Goal: Communication & Community: Answer question/provide support

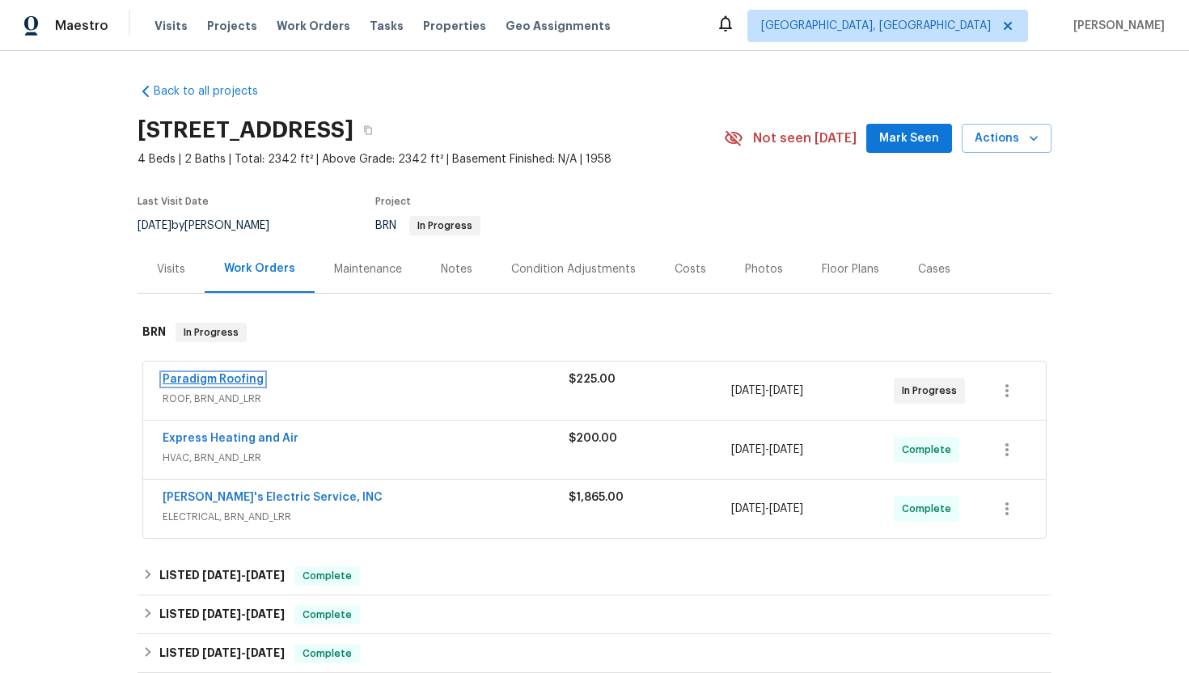
click at [241, 380] on link "Paradigm Roofing" at bounding box center [213, 379] width 101 height 11
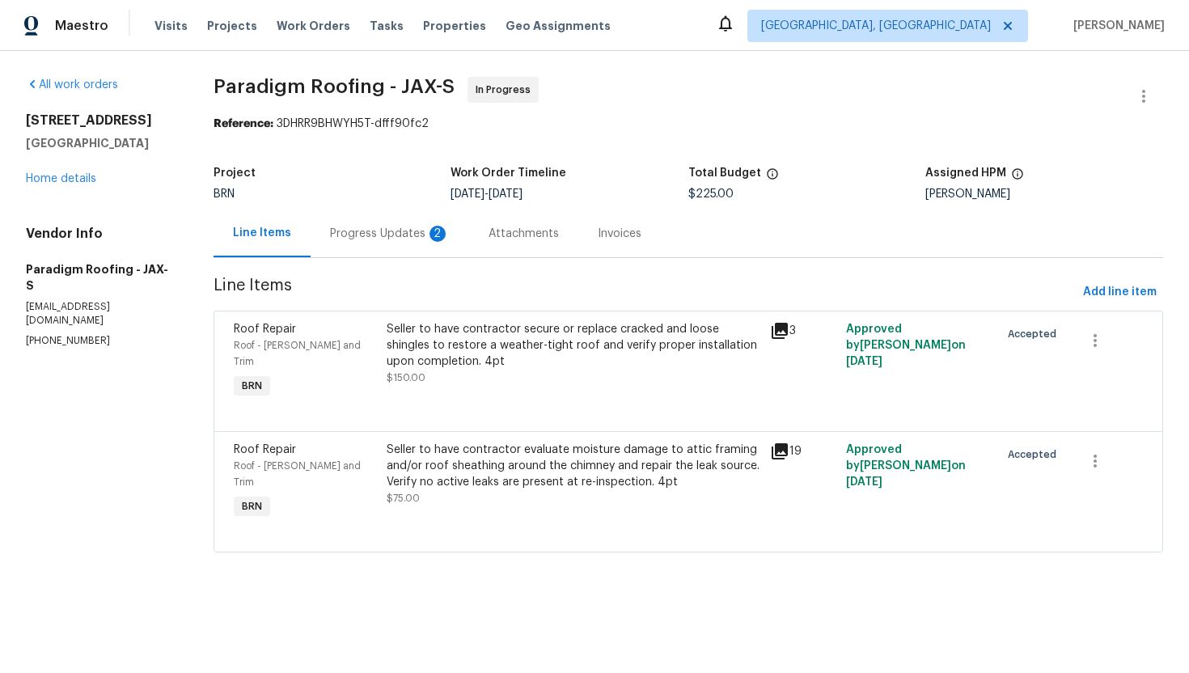
click at [459, 239] on div "Progress Updates 2" at bounding box center [390, 233] width 159 height 48
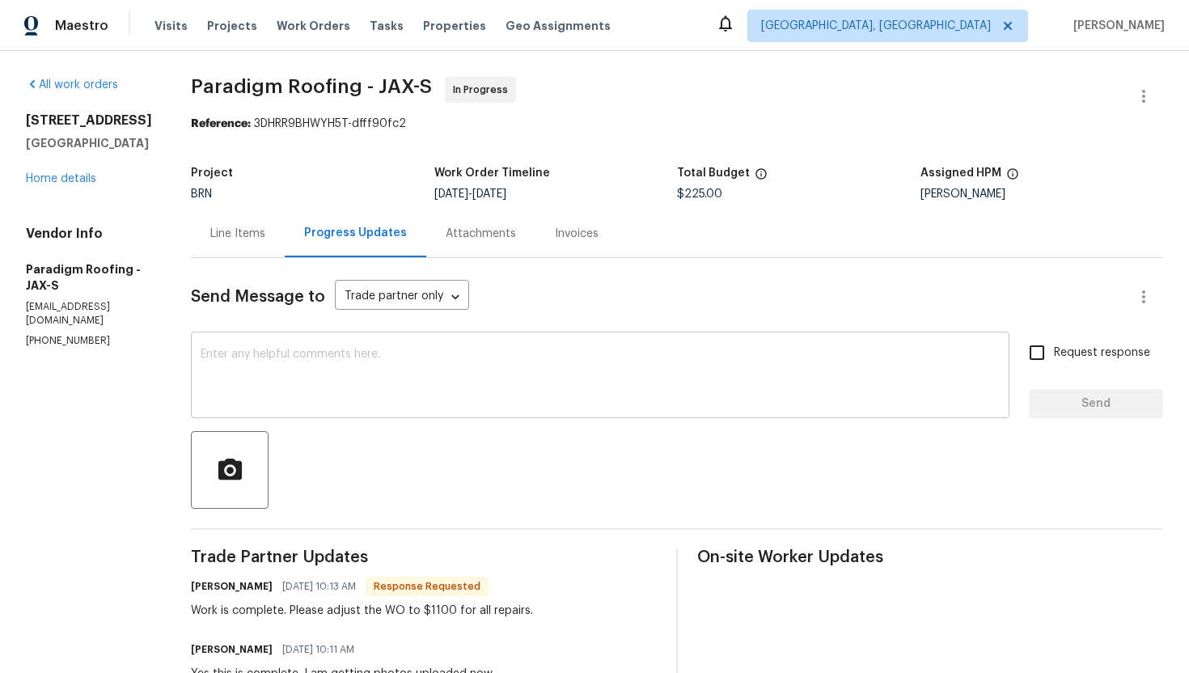
click at [350, 406] on div "x ​" at bounding box center [600, 377] width 818 height 82
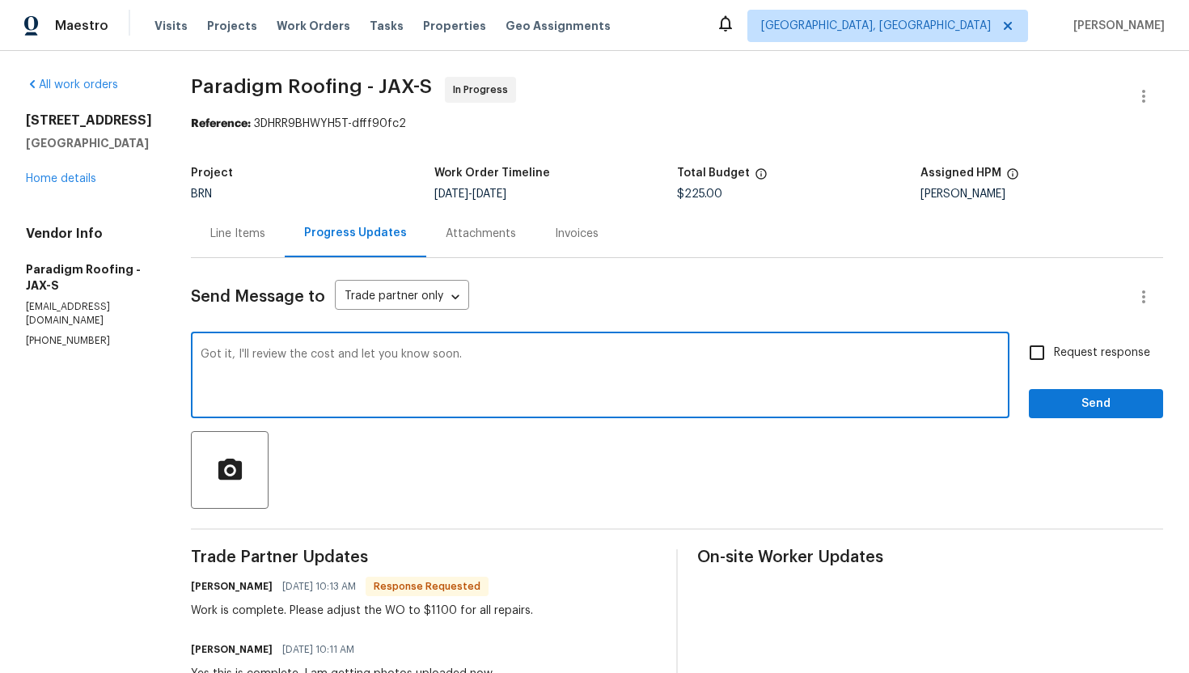
type textarea "Got it, I'll review the cost and let you know soon."
click at [1068, 352] on span "Request response" at bounding box center [1102, 353] width 96 height 17
click at [1054, 352] on input "Request response" at bounding box center [1037, 353] width 34 height 34
checkbox input "true"
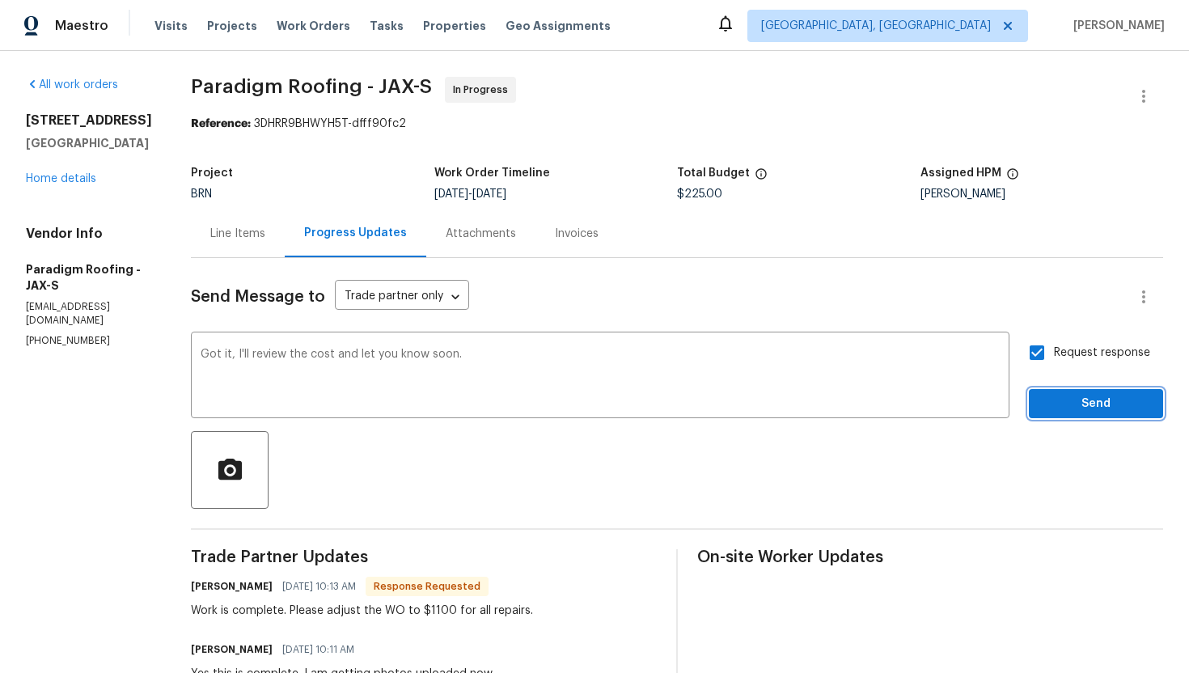
click at [1065, 397] on span "Send" at bounding box center [1096, 404] width 108 height 20
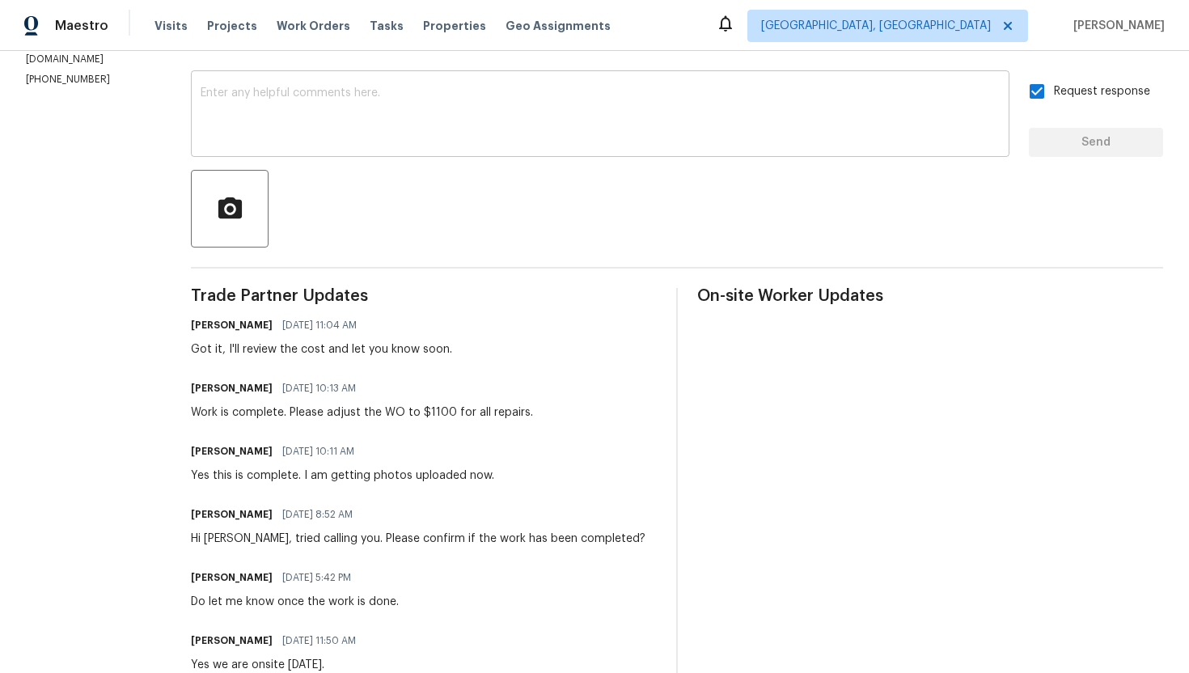
scroll to position [285, 0]
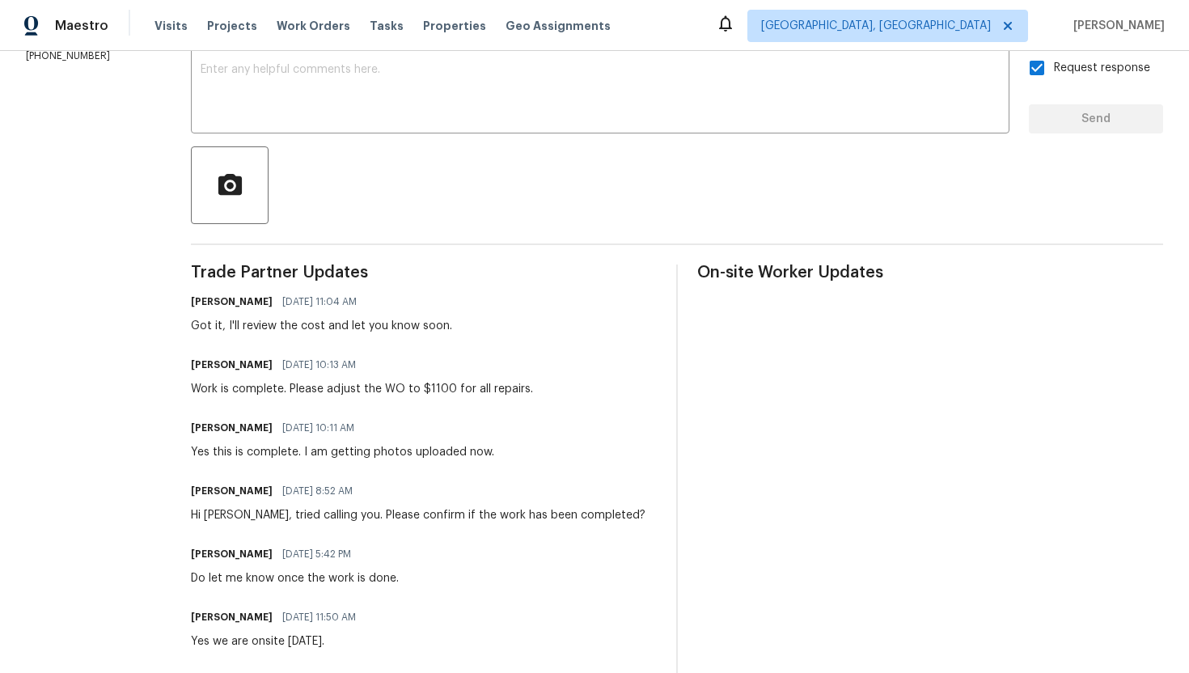
click at [247, 450] on div "Yes this is complete. I am getting photos uploaded now." at bounding box center [342, 452] width 303 height 16
copy div "Yes this is complete. I am getting photos uploaded now."
drag, startPoint x: 192, startPoint y: 387, endPoint x: 541, endPoint y: 385, distance: 348.6
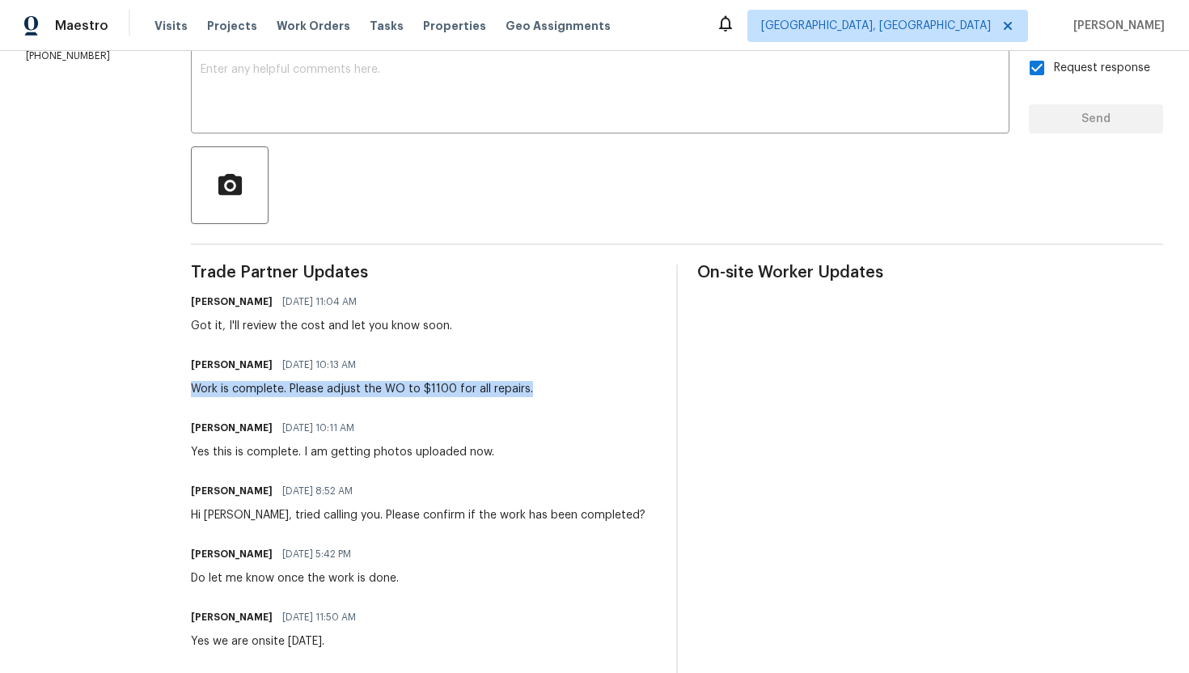
click at [541, 385] on div "All work orders 2922 Madrid Ave E Jacksonville, FL 32217 Home details Vendor In…" at bounding box center [594, 507] width 1189 height 1483
copy div "Work is complete. Please adjust the WO to $1100 for all repairs."
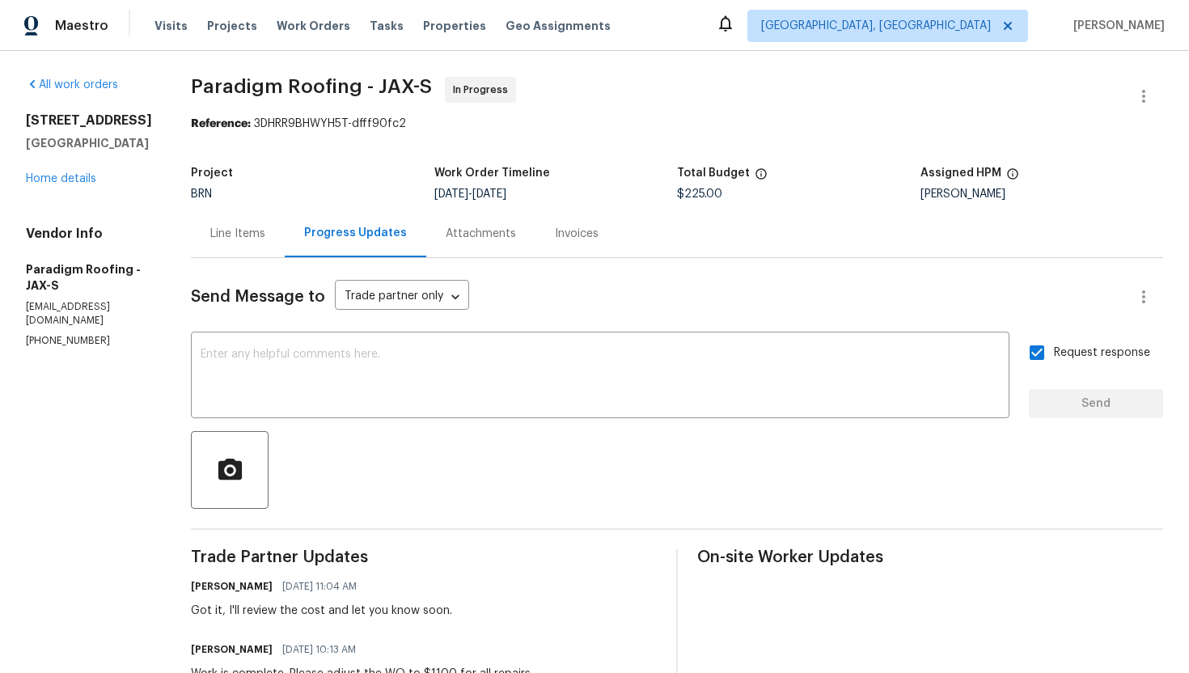
click at [265, 241] on div "Line Items" at bounding box center [237, 234] width 55 height 16
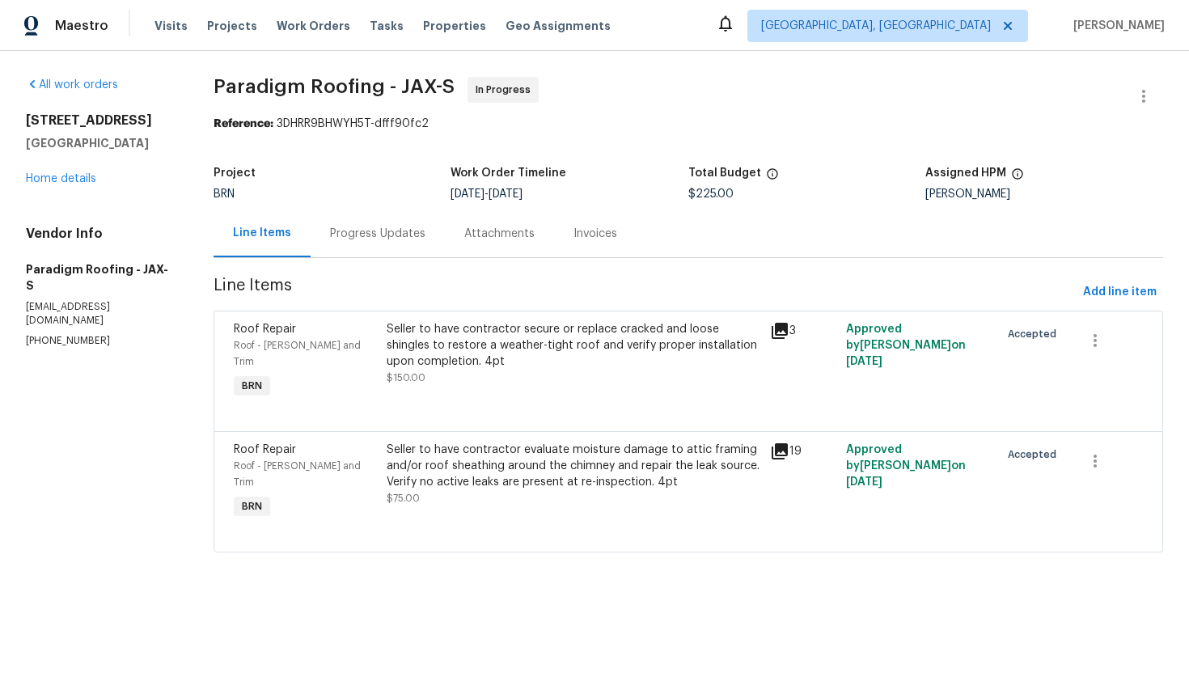
click at [603, 353] on div "Seller to have contractor secure or replace cracked and loose shingles to resto…" at bounding box center [573, 345] width 373 height 49
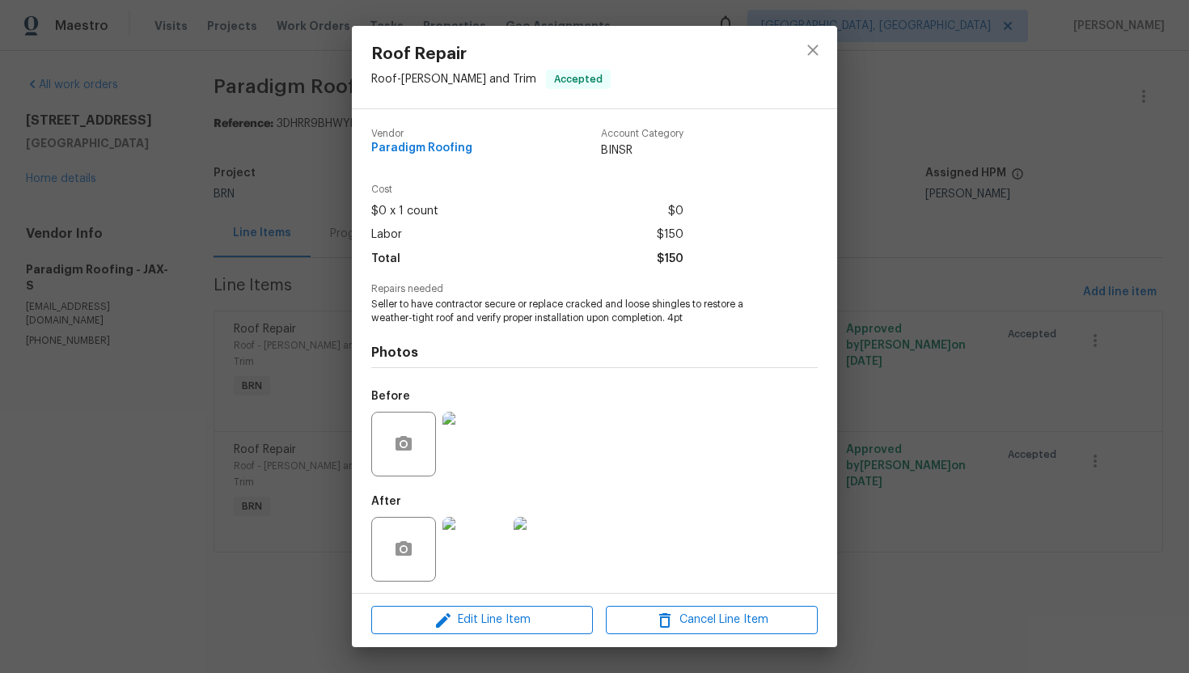
click at [571, 319] on span "Seller to have contractor secure or replace cracked and loose shingles to resto…" at bounding box center [572, 311] width 402 height 27
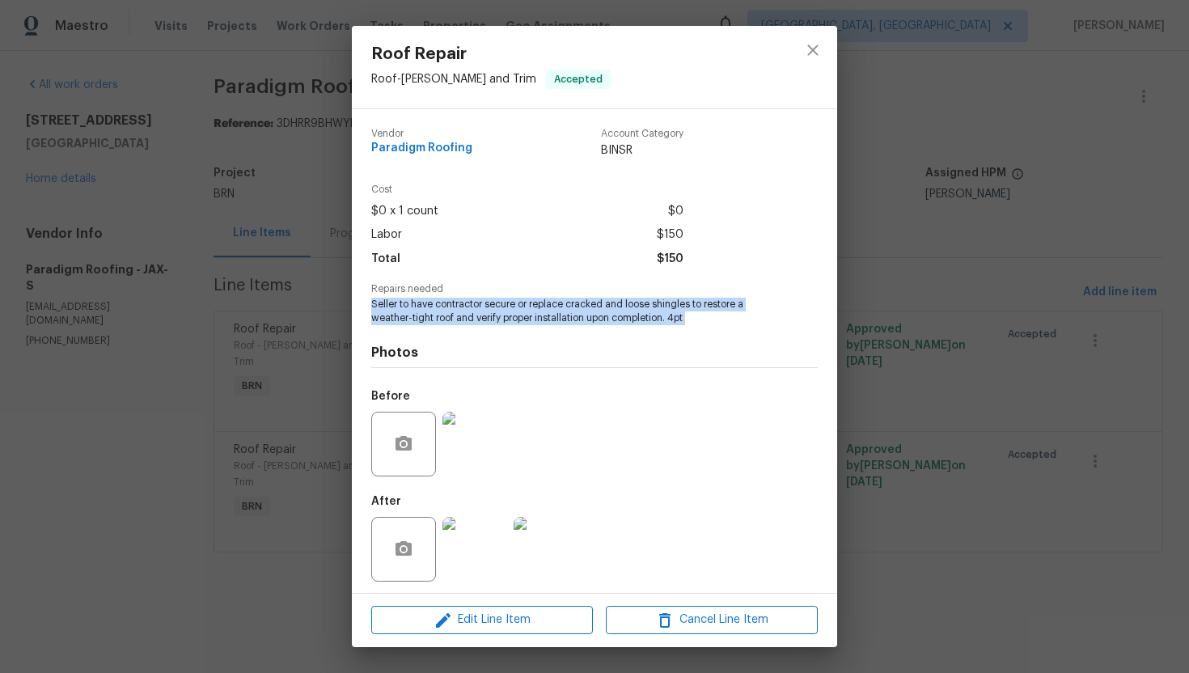
copy span "Seller to have contractor secure or replace cracked and loose shingles to resto…"
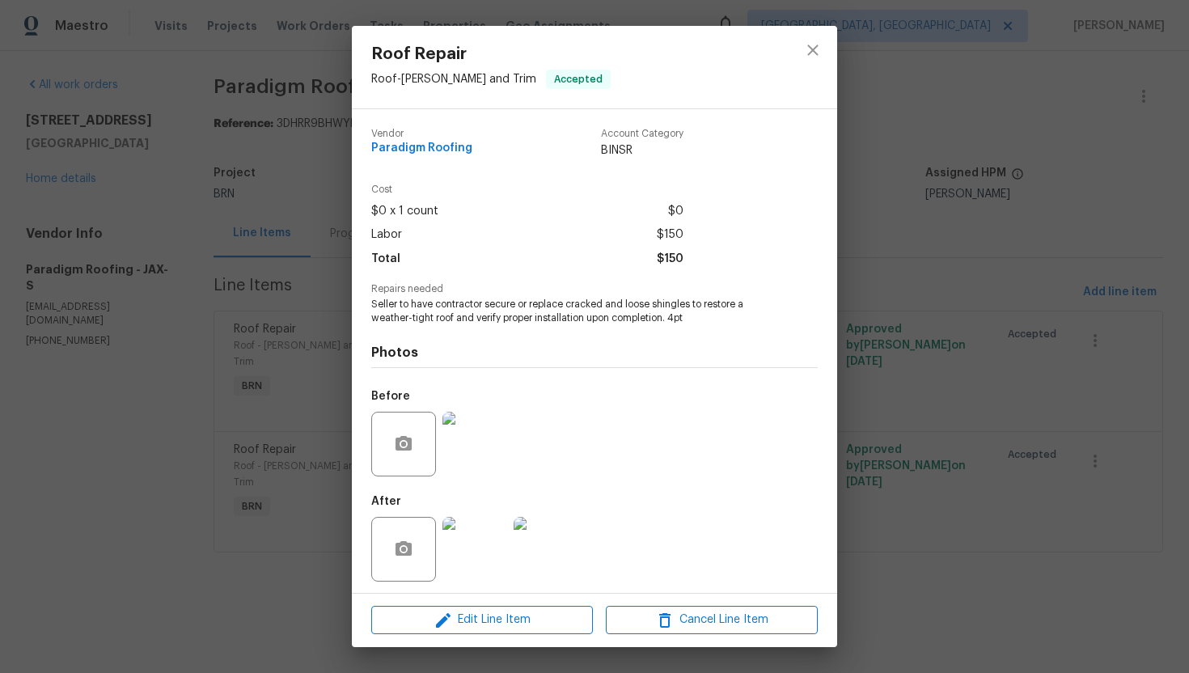
click at [259, 287] on div "Roof Repair Roof - Eaves and Trim Accepted Vendor Paradigm Roofing Account Cate…" at bounding box center [594, 336] width 1189 height 673
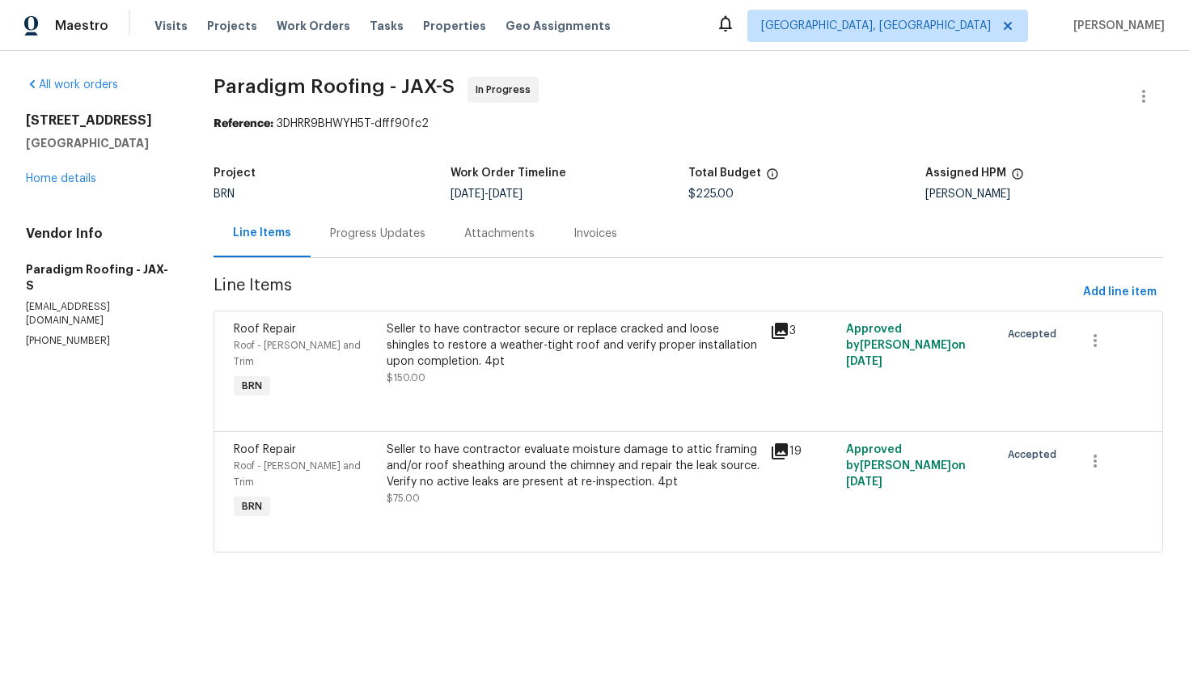
click at [627, 449] on div "Seller to have contractor evaluate moisture damage to attic framing and/or roof…" at bounding box center [573, 466] width 373 height 49
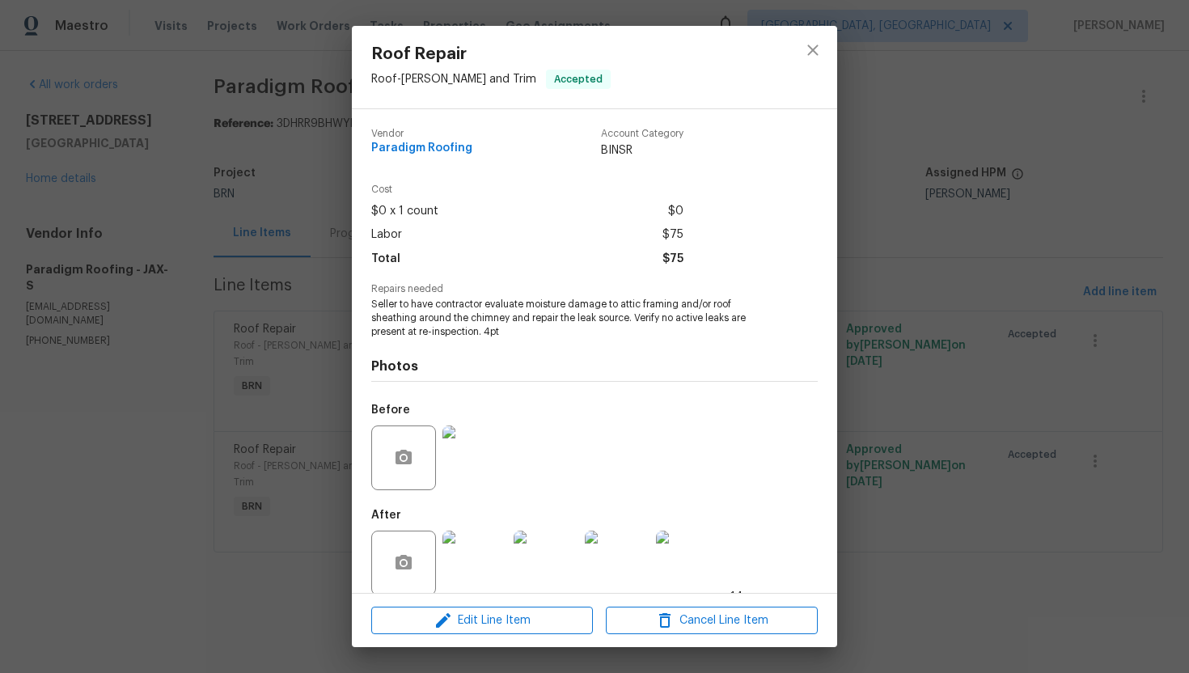
click at [518, 324] on span "Seller to have contractor evaluate moisture damage to attic framing and/or roof…" at bounding box center [572, 318] width 402 height 40
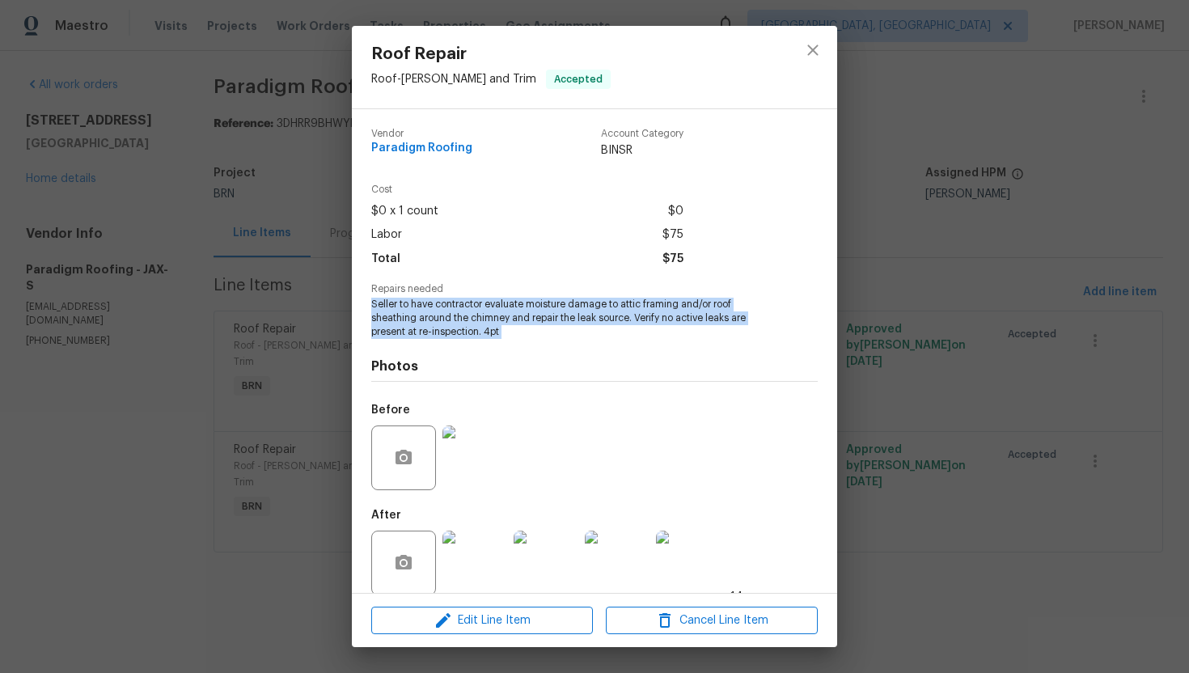
copy span "Seller to have contractor evaluate moisture damage to attic framing and/or roof…"
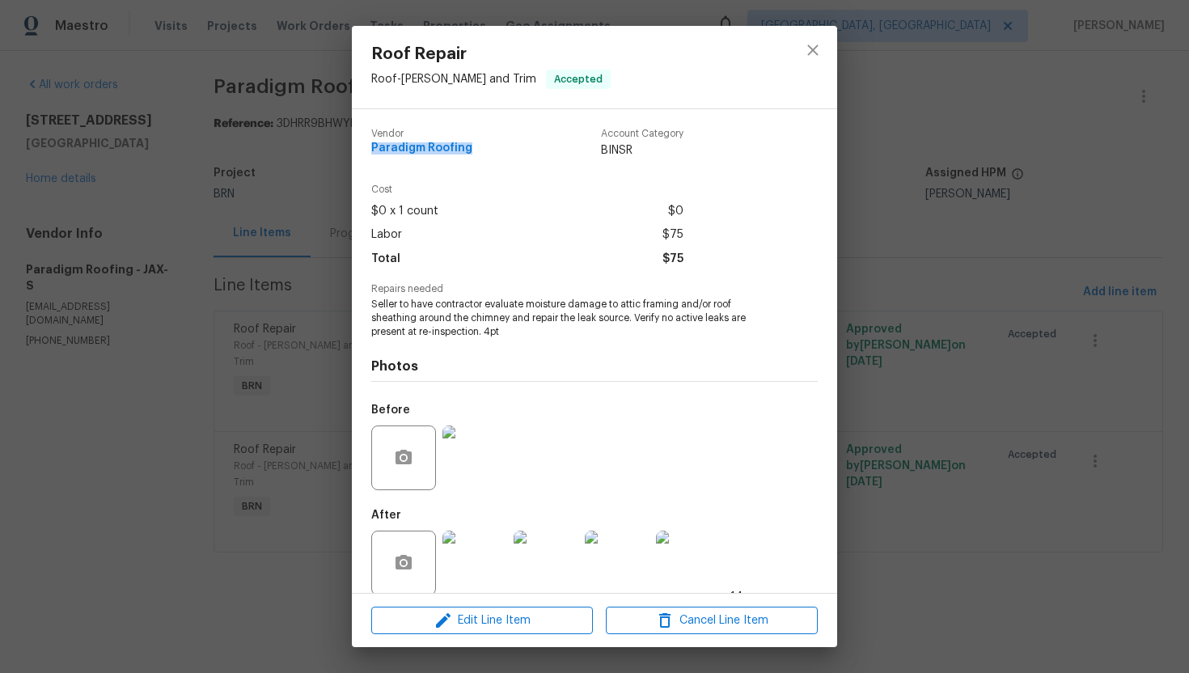
drag, startPoint x: 366, startPoint y: 152, endPoint x: 480, endPoint y: 150, distance: 114.9
click at [482, 150] on div "Vendor Paradigm Roofing Account Category BINSR Cost $0 x 1 count $0 Labor $75 T…" at bounding box center [594, 351] width 485 height 484
copy span "Paradigm Roofing"
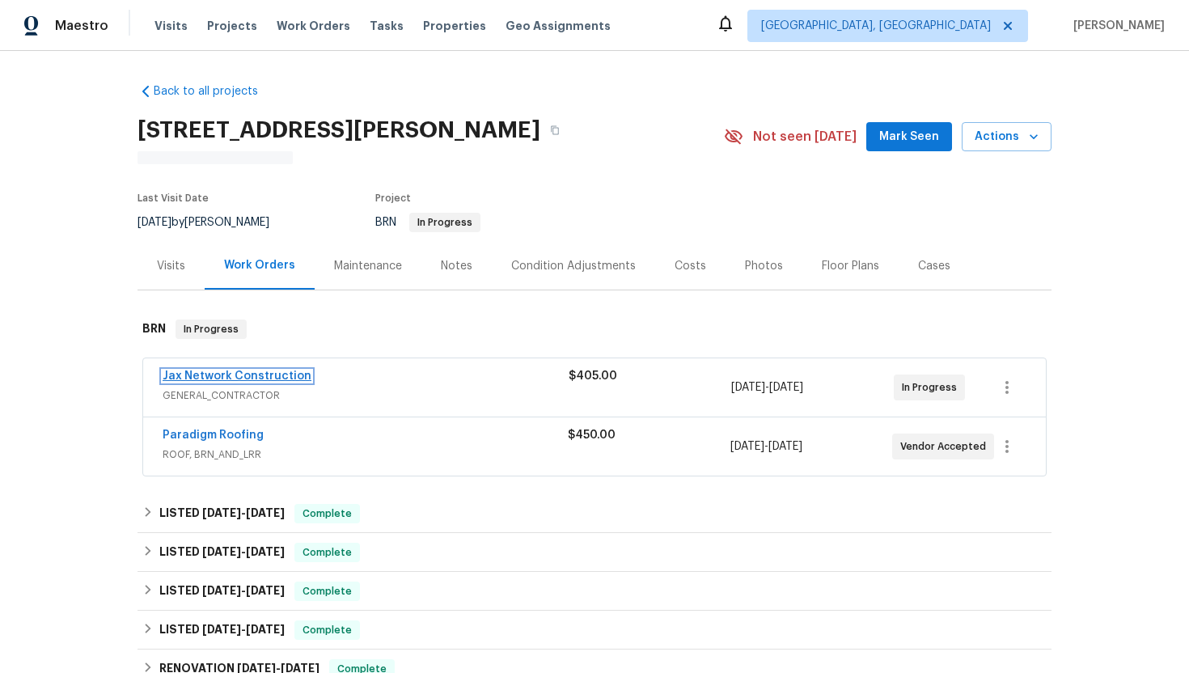
click at [253, 379] on link "Jax Network Construction" at bounding box center [237, 375] width 149 height 11
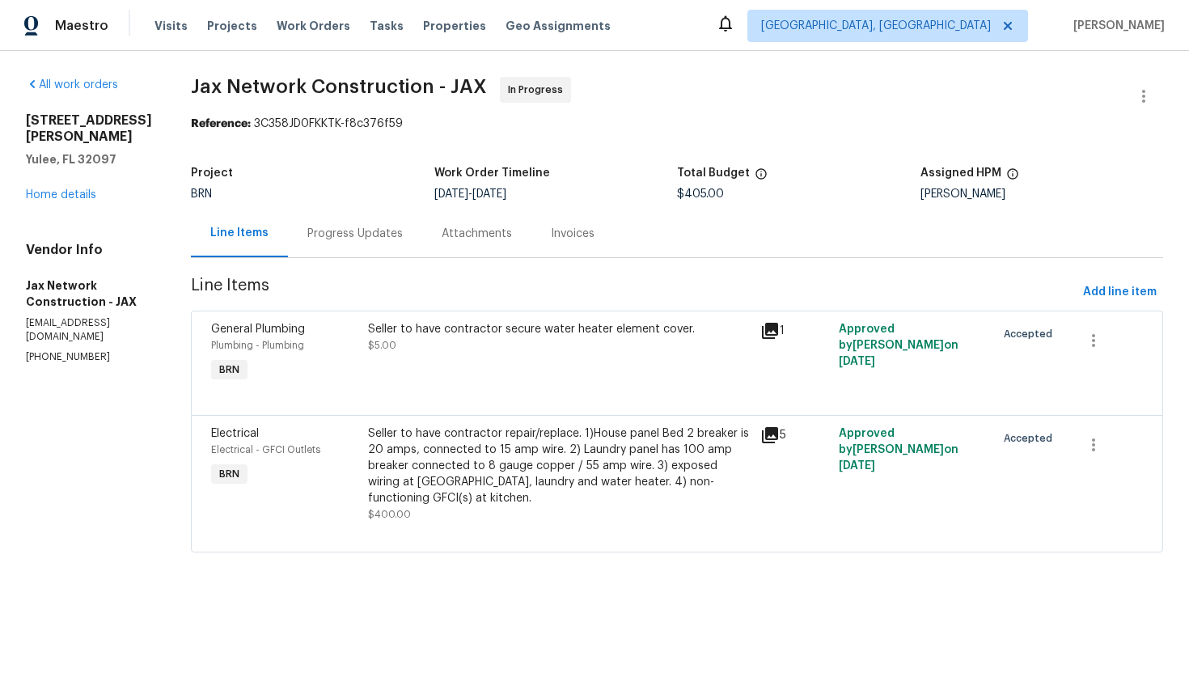
click at [438, 463] on div "Seller to have contractor repair/replace. 1)House panel Bed 2 breaker is 20 amp…" at bounding box center [559, 465] width 383 height 81
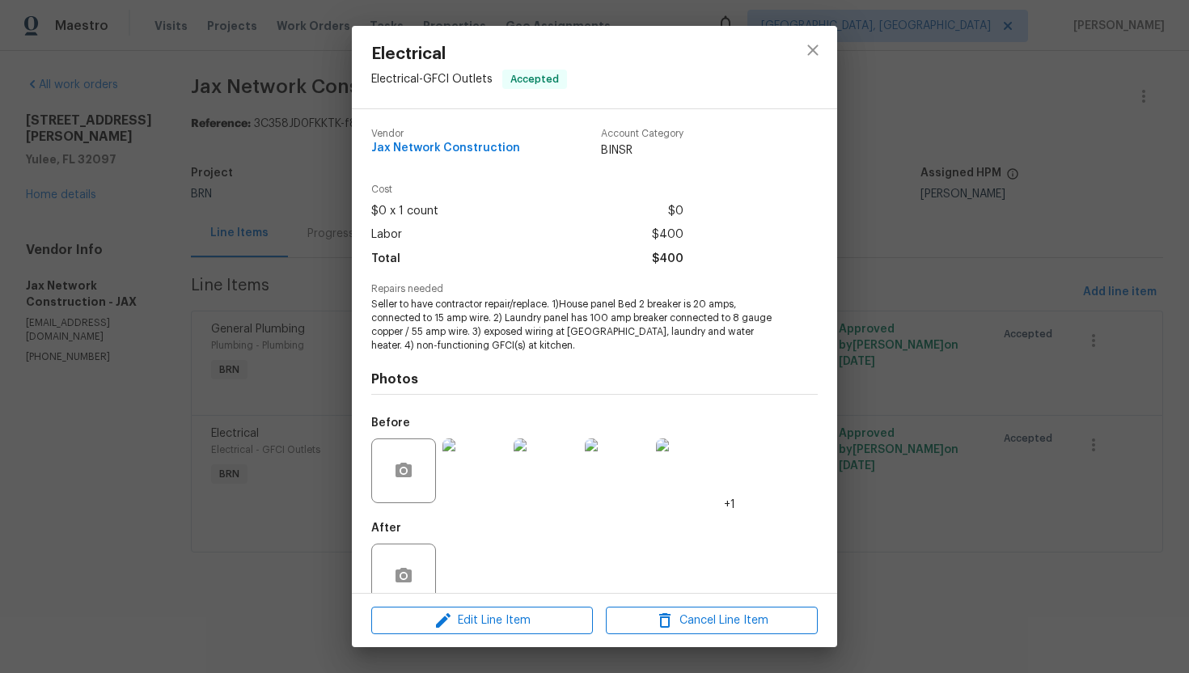
scroll to position [32, 0]
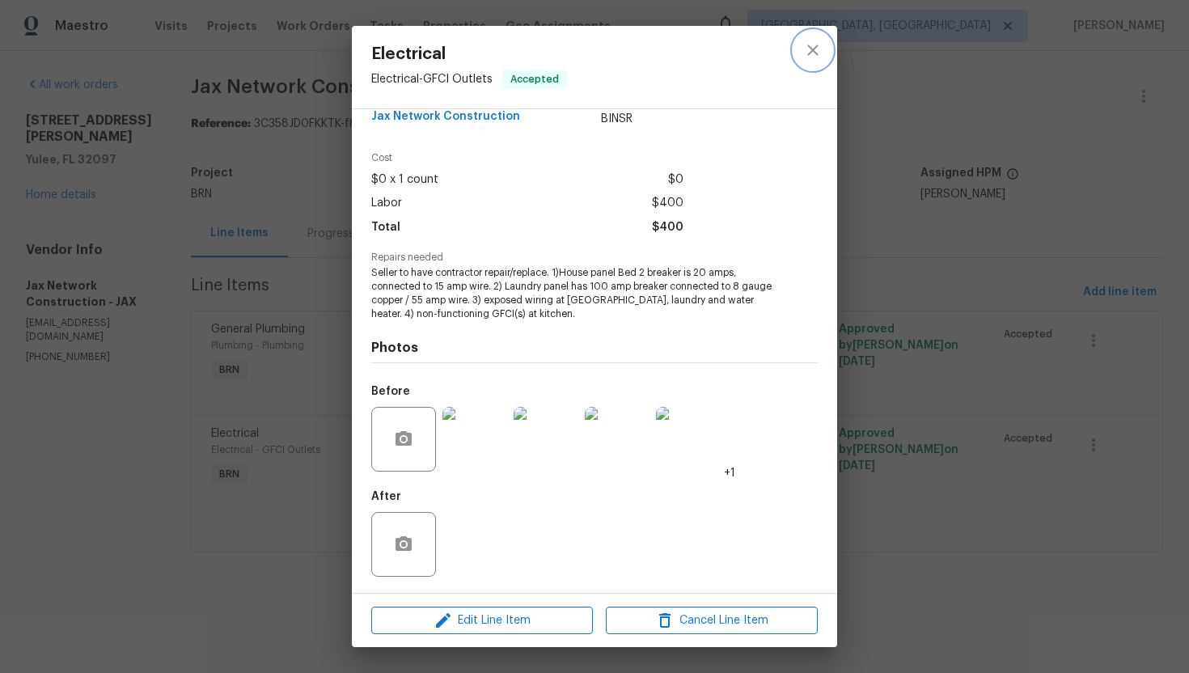
click at [814, 58] on icon "close" at bounding box center [812, 49] width 19 height 19
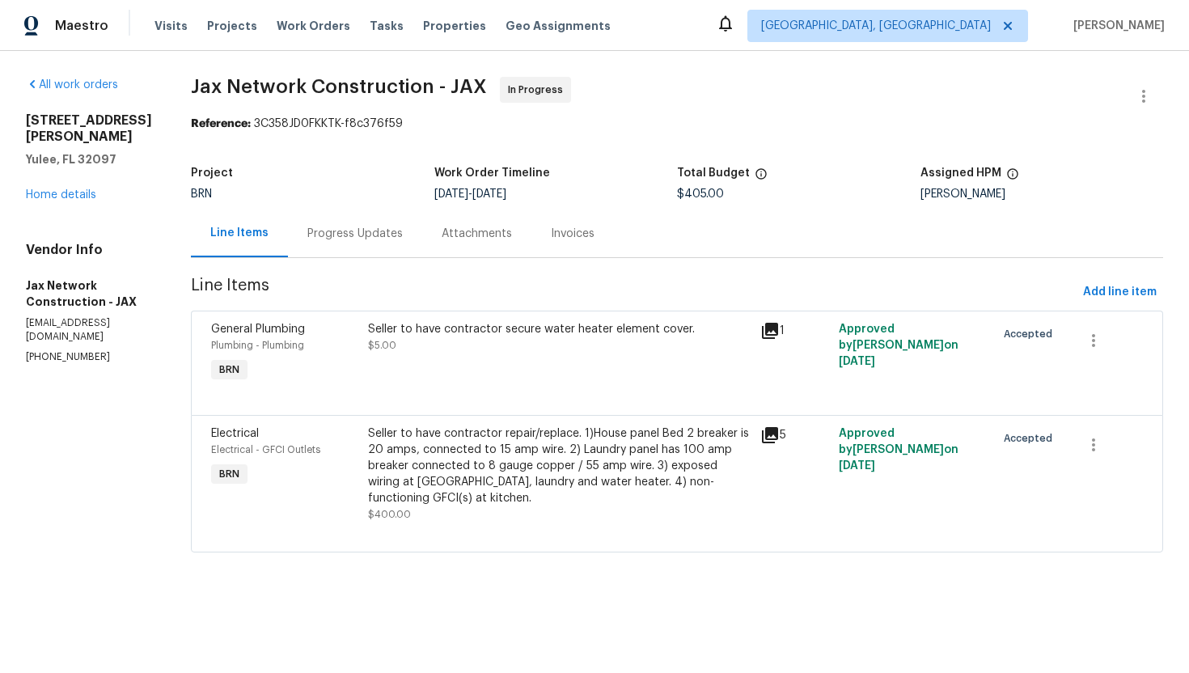
click at [365, 231] on div "Progress Updates" at bounding box center [354, 234] width 95 height 16
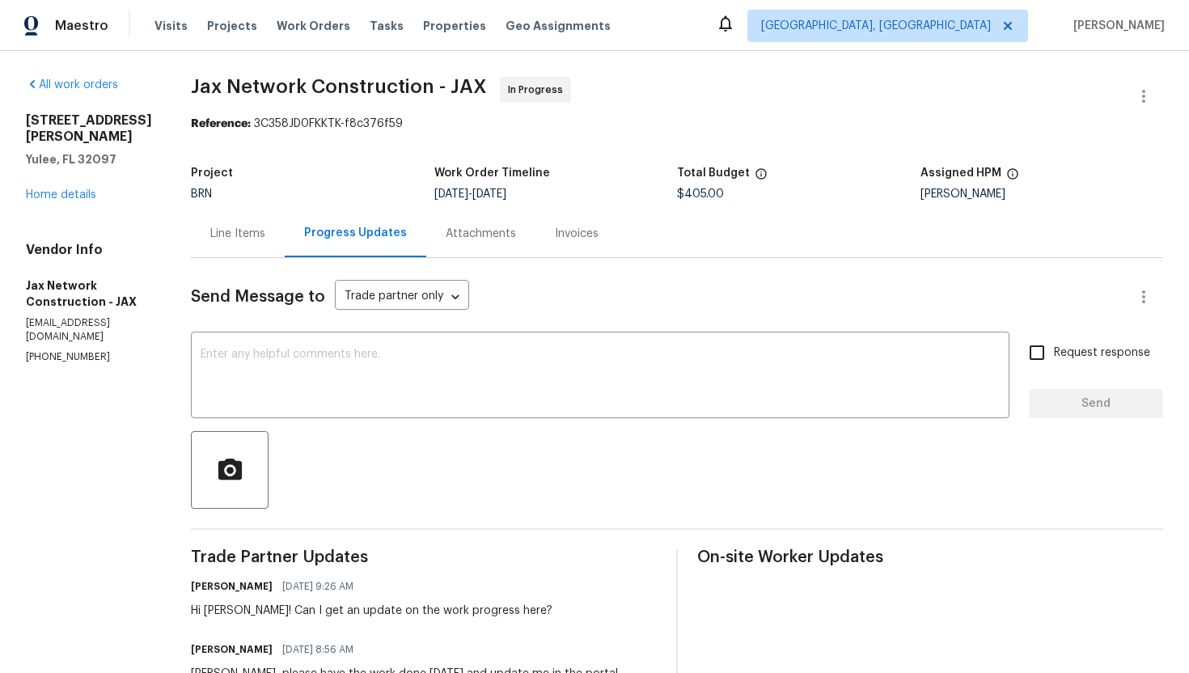
click at [38, 350] on p "(423) 557-9995" at bounding box center [89, 357] width 126 height 14
copy p "(423) 557-9995"
click at [254, 233] on div "Line Items" at bounding box center [237, 234] width 55 height 16
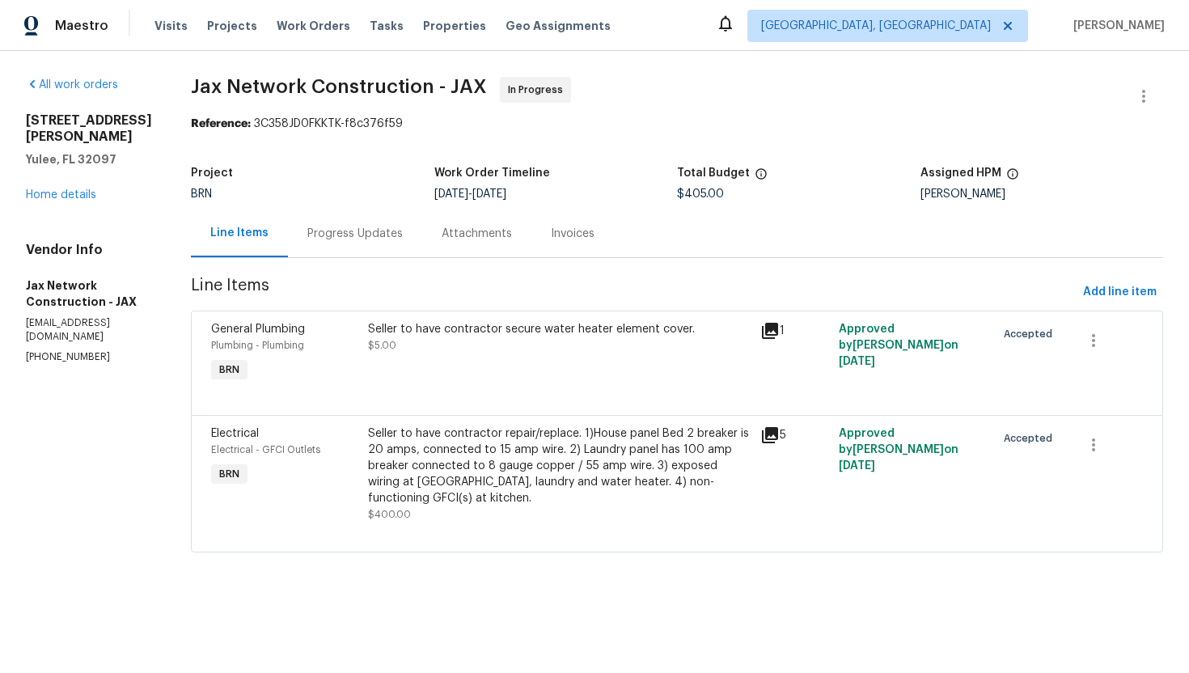
click at [509, 462] on div "Seller to have contractor repair/replace. 1)House panel Bed 2 breaker is 20 amp…" at bounding box center [559, 465] width 383 height 81
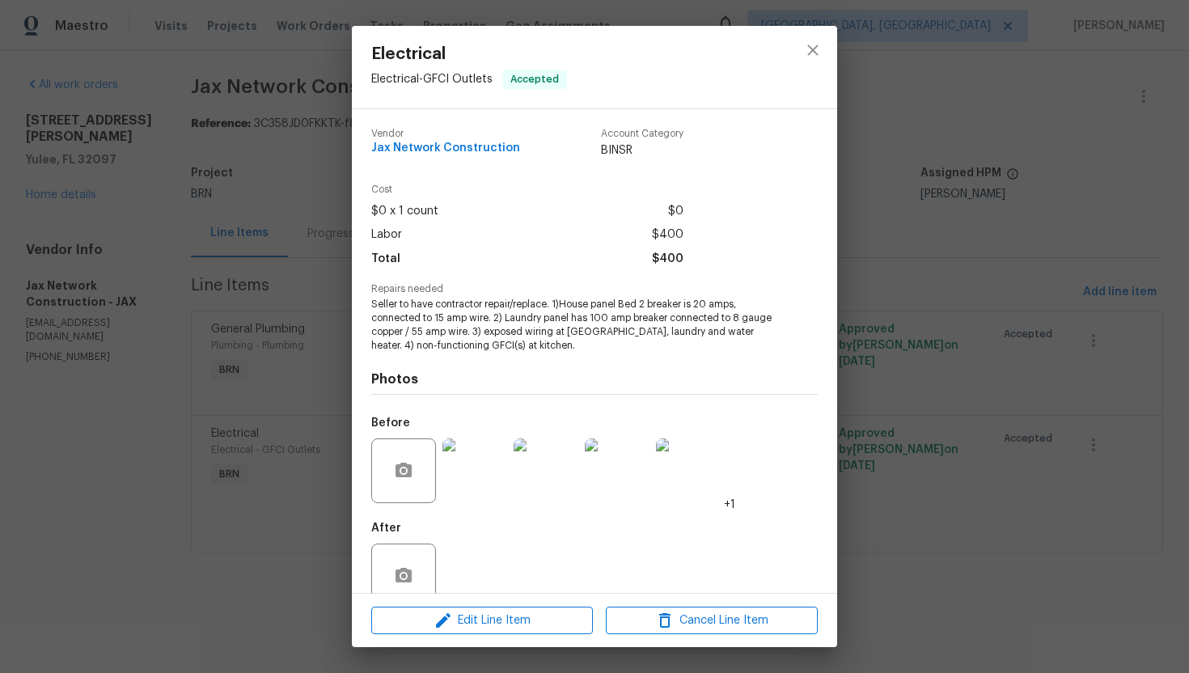
scroll to position [32, 0]
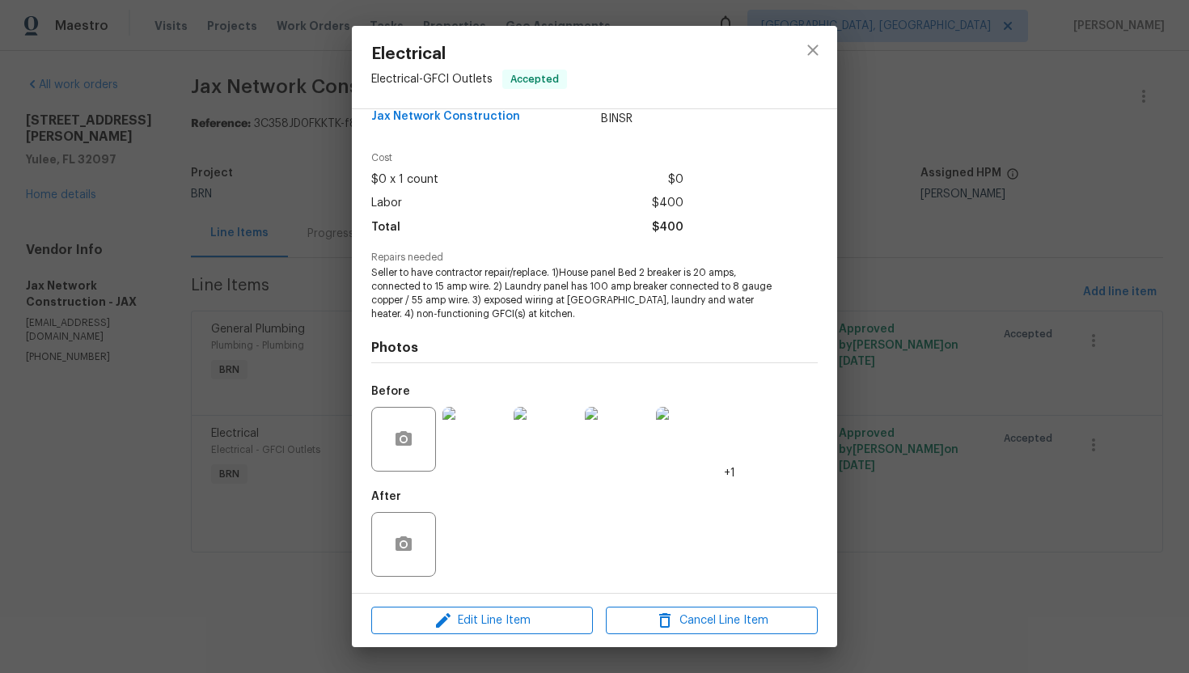
click at [495, 441] on img at bounding box center [474, 439] width 65 height 65
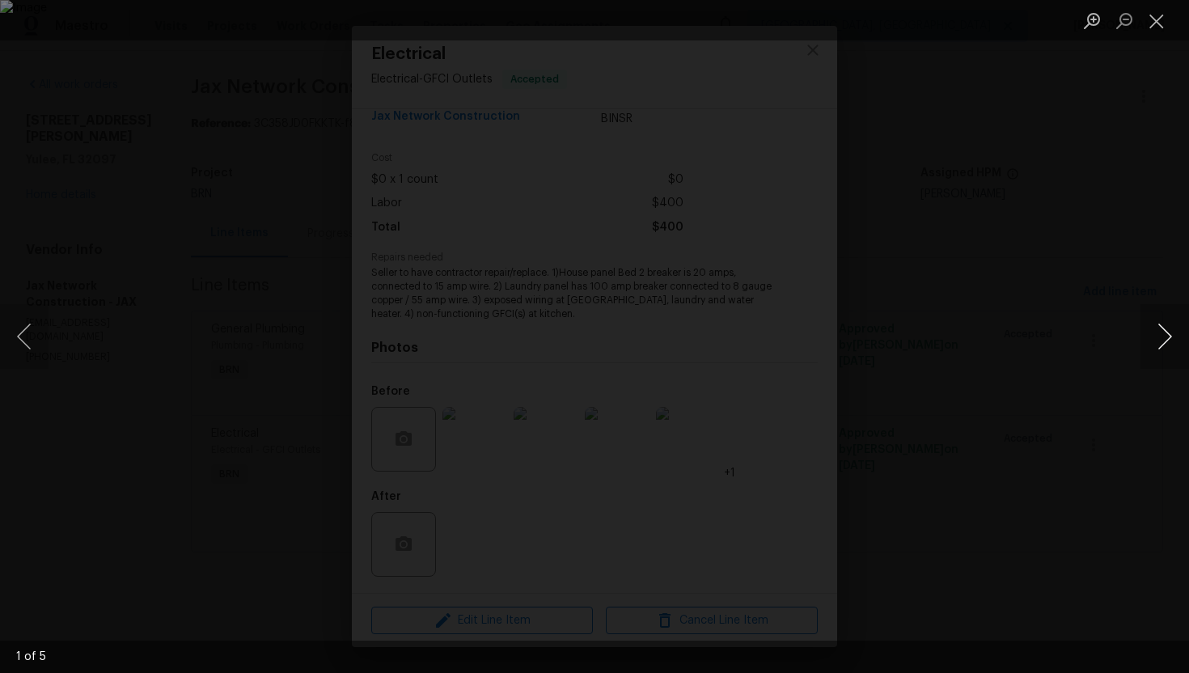
click at [1161, 344] on button "Next image" at bounding box center [1164, 336] width 49 height 65
click at [1159, 25] on button "Close lightbox" at bounding box center [1156, 20] width 32 height 28
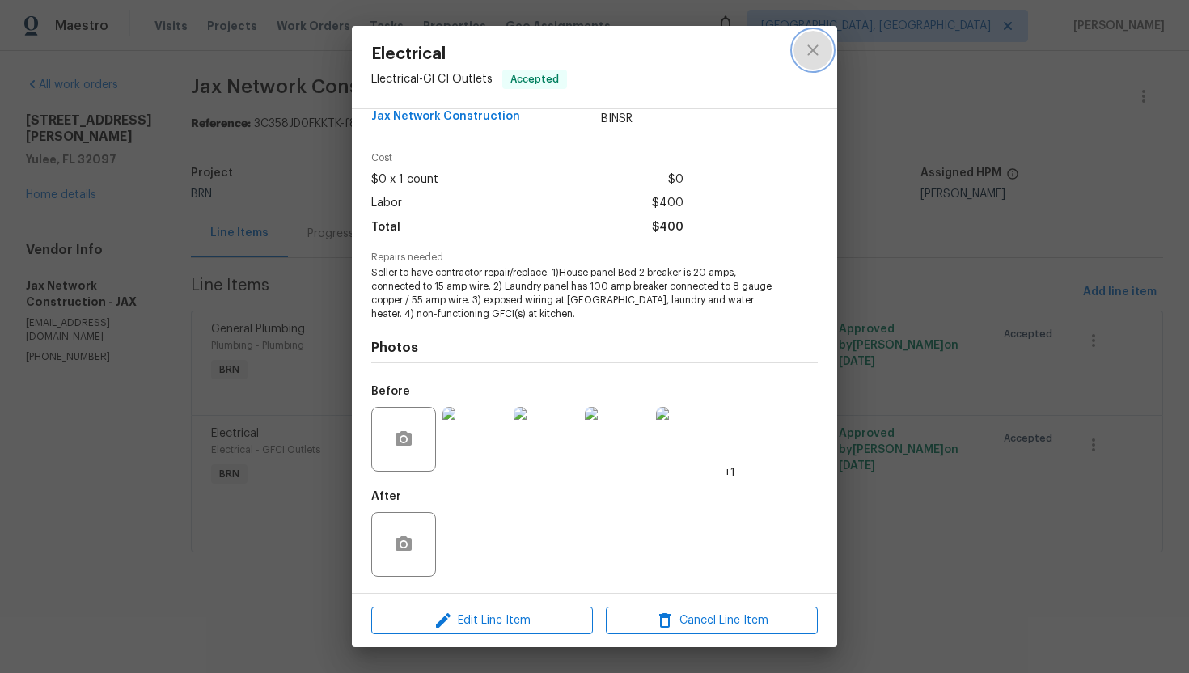
click at [821, 49] on icon "close" at bounding box center [812, 49] width 19 height 19
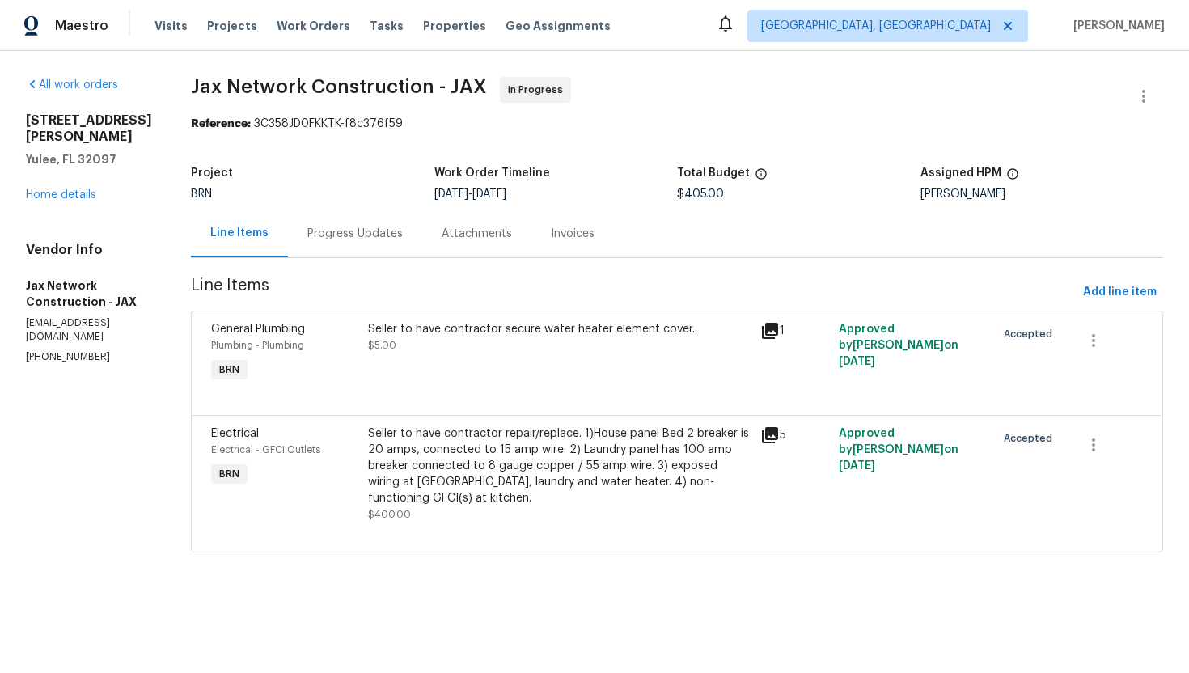
click at [543, 334] on div "Seller to have contractor secure water heater element cover." at bounding box center [559, 329] width 383 height 16
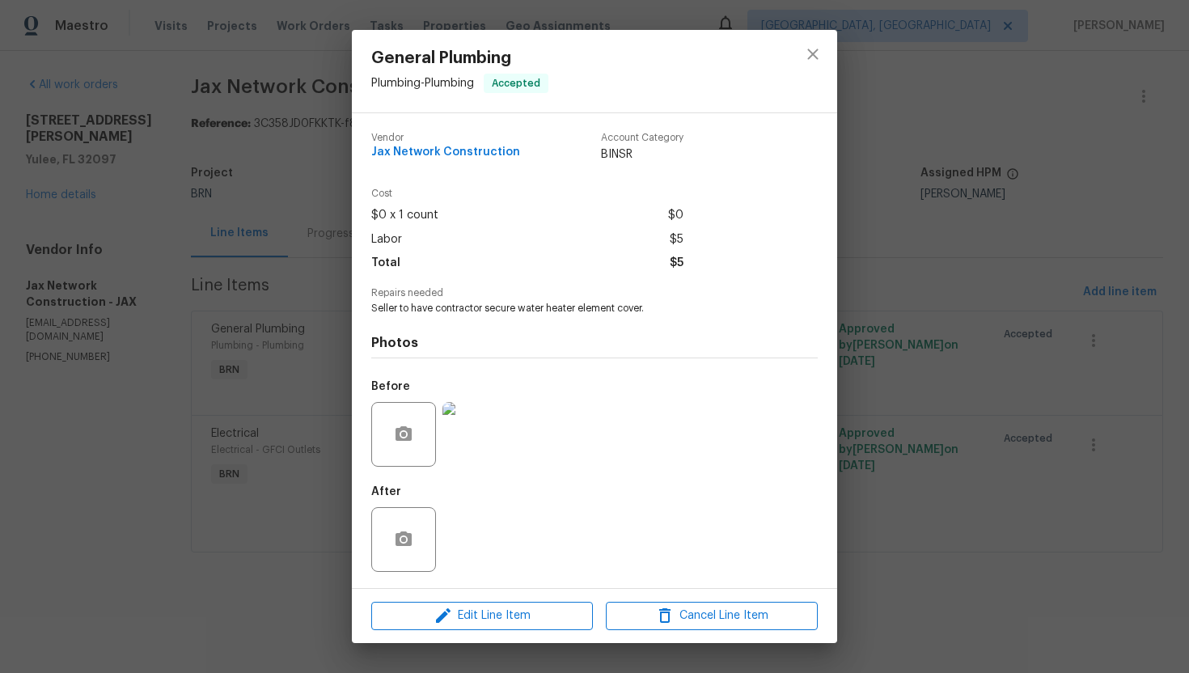
click at [486, 417] on img at bounding box center [474, 434] width 65 height 65
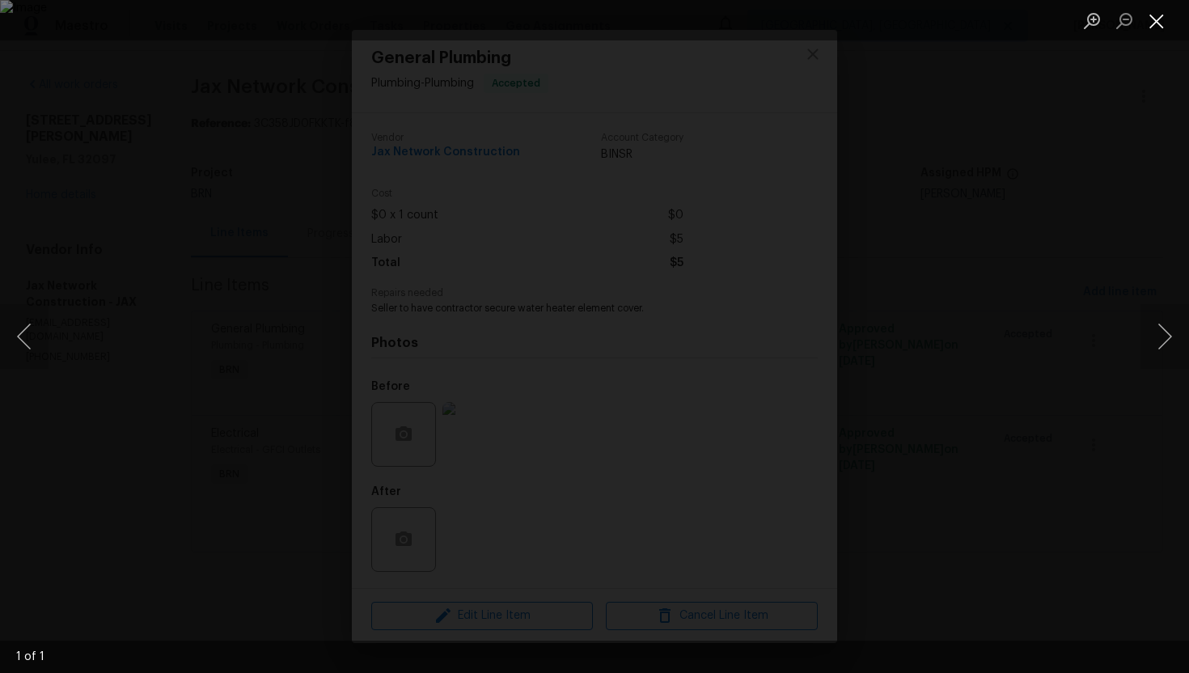
click at [1160, 30] on button "Close lightbox" at bounding box center [1156, 20] width 32 height 28
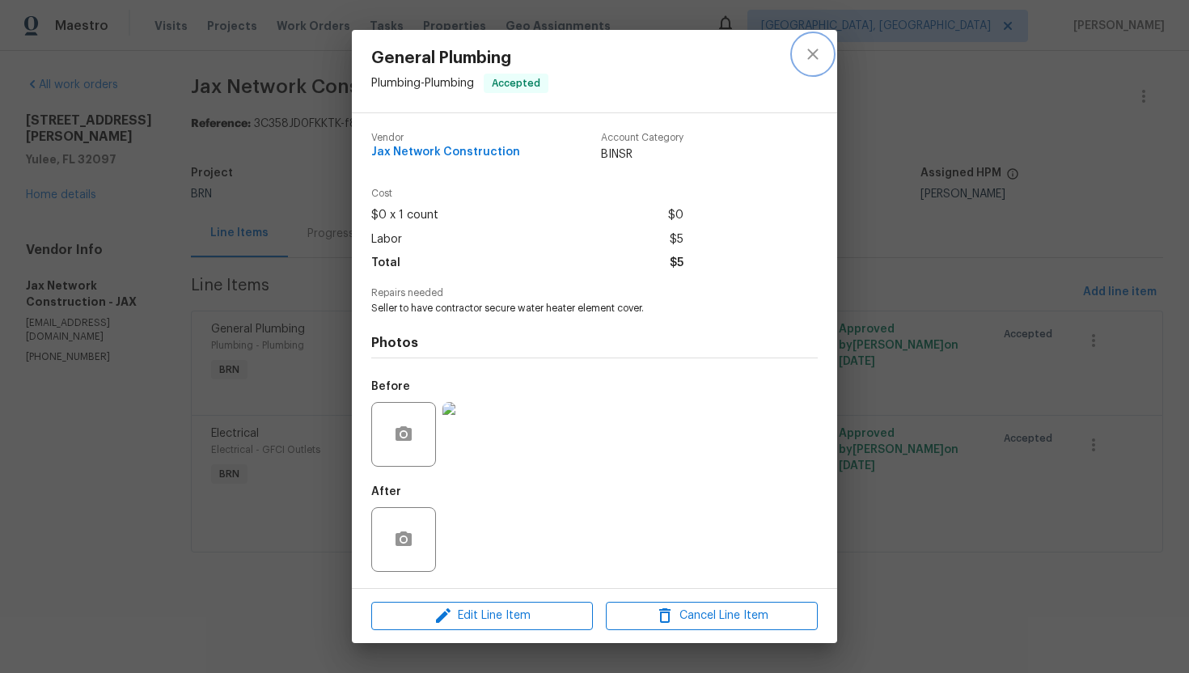
click at [808, 42] on button "close" at bounding box center [812, 54] width 39 height 39
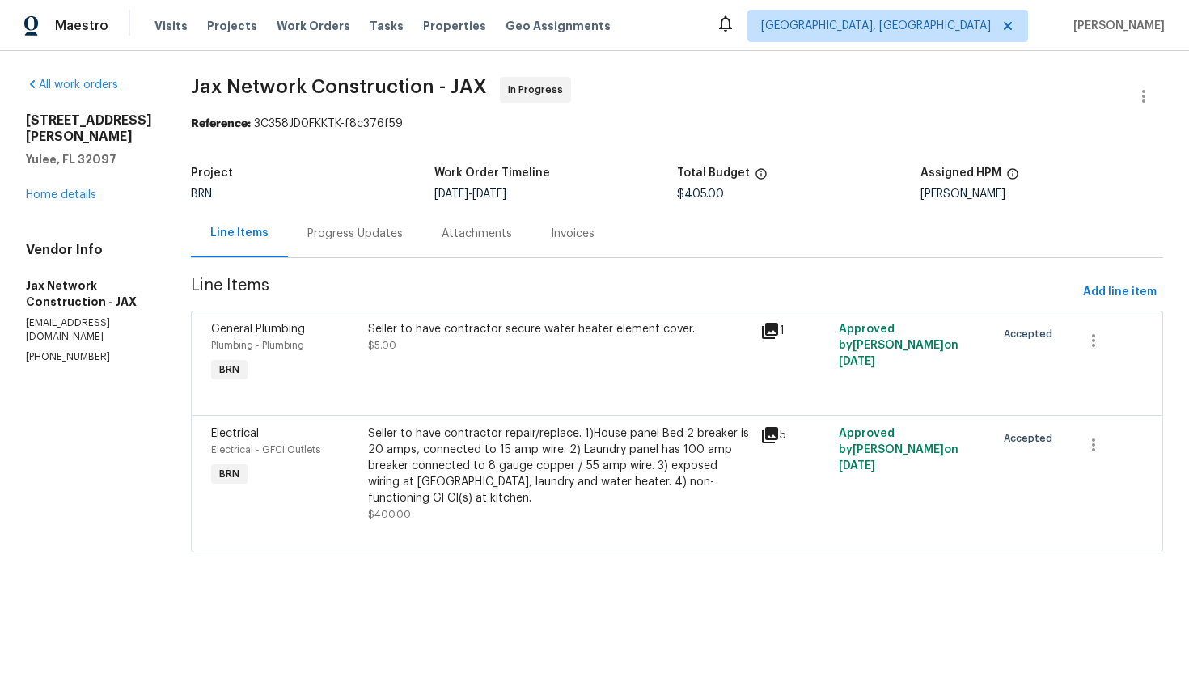
click at [619, 457] on div "Seller to have contractor repair/replace. 1)House panel Bed 2 breaker is 20 amp…" at bounding box center [559, 465] width 383 height 81
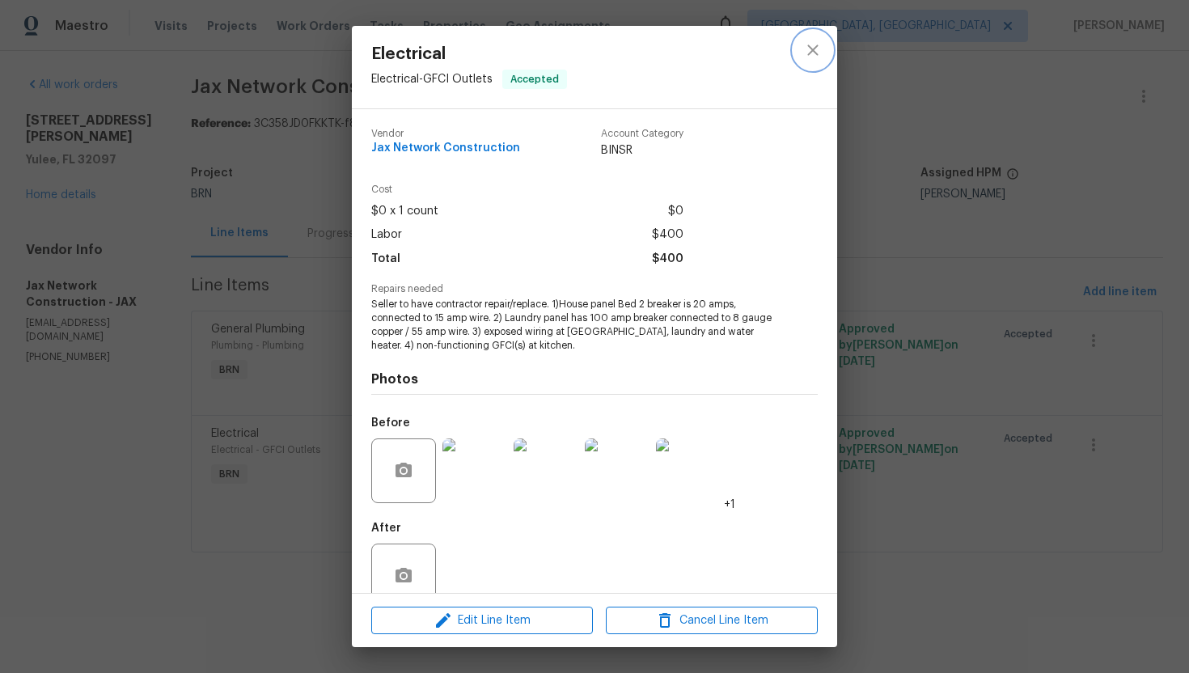
click at [818, 49] on icon "close" at bounding box center [812, 49] width 19 height 19
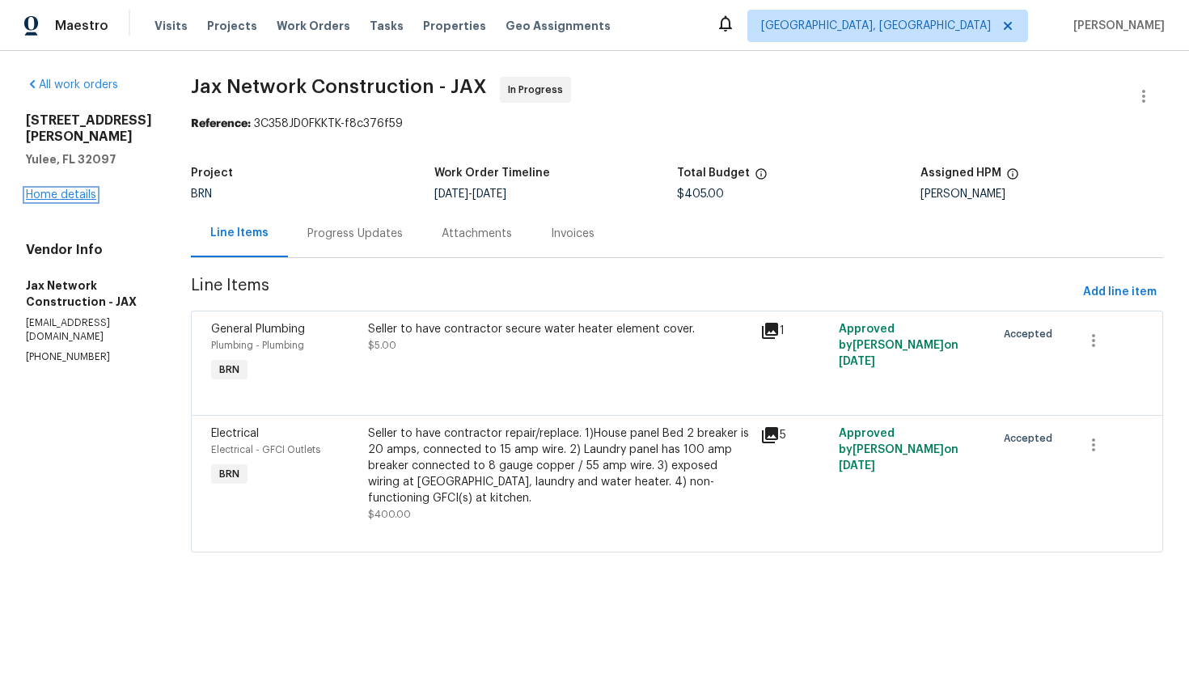
click at [77, 189] on link "Home details" at bounding box center [61, 194] width 70 height 11
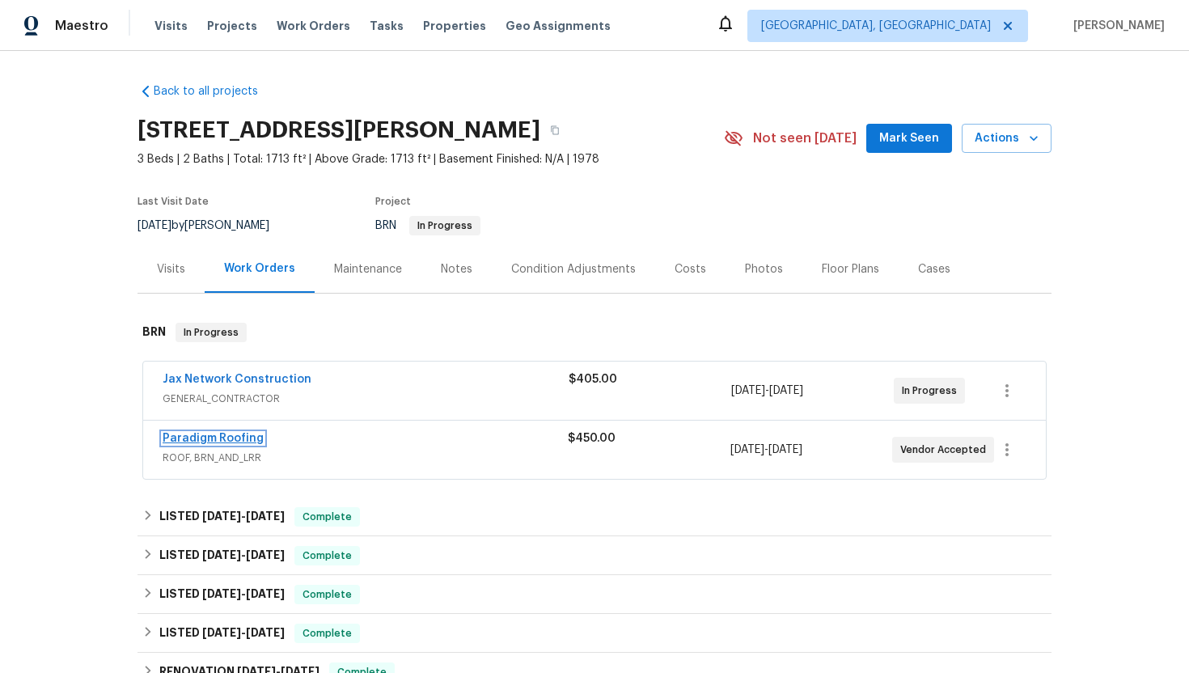
click at [221, 442] on link "Paradigm Roofing" at bounding box center [213, 438] width 101 height 11
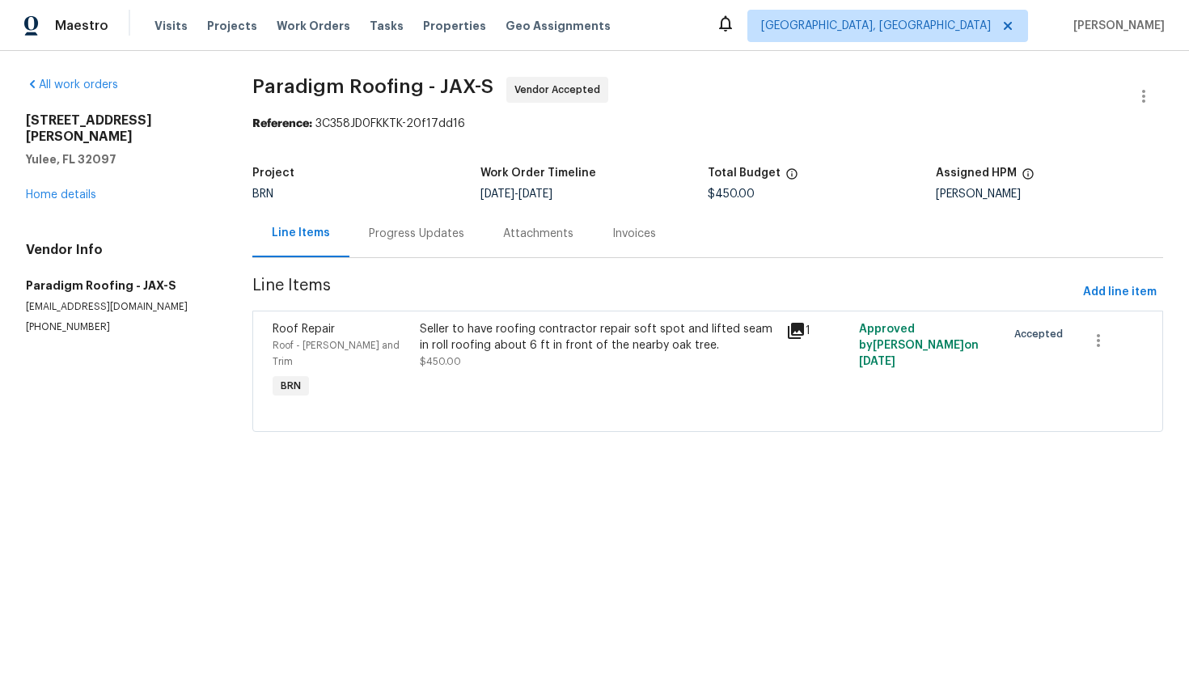
click at [454, 238] on div "Progress Updates" at bounding box center [416, 234] width 95 height 16
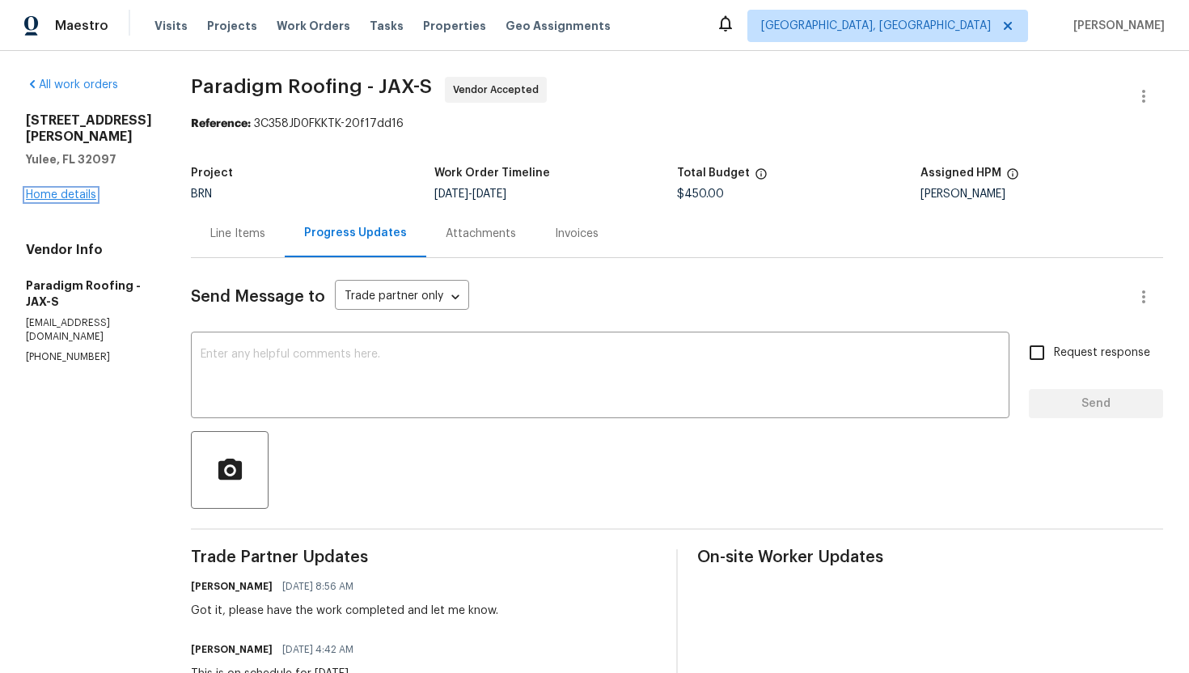
click at [74, 193] on link "Home details" at bounding box center [61, 194] width 70 height 11
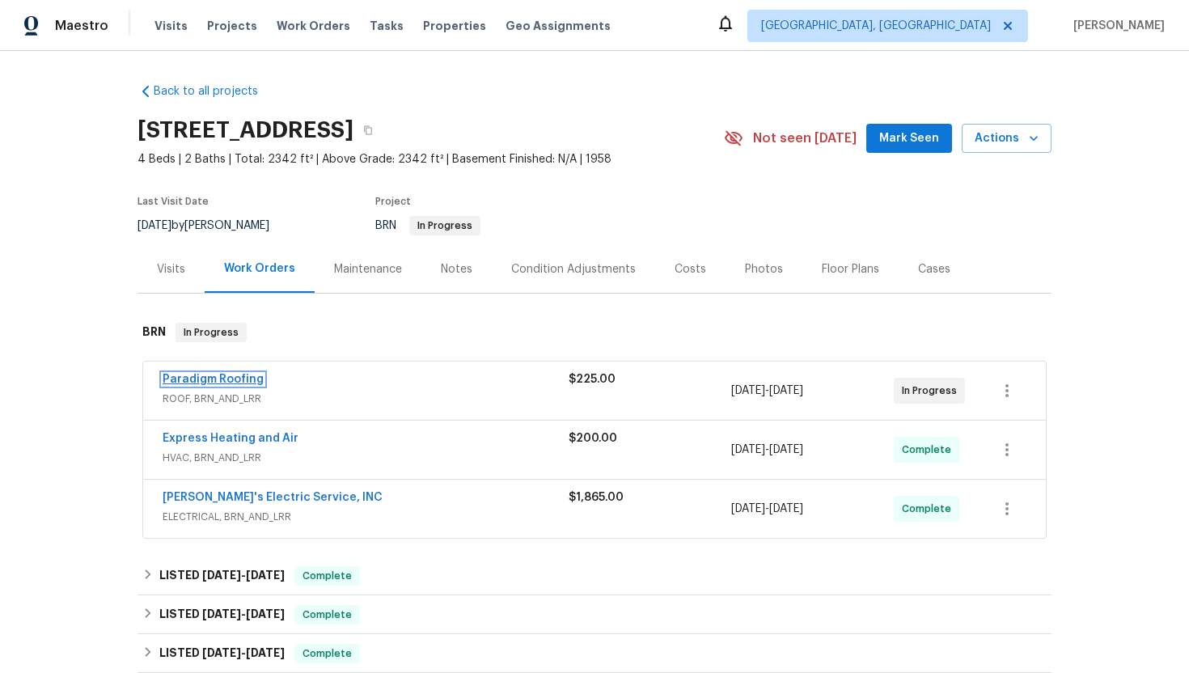
click at [214, 374] on link "Paradigm Roofing" at bounding box center [213, 379] width 101 height 11
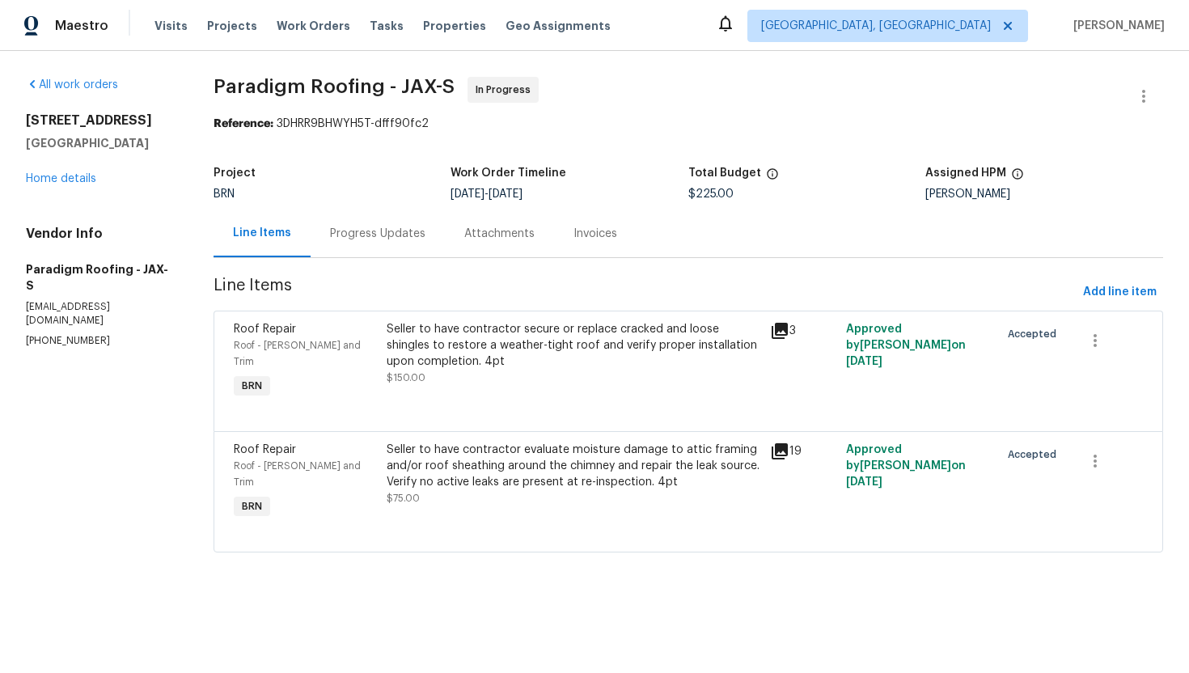
click at [345, 235] on div "Progress Updates" at bounding box center [377, 234] width 95 height 16
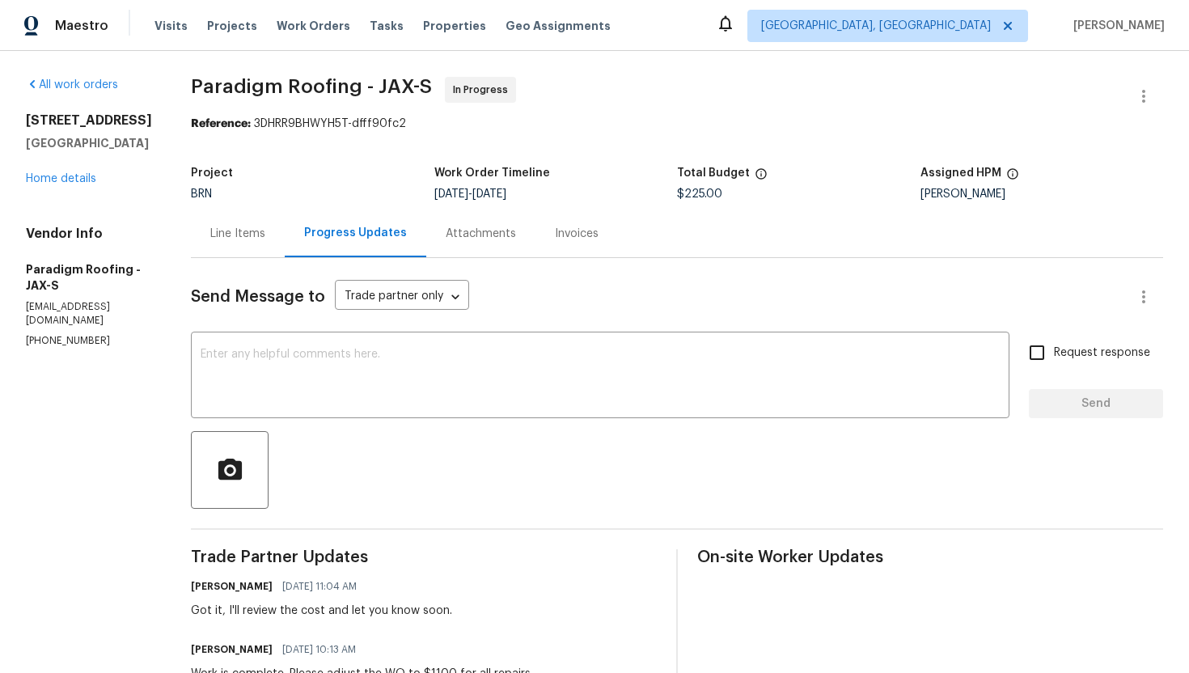
click at [260, 241] on div "Line Items" at bounding box center [237, 234] width 55 height 16
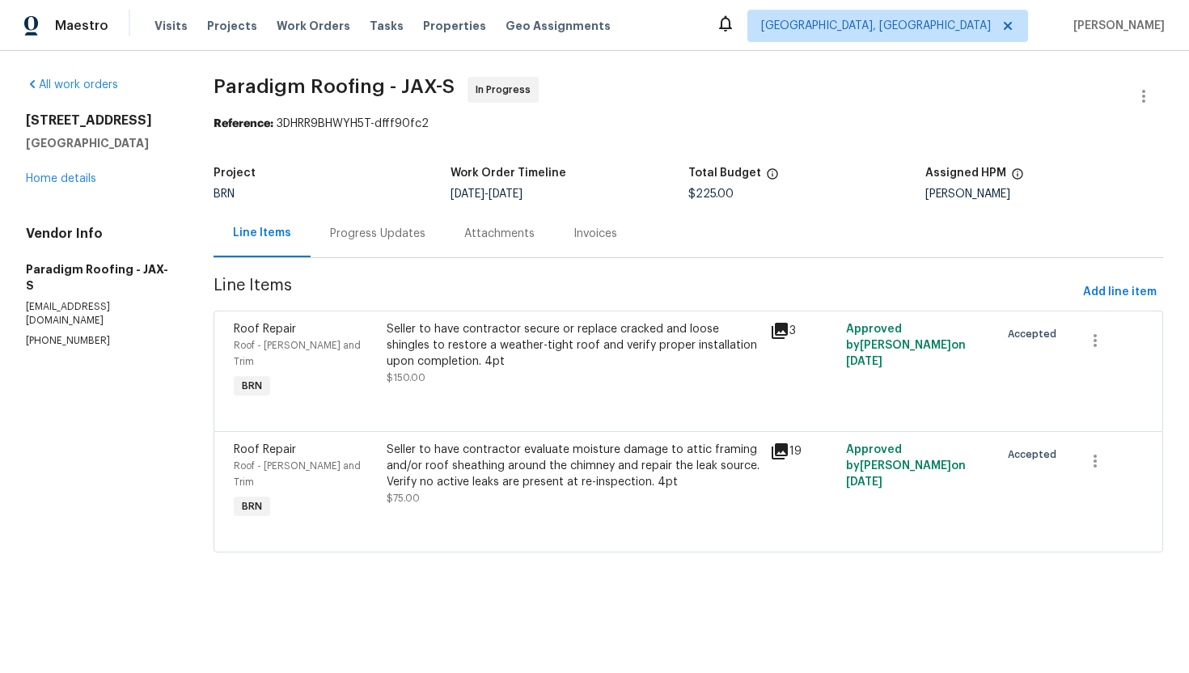
click at [404, 351] on div "Seller to have contractor secure or replace cracked and loose shingles to resto…" at bounding box center [573, 345] width 373 height 49
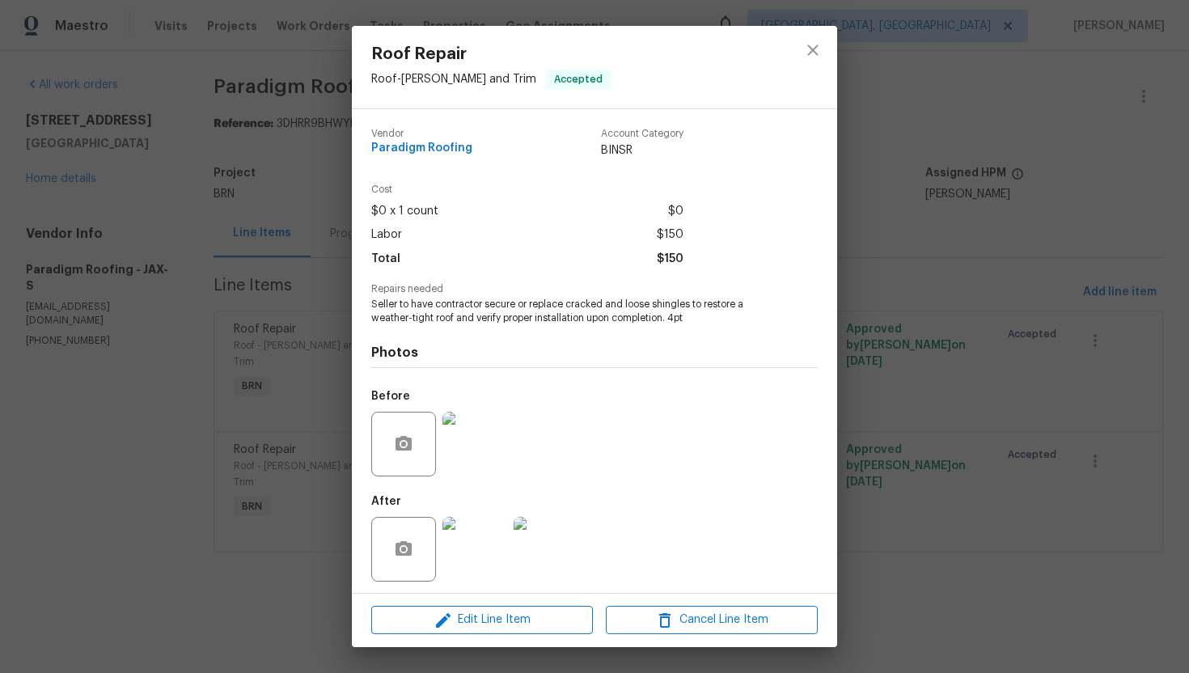
click at [316, 587] on div "Roof Repair Roof - [PERSON_NAME] and Trim Accepted Vendor Paradigm Roofing Acco…" at bounding box center [594, 336] width 1189 height 673
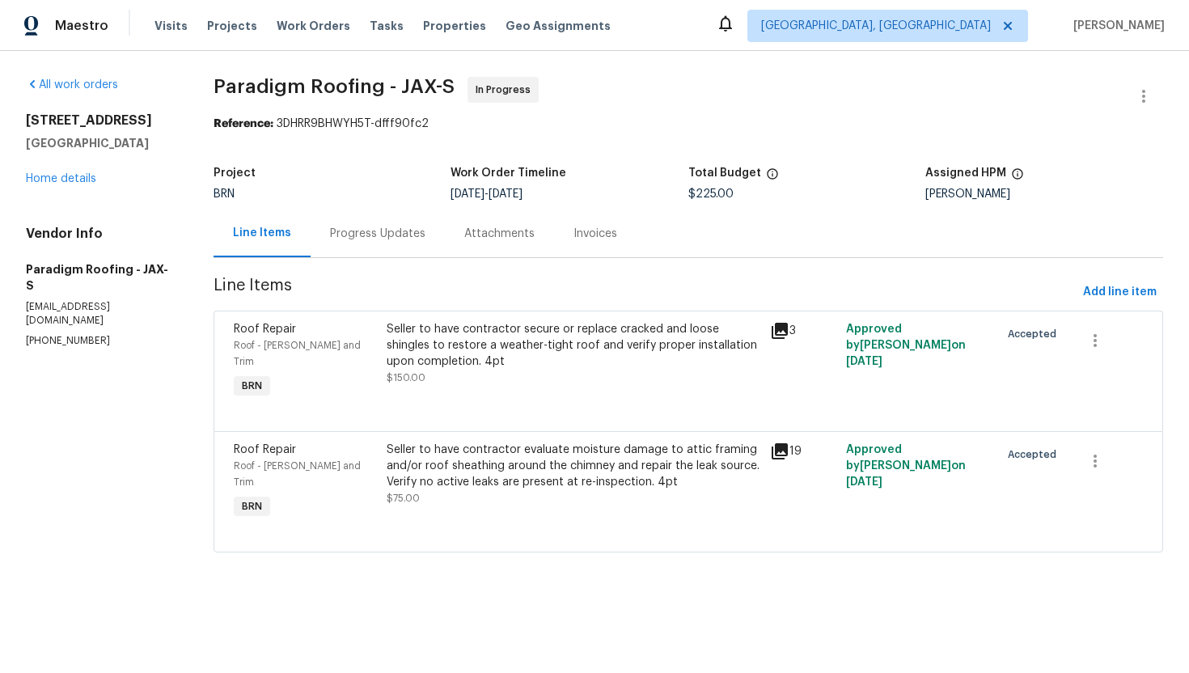
click at [451, 350] on div "Seller to have contractor secure or replace cracked and loose shingles to resto…" at bounding box center [573, 345] width 373 height 49
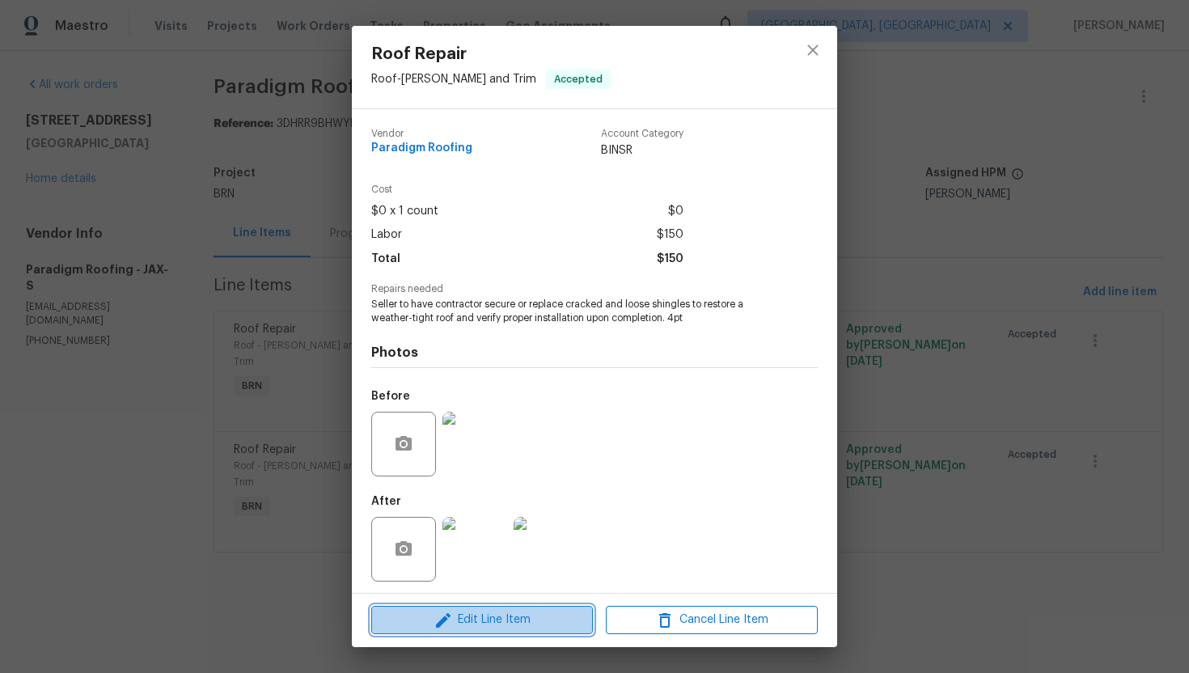
click at [436, 611] on icon "button" at bounding box center [443, 620] width 19 height 19
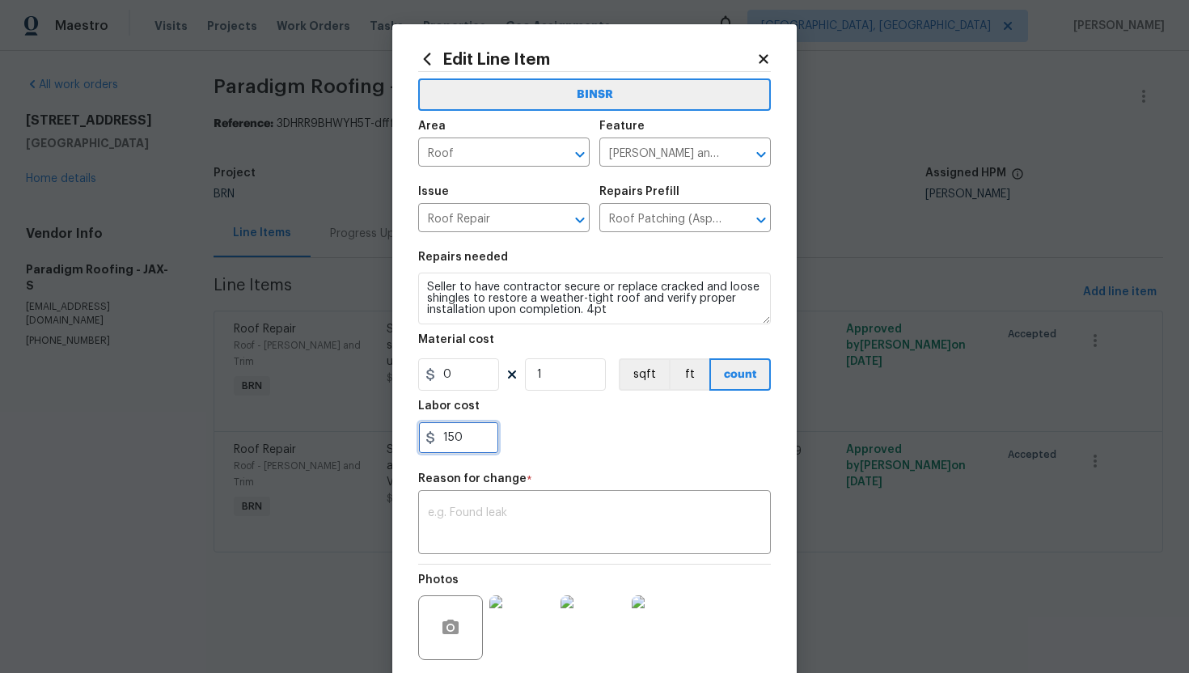
drag, startPoint x: 438, startPoint y: 441, endPoint x: 487, endPoint y: 440, distance: 48.5
click at [487, 440] on input "150" at bounding box center [458, 437] width 81 height 32
type input "1025"
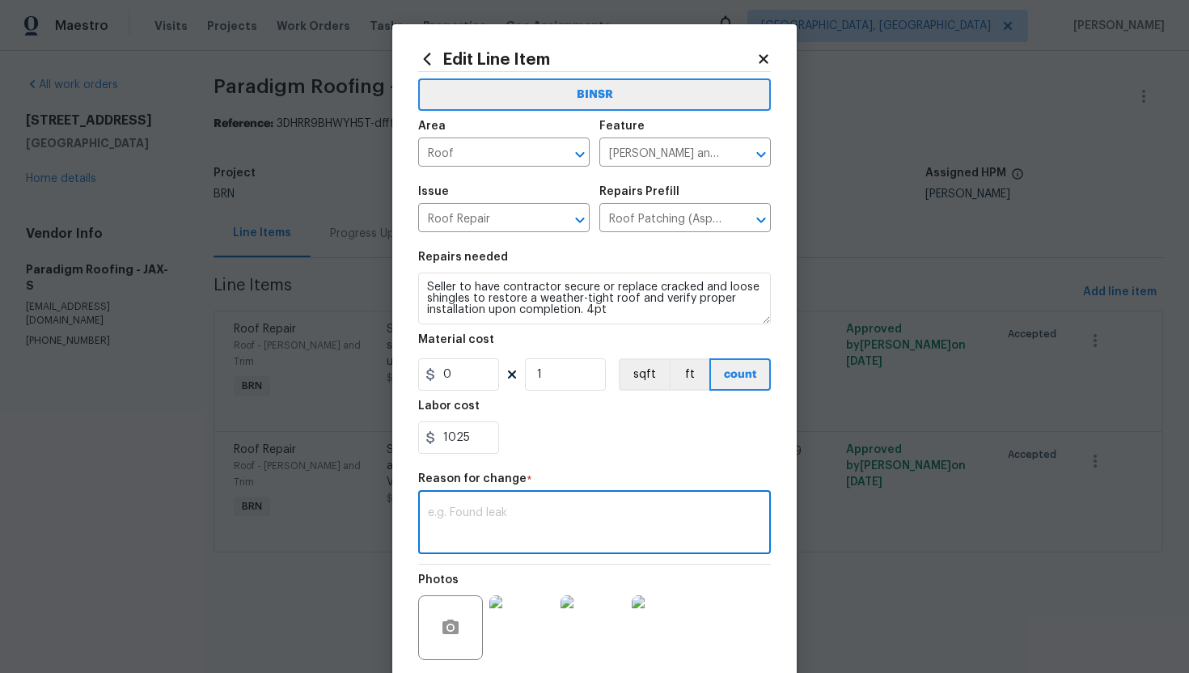
click at [598, 511] on textarea at bounding box center [594, 524] width 333 height 34
paste textarea "(AG) Updated cost per BR team’s approval"
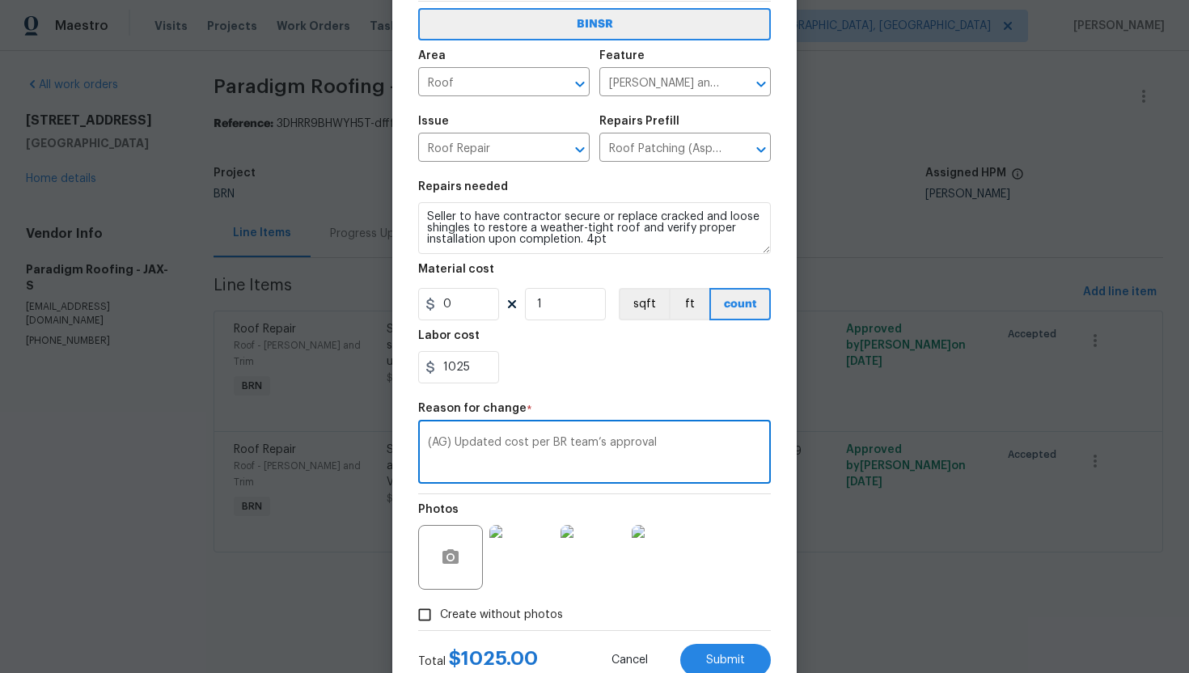
scroll to position [125, 0]
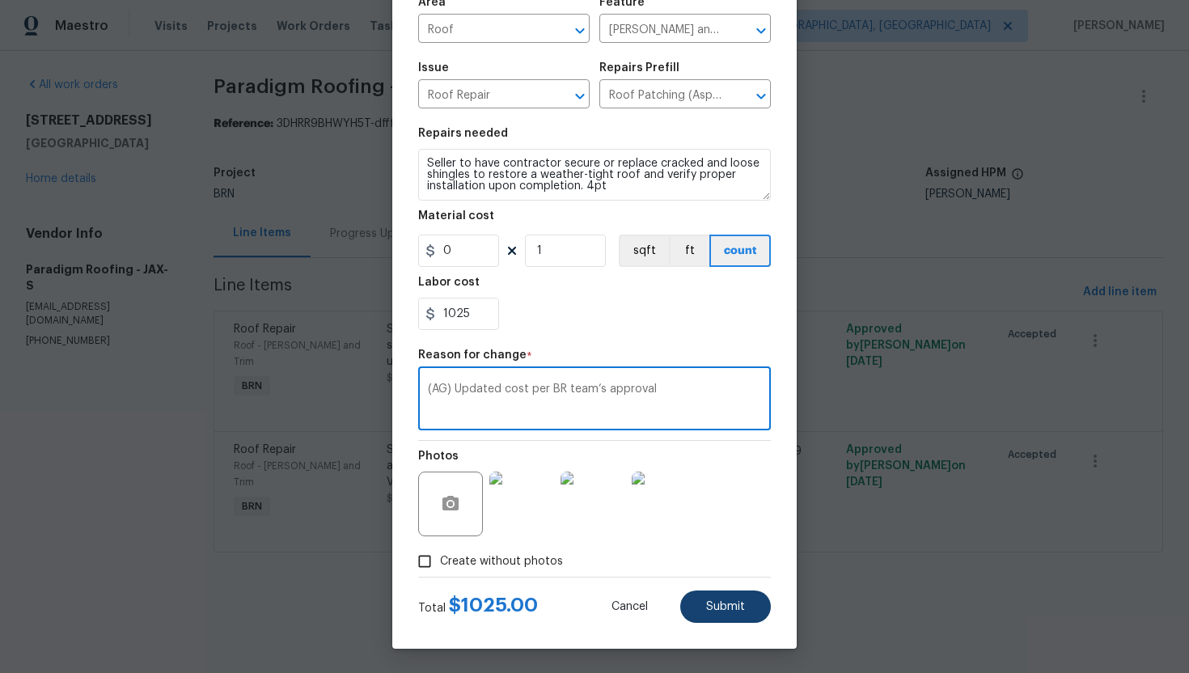
type textarea "(AG) Updated cost per BR team’s approval"
click at [713, 609] on span "Submit" at bounding box center [725, 607] width 39 height 12
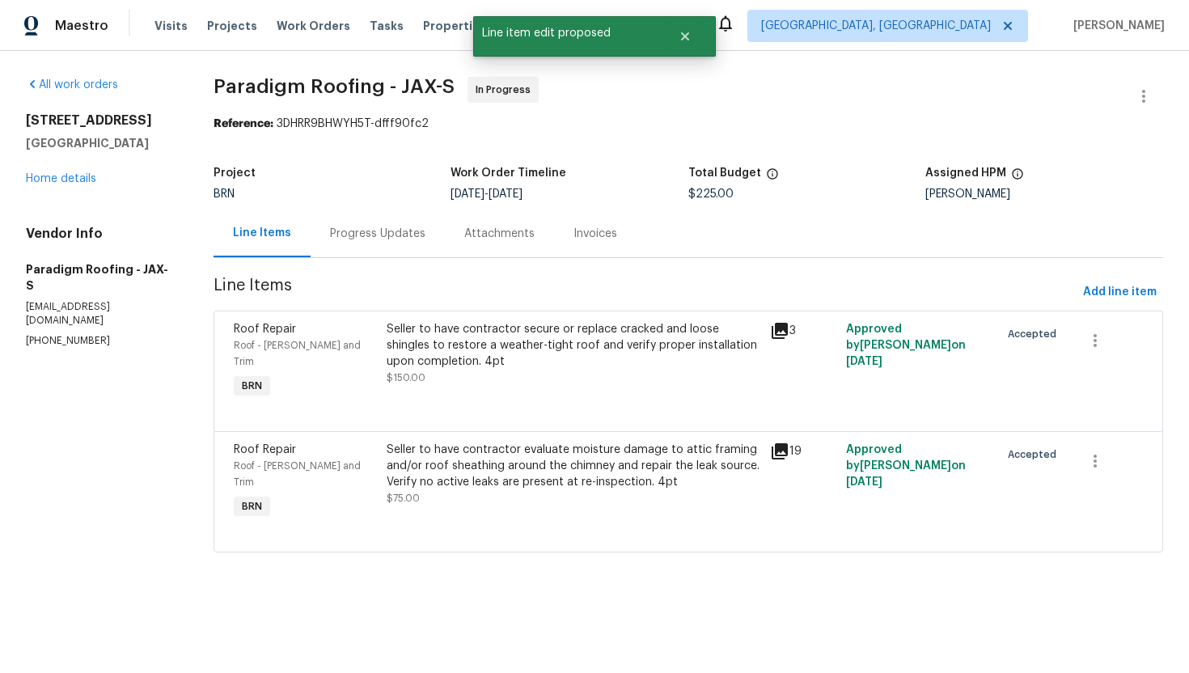
scroll to position [0, 0]
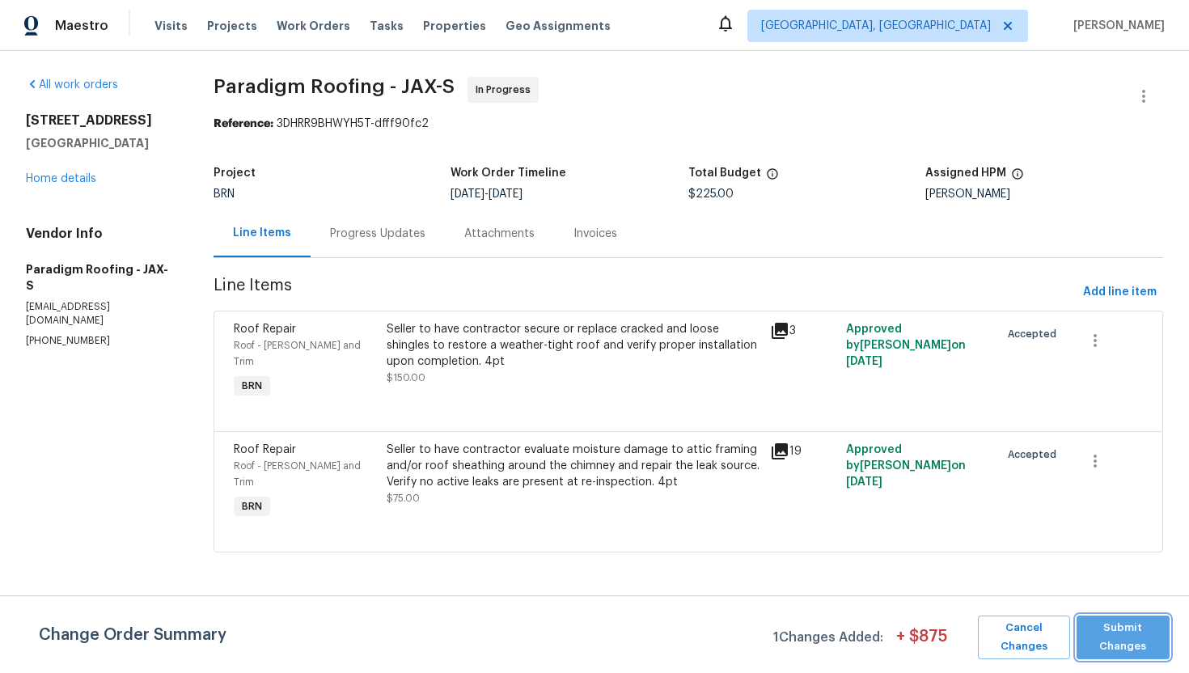
click at [1112, 638] on span "Submit Changes" at bounding box center [1123, 637] width 77 height 37
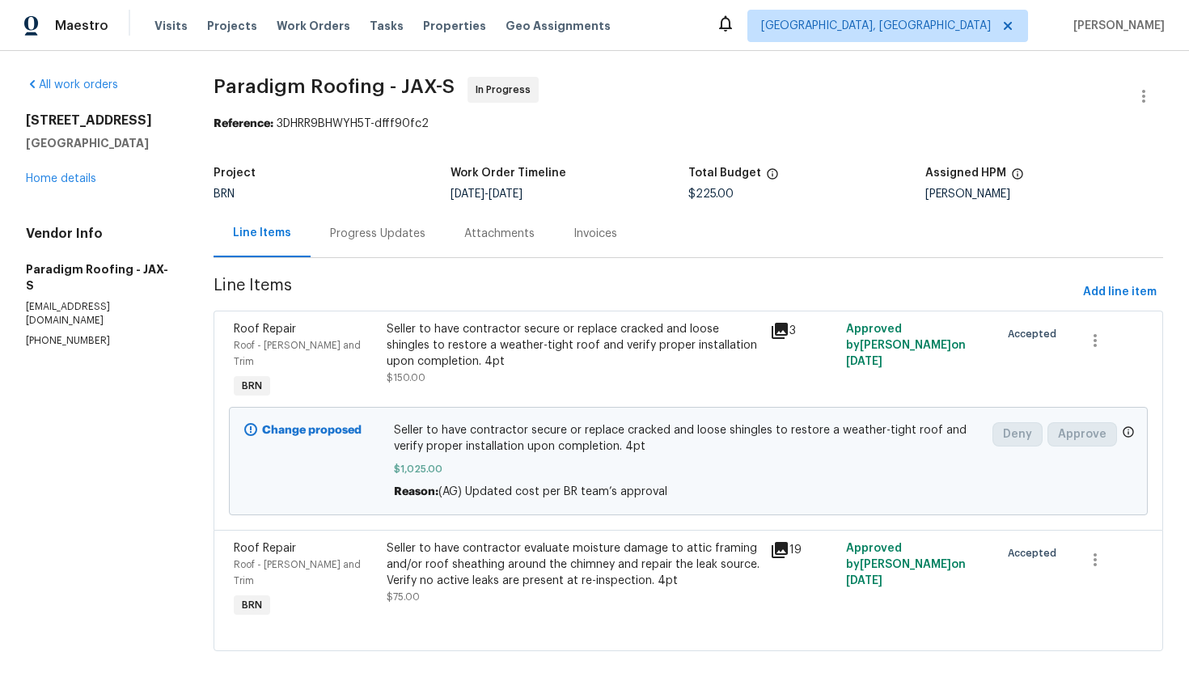
click at [387, 242] on div "Progress Updates" at bounding box center [378, 233] width 134 height 48
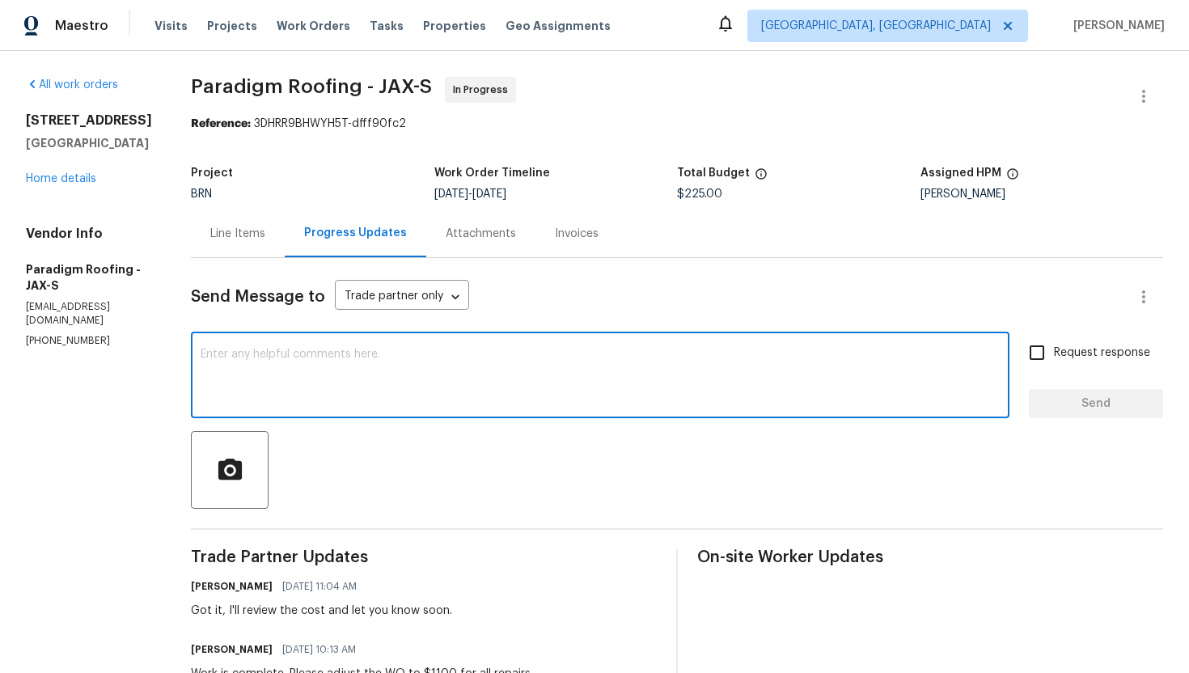
click at [405, 368] on textarea at bounding box center [600, 377] width 799 height 57
type textarea "Cost has been updated to $1100, please mark the WO completed for QC."
click at [1043, 367] on input "Request response" at bounding box center [1037, 353] width 34 height 34
checkbox input "true"
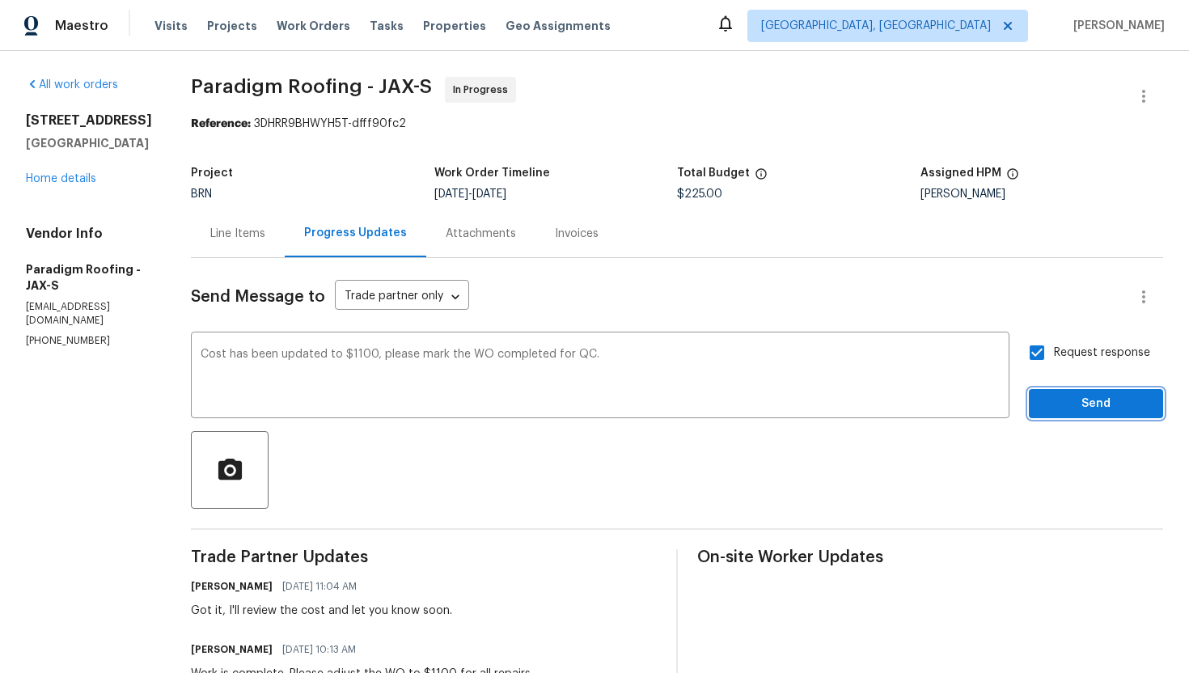
click at [1073, 409] on span "Send" at bounding box center [1096, 404] width 108 height 20
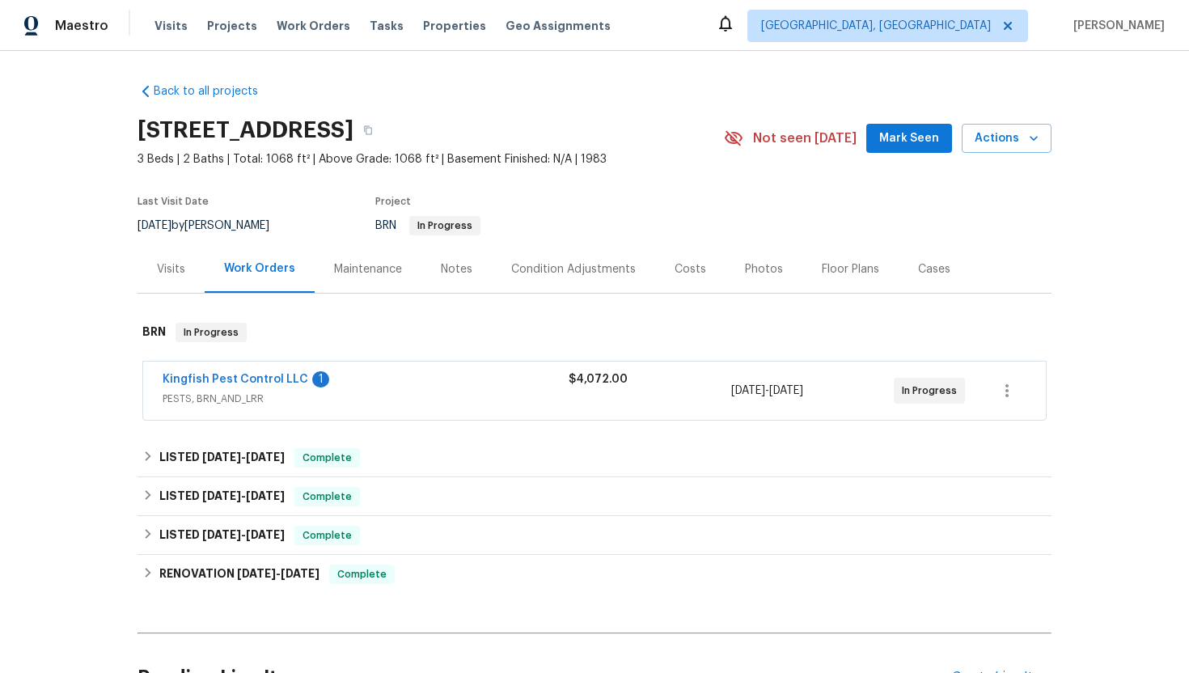
click at [276, 372] on span "Kingfish Pest Control LLC" at bounding box center [236, 379] width 146 height 16
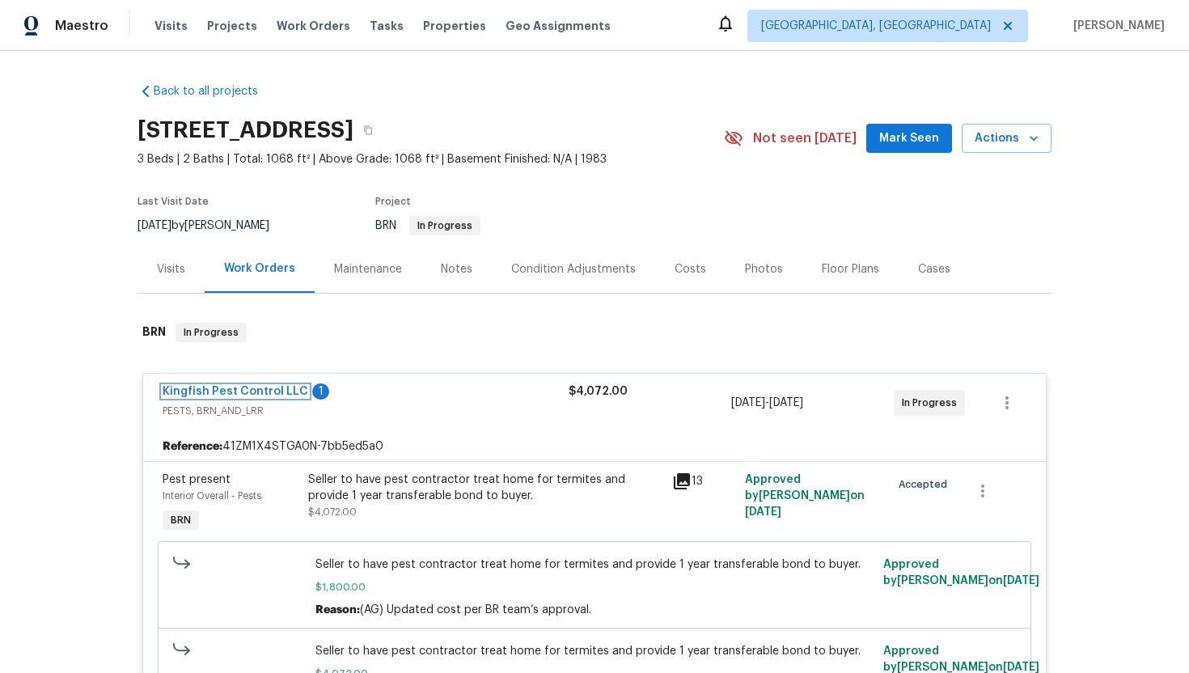
click at [270, 388] on link "Kingfish Pest Control LLC" at bounding box center [236, 391] width 146 height 11
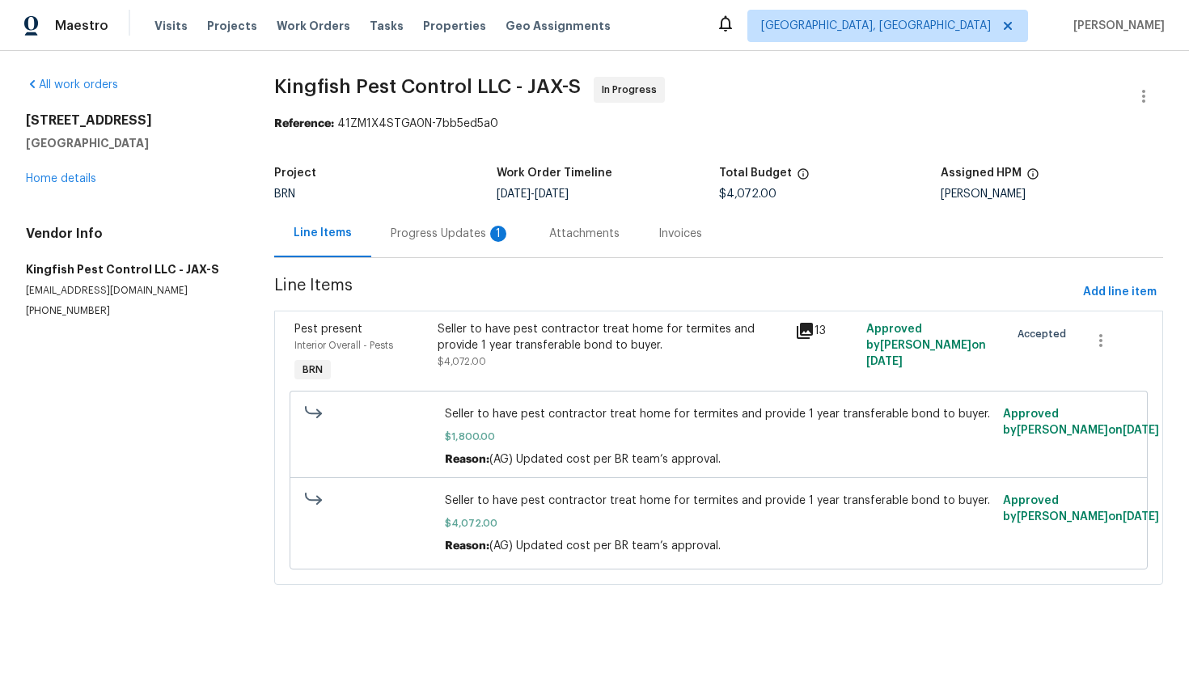
click at [422, 239] on div "Progress Updates 1" at bounding box center [451, 234] width 120 height 16
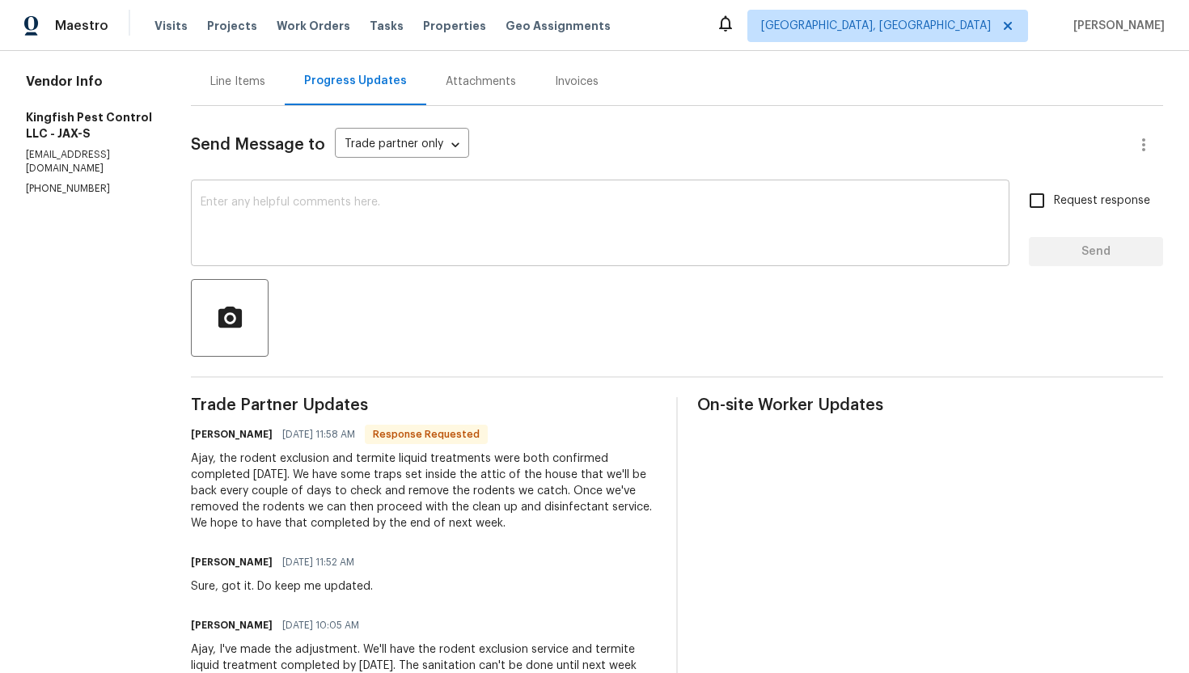
scroll to position [153, 0]
click at [379, 235] on textarea at bounding box center [600, 224] width 799 height 57
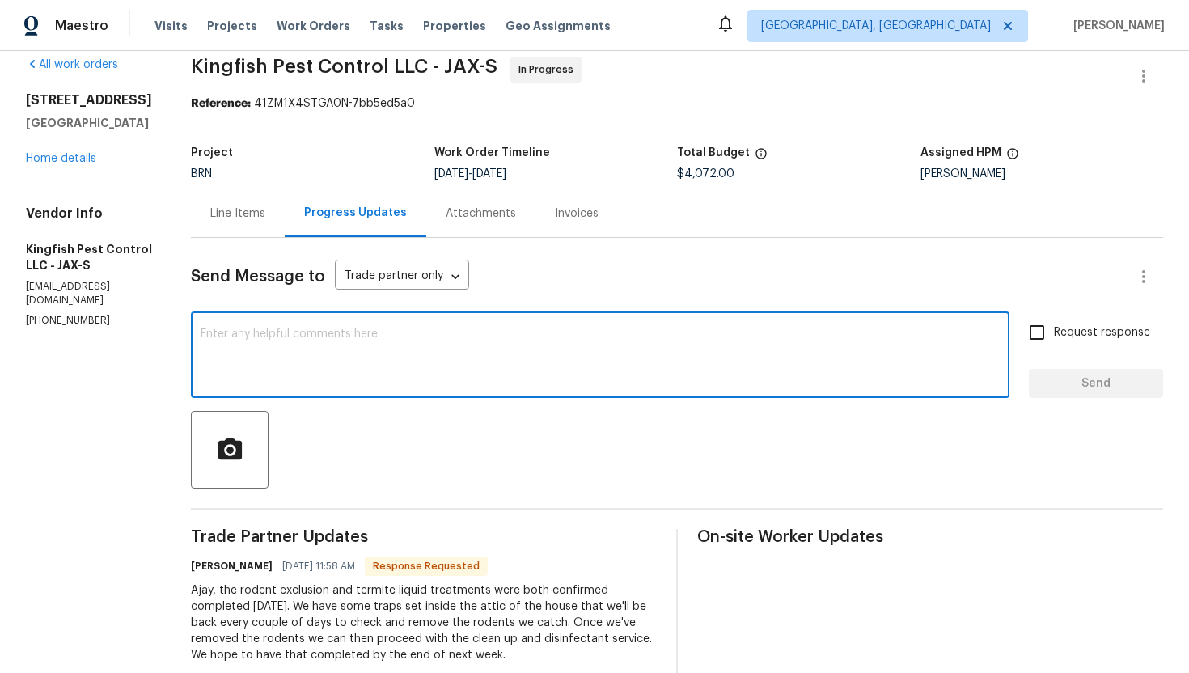
scroll to position [0, 0]
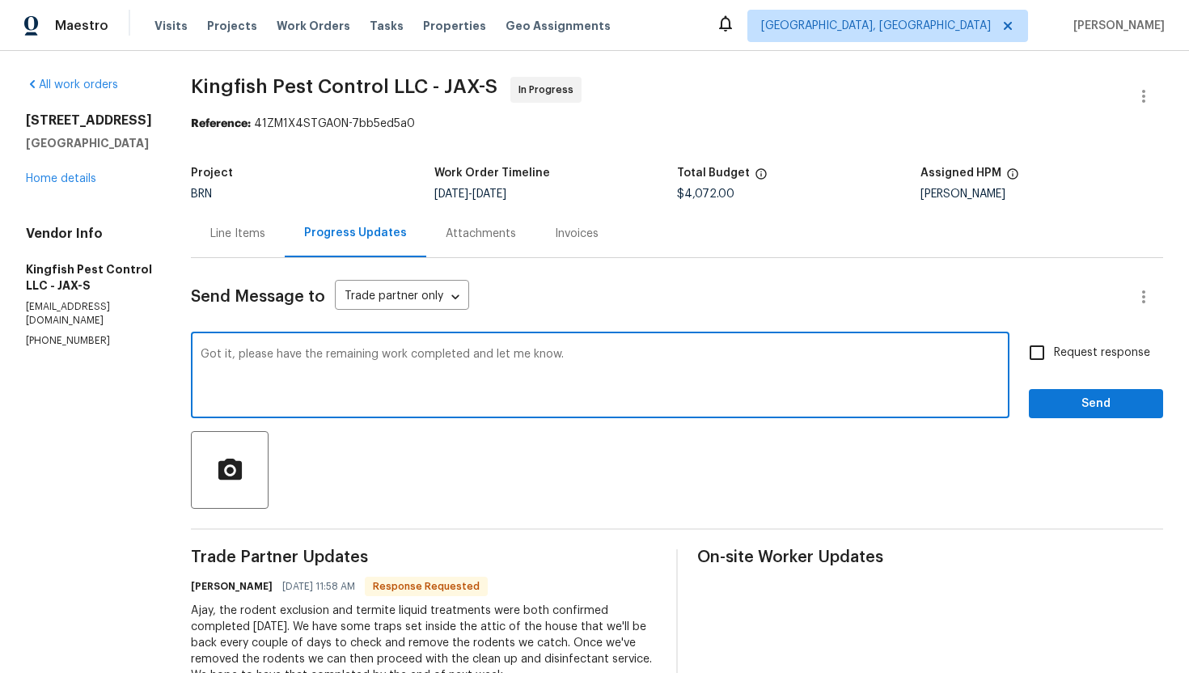
type textarea "Got it, please have the remaining work completed and let me know."
click at [1081, 345] on span "Request response" at bounding box center [1102, 353] width 96 height 17
click at [1054, 345] on input "Request response" at bounding box center [1037, 353] width 34 height 34
checkbox input "true"
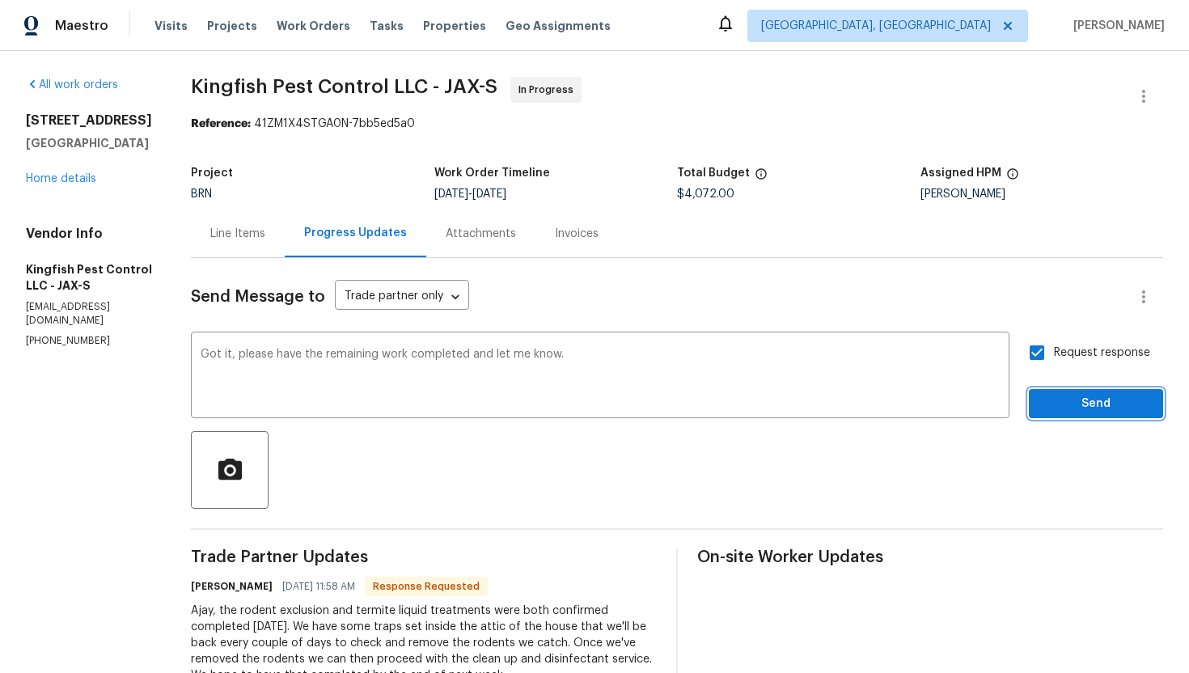
click at [1061, 416] on button "Send" at bounding box center [1096, 404] width 134 height 30
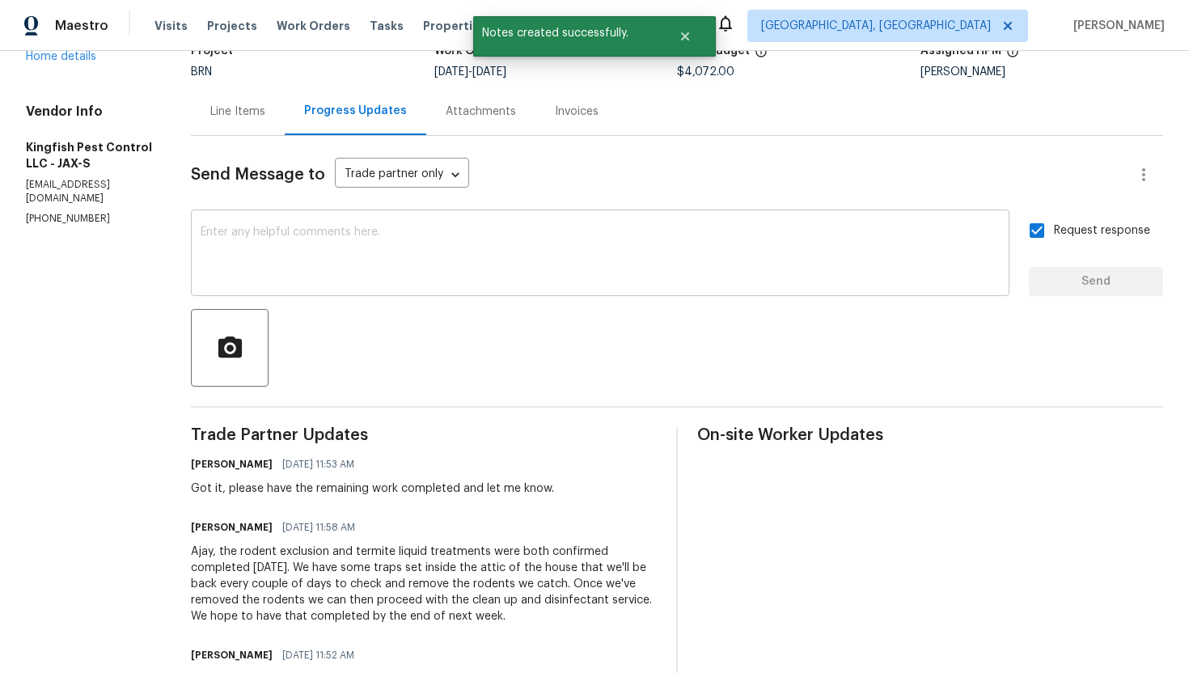
scroll to position [192, 0]
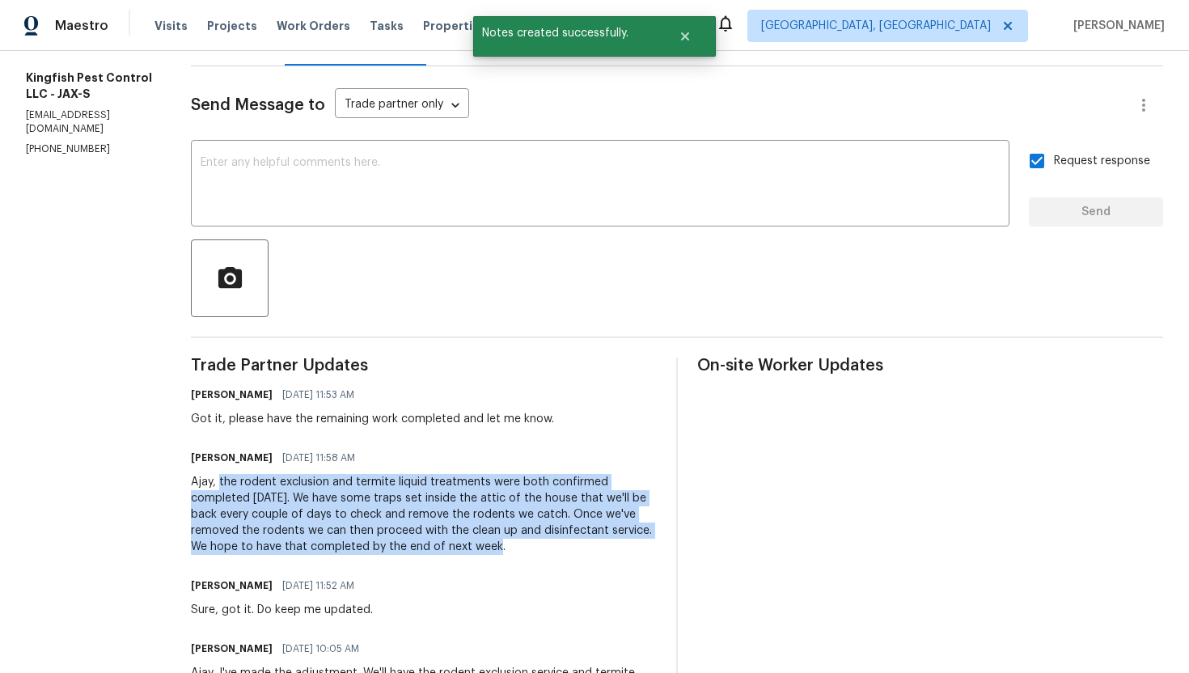
drag, startPoint x: 218, startPoint y: 484, endPoint x: 435, endPoint y: 545, distance: 226.1
click at [436, 545] on div "Ajay, the rodent exclusion and termite liquid treatments were both confirmed co…" at bounding box center [424, 514] width 466 height 81
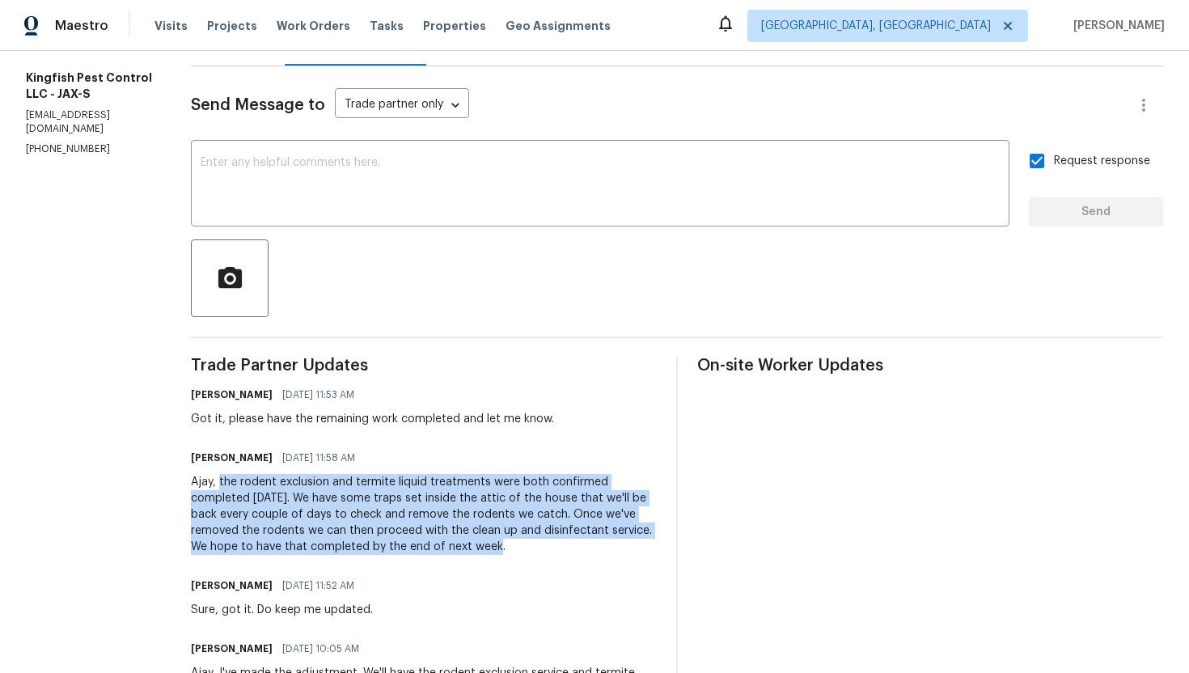
copy div "the rodent exclusion and termite liquid treatments were both confirmed complete…"
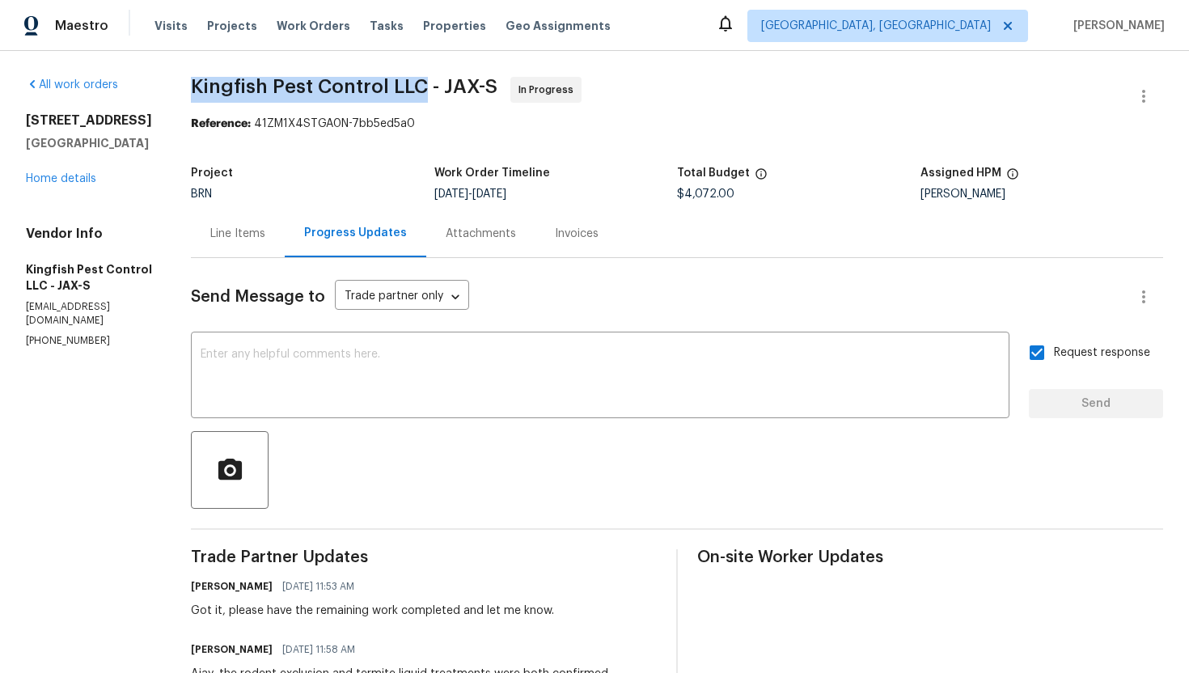
drag, startPoint x: 186, startPoint y: 87, endPoint x: 418, endPoint y: 80, distance: 232.2
copy span "Kingfish Pest Control LLC"
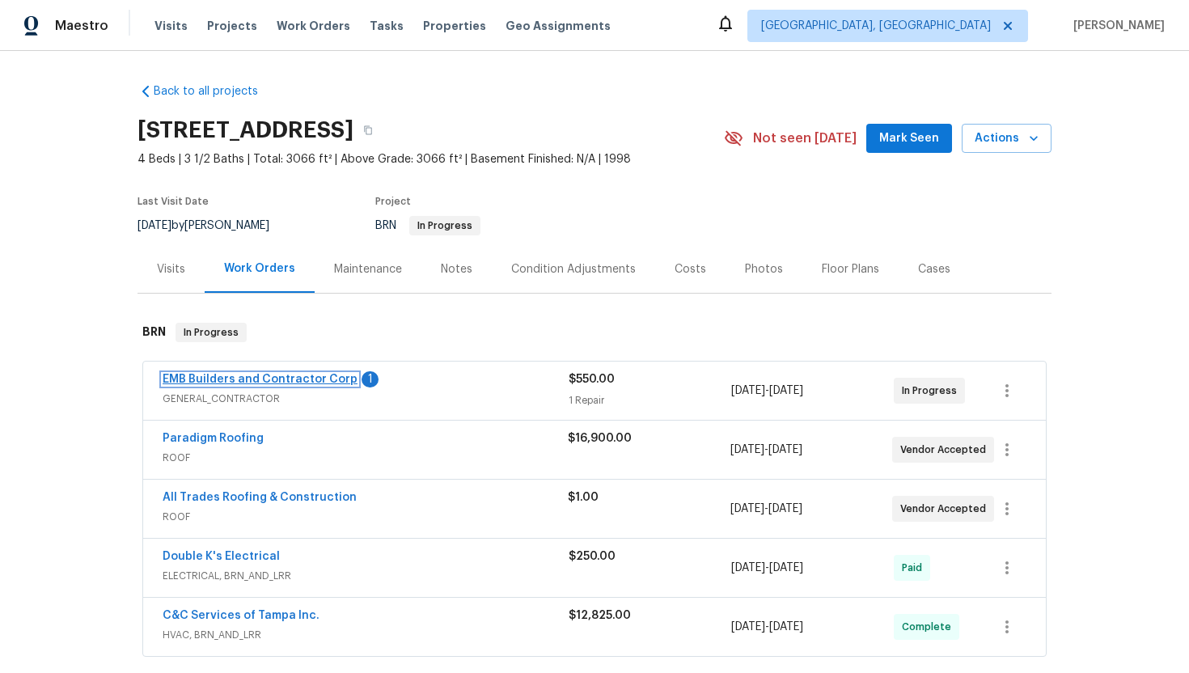
click at [266, 376] on link "EMB Builders and Contractor Corp" at bounding box center [260, 379] width 195 height 11
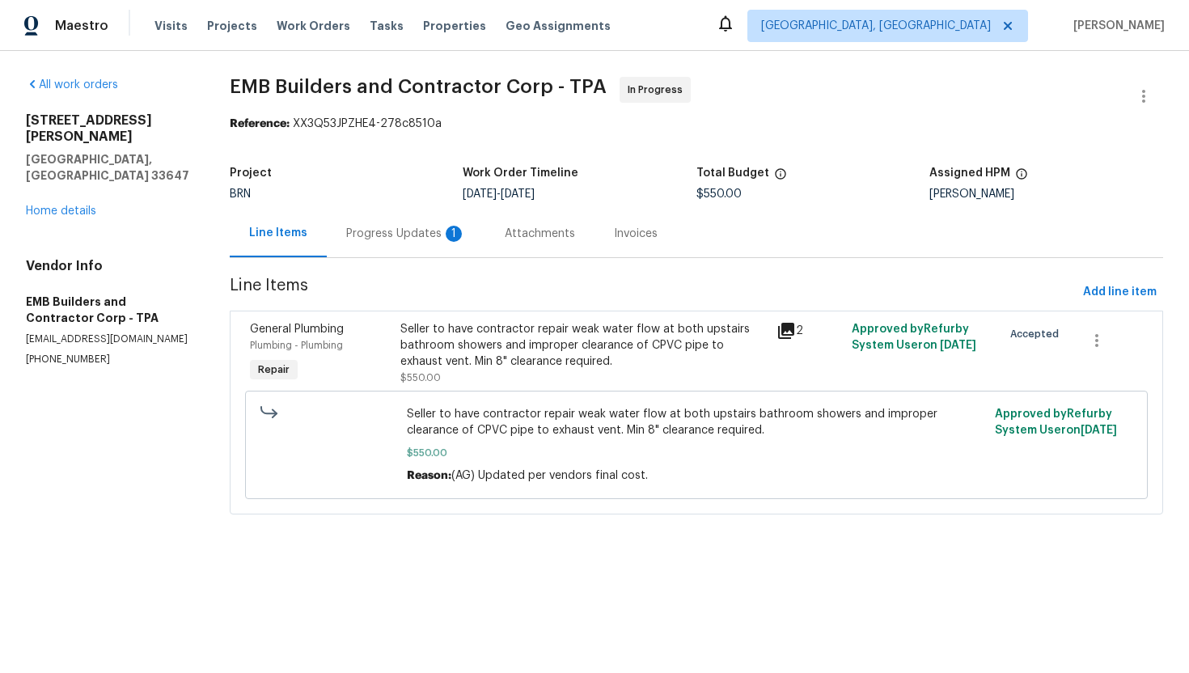
click at [401, 241] on div "Progress Updates 1" at bounding box center [406, 234] width 120 height 16
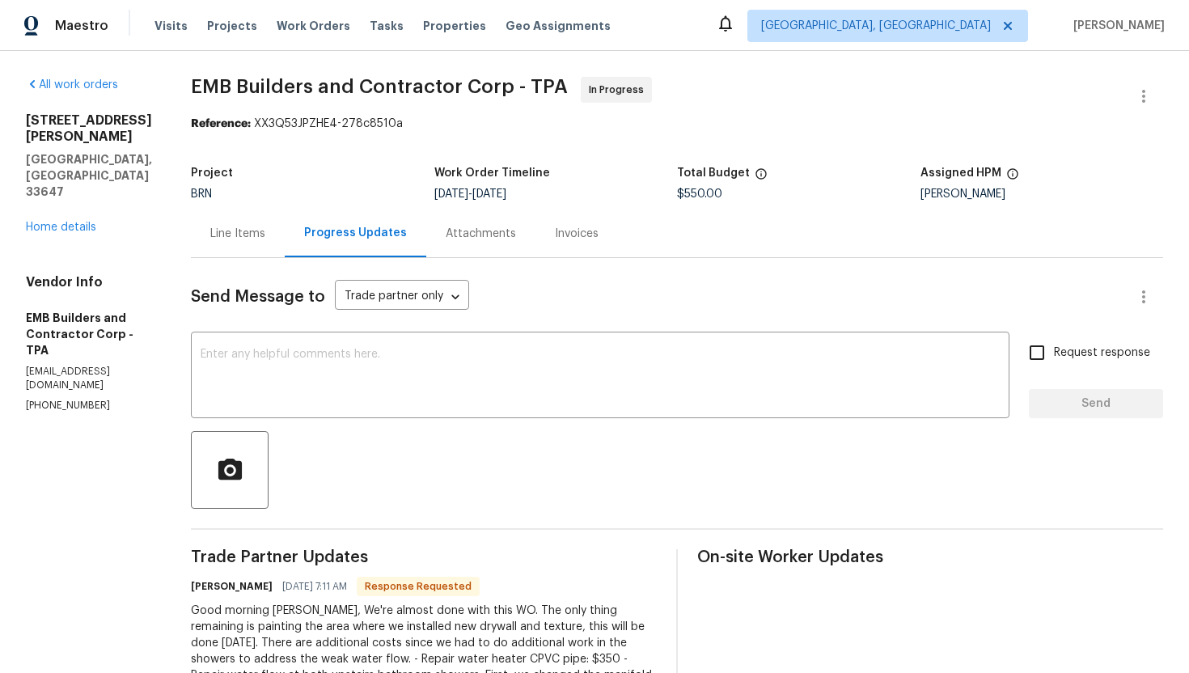
click at [221, 245] on div "Line Items" at bounding box center [238, 233] width 94 height 48
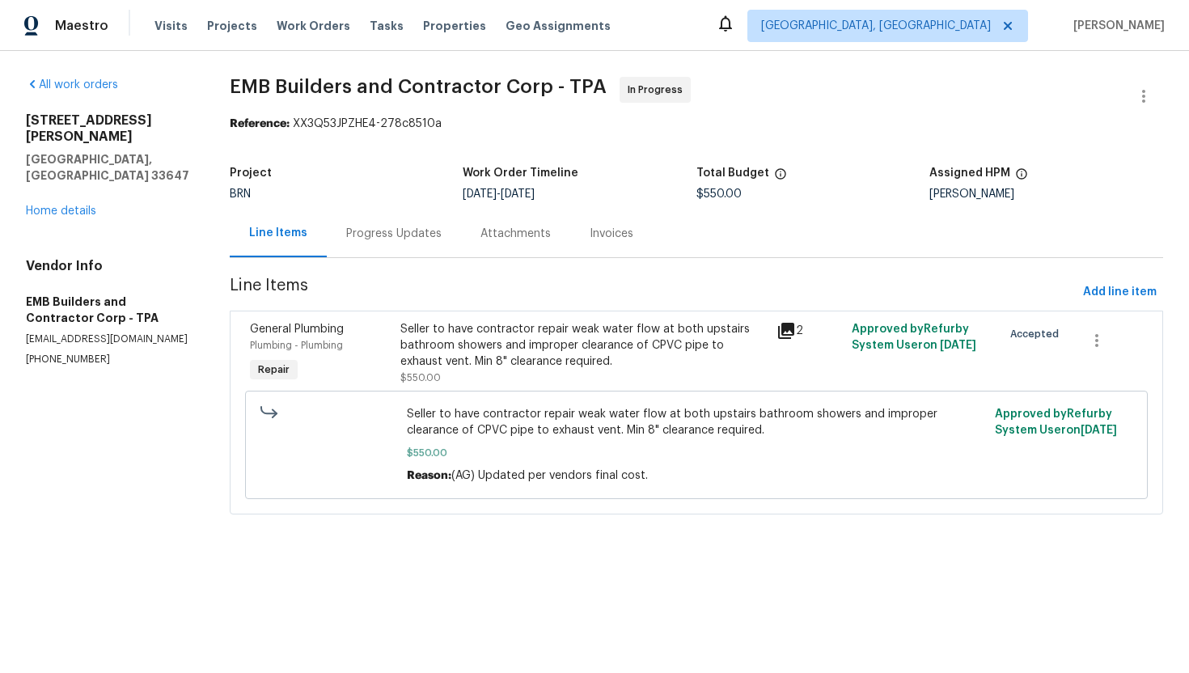
click at [346, 233] on div "Progress Updates" at bounding box center [393, 234] width 95 height 16
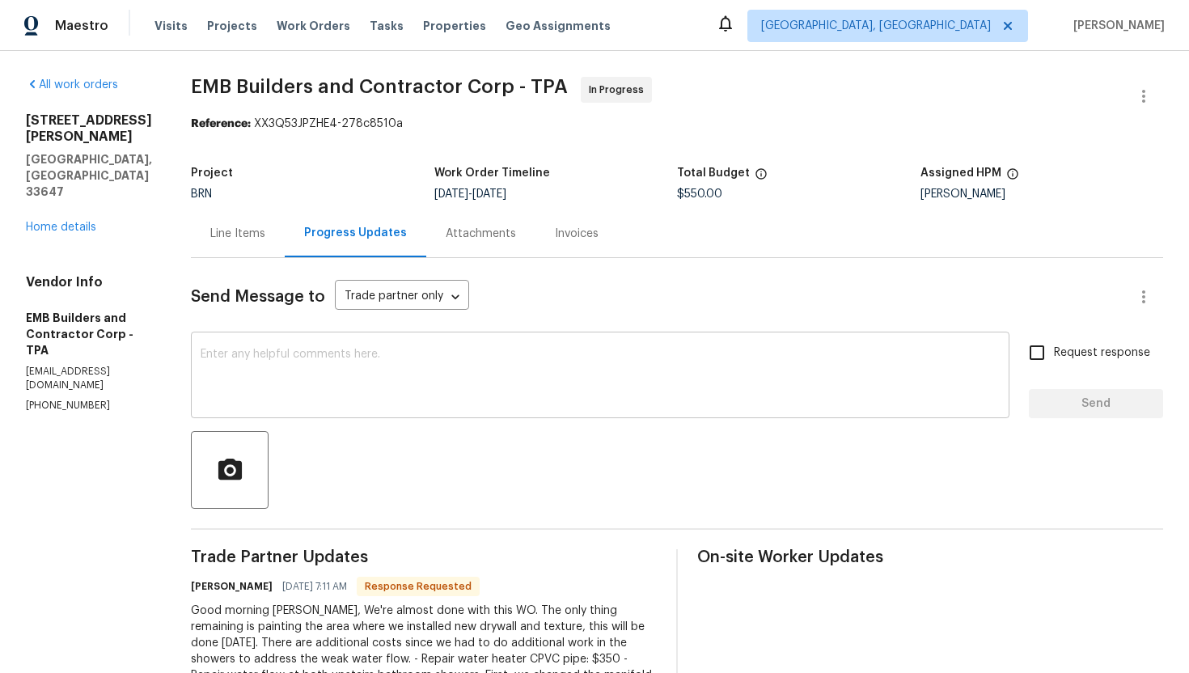
click at [349, 374] on textarea at bounding box center [600, 377] width 799 height 57
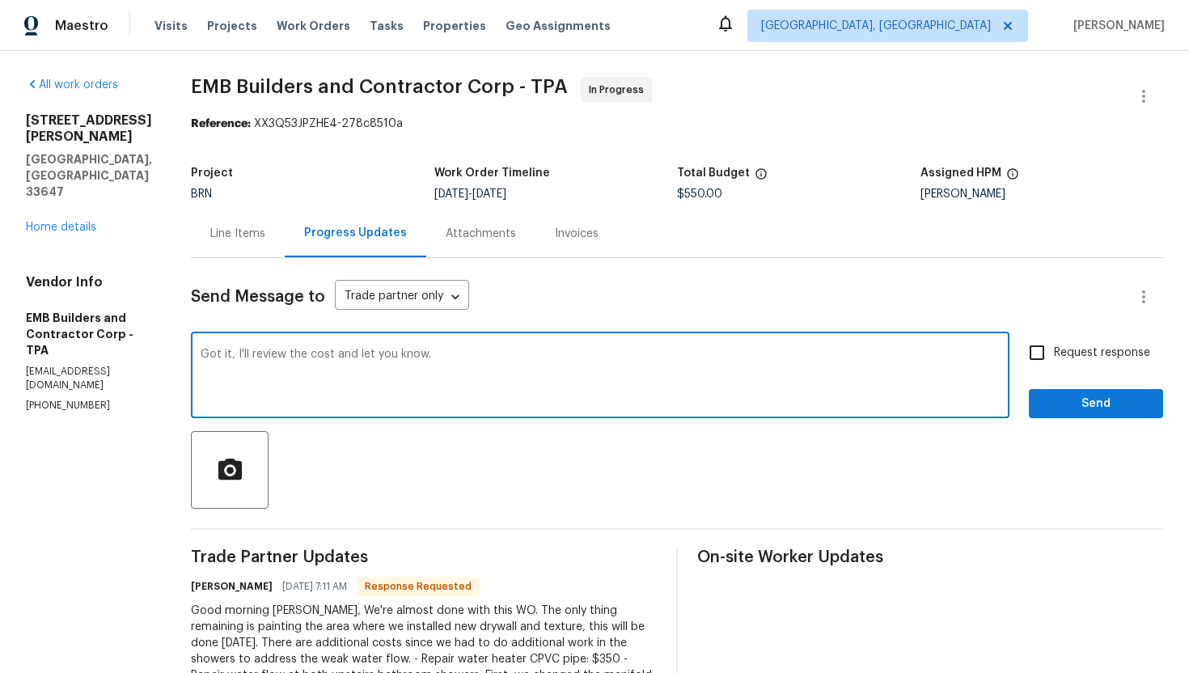
type textarea "Got it, I'll review the cost and let you know."
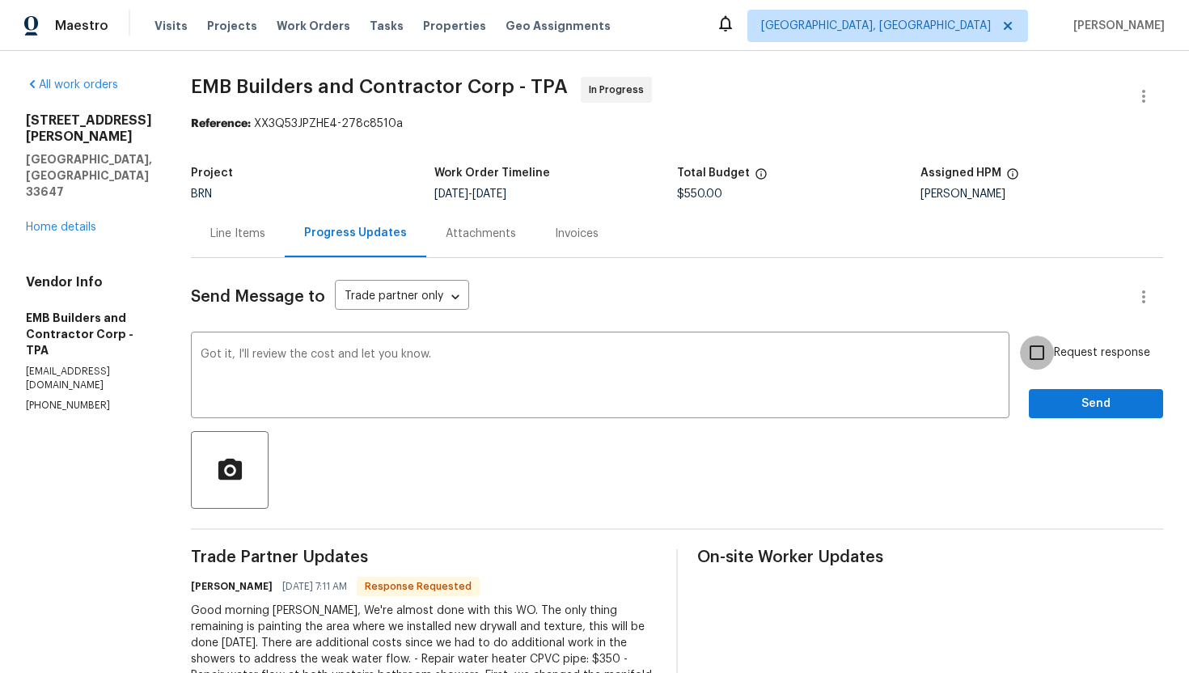
click at [1044, 345] on input "Request response" at bounding box center [1037, 353] width 34 height 34
checkbox input "true"
click at [1060, 395] on span "Send" at bounding box center [1096, 404] width 108 height 20
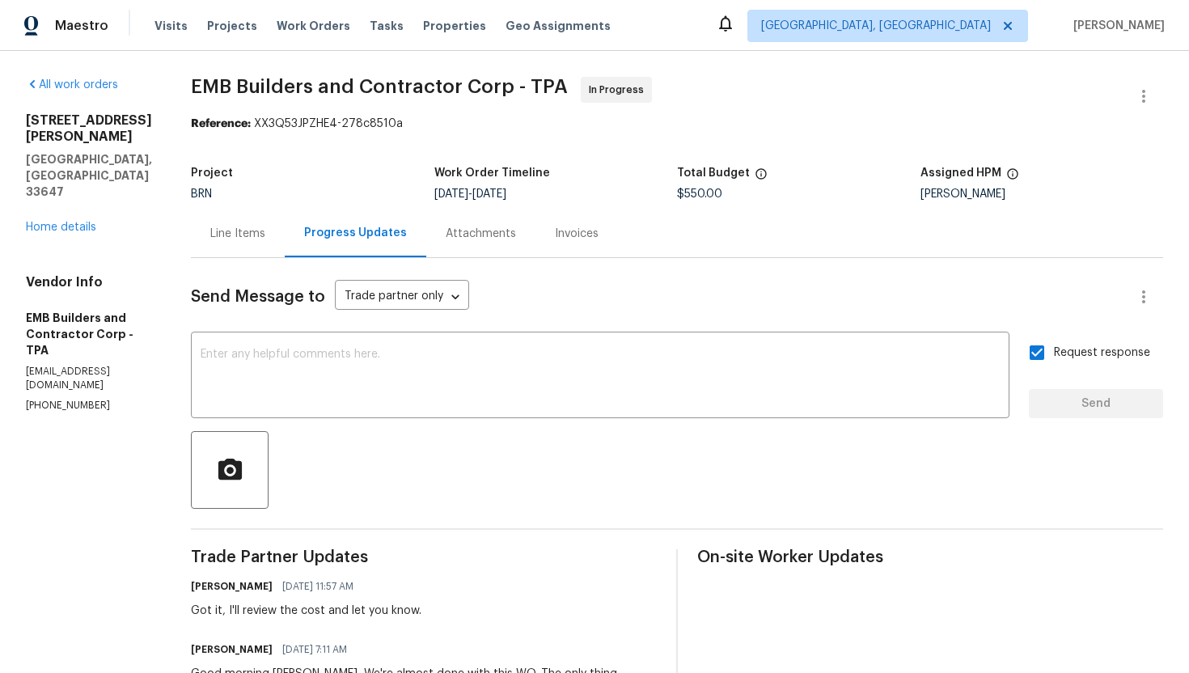
click at [217, 231] on div "Line Items" at bounding box center [237, 234] width 55 height 16
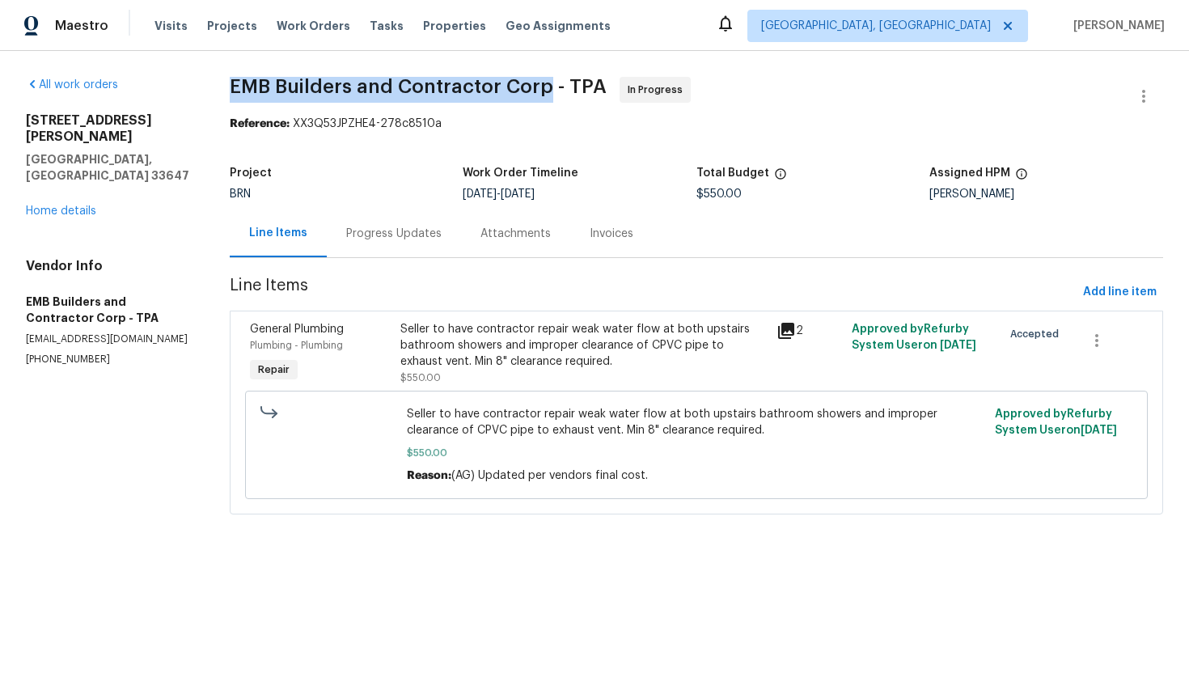
drag, startPoint x: 228, startPoint y: 82, endPoint x: 548, endPoint y: 87, distance: 320.3
click at [548, 87] on div "All work orders 18122 Sugar Brooke Dr Tampa, FL 33647 Home details Vendor Info …" at bounding box center [594, 305] width 1189 height 509
copy span "EMB Builders and Contractor Corp"
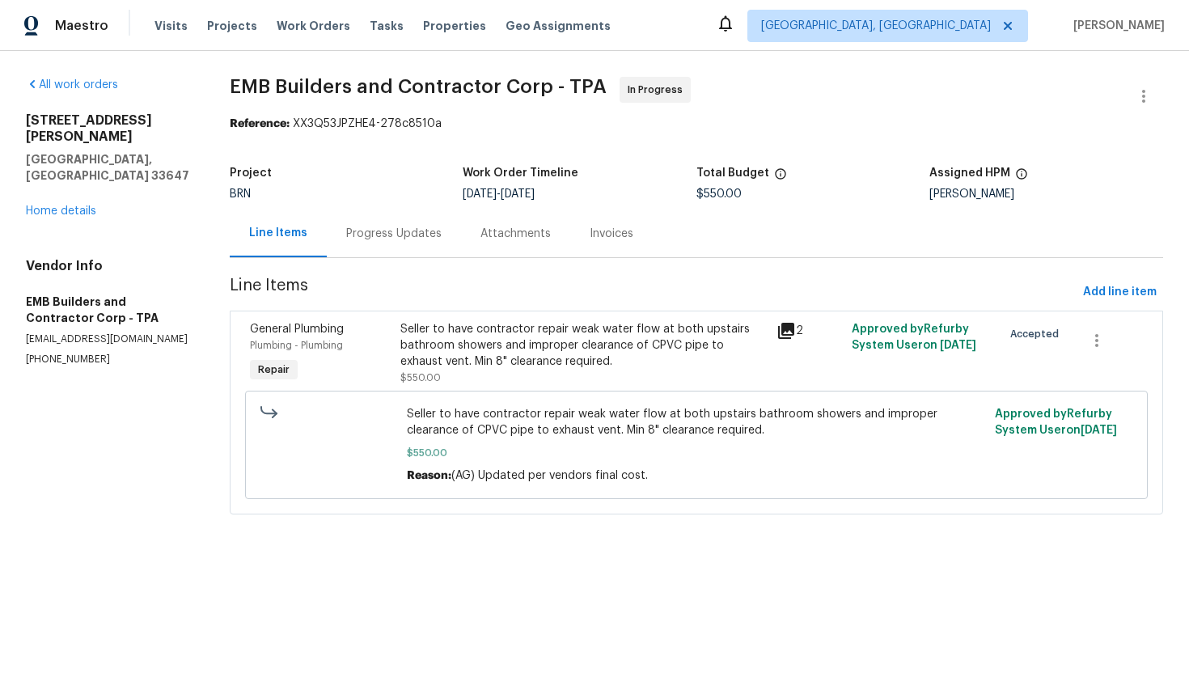
click at [471, 366] on div "Seller to have contractor repair weak water flow at both upstairs bathroom show…" at bounding box center [583, 345] width 366 height 49
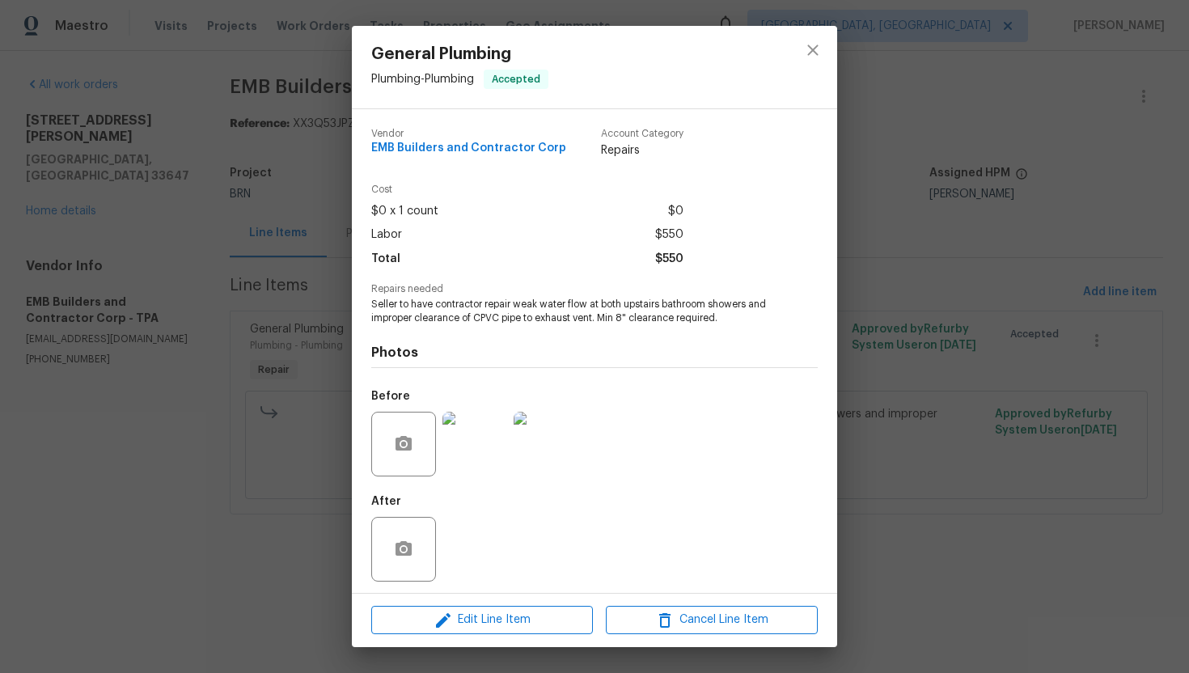
click at [497, 312] on span "Seller to have contractor repair weak water flow at both upstairs bathroom show…" at bounding box center [572, 311] width 402 height 27
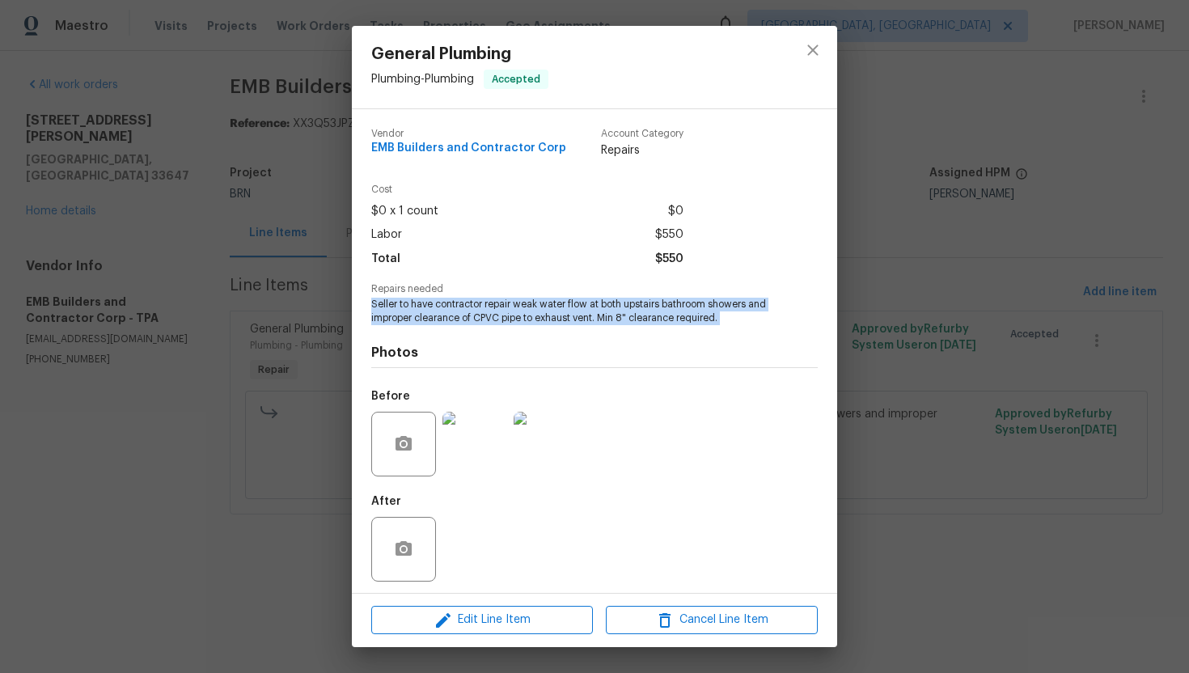
copy span "Seller to have contractor repair weak water flow at both upstairs bathroom show…"
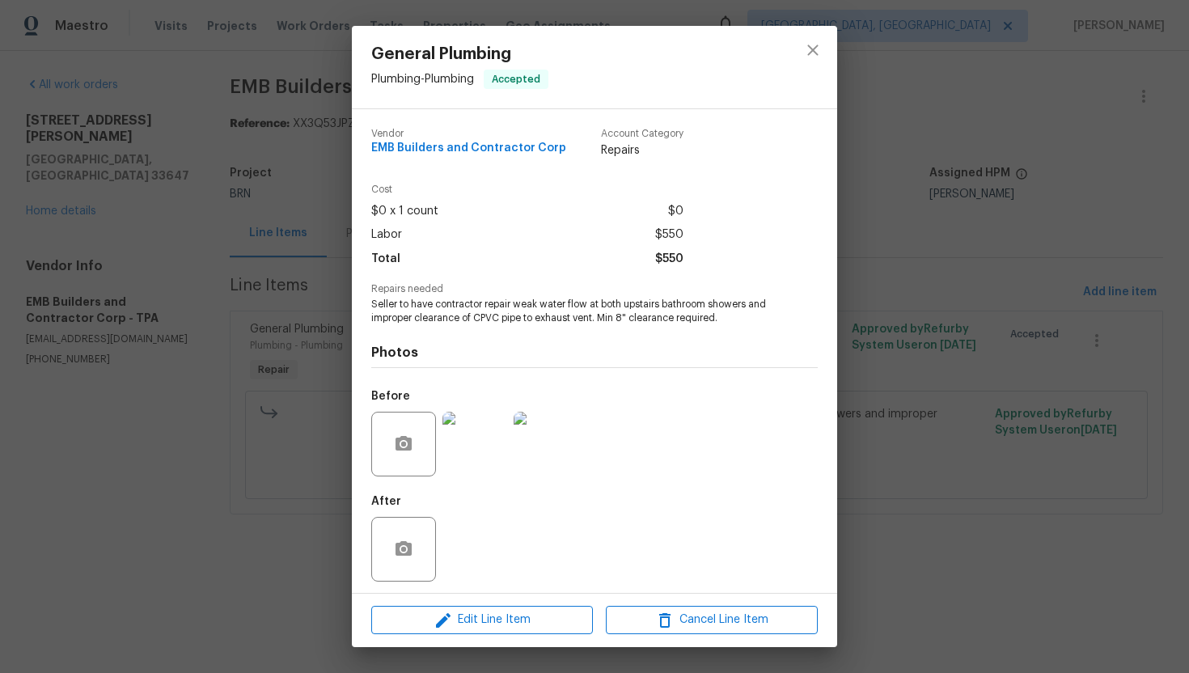
click at [876, 246] on div "General Plumbing Plumbing - Plumbing Accepted Vendor EMB Builders and Contracto…" at bounding box center [594, 336] width 1189 height 673
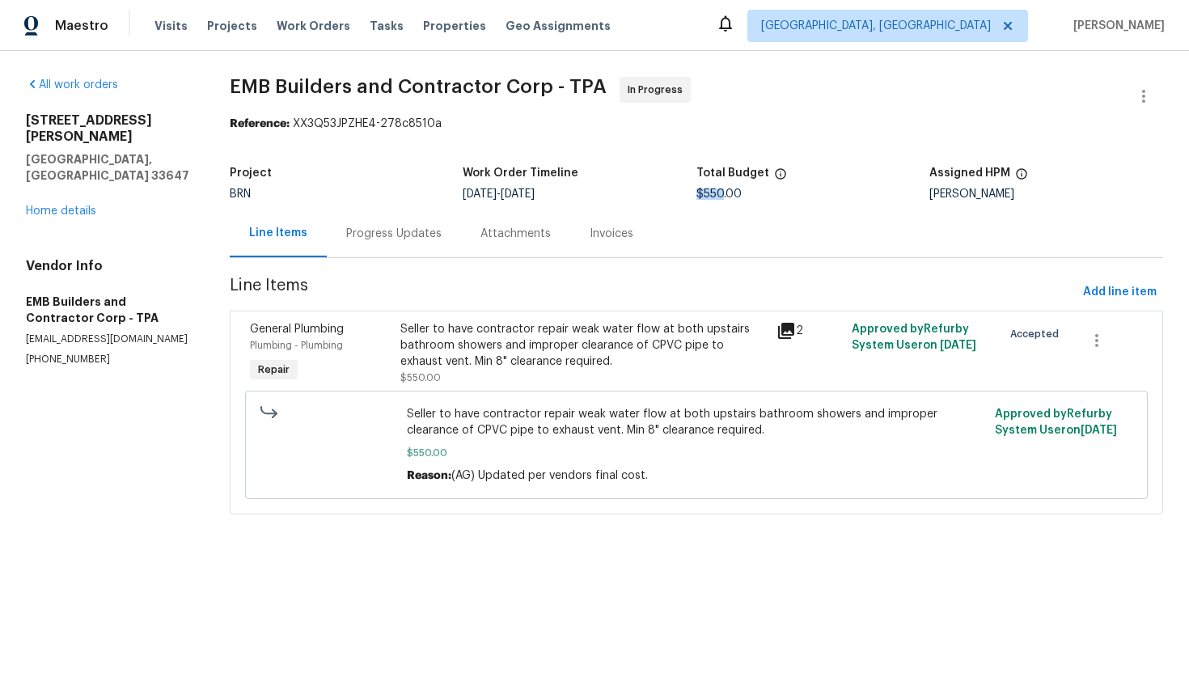
drag, startPoint x: 721, startPoint y: 196, endPoint x: 699, endPoint y: 196, distance: 22.6
click at [699, 196] on span "$550.00" at bounding box center [718, 193] width 45 height 11
copy span "$550"
click at [425, 227] on div "Progress Updates" at bounding box center [393, 234] width 95 height 16
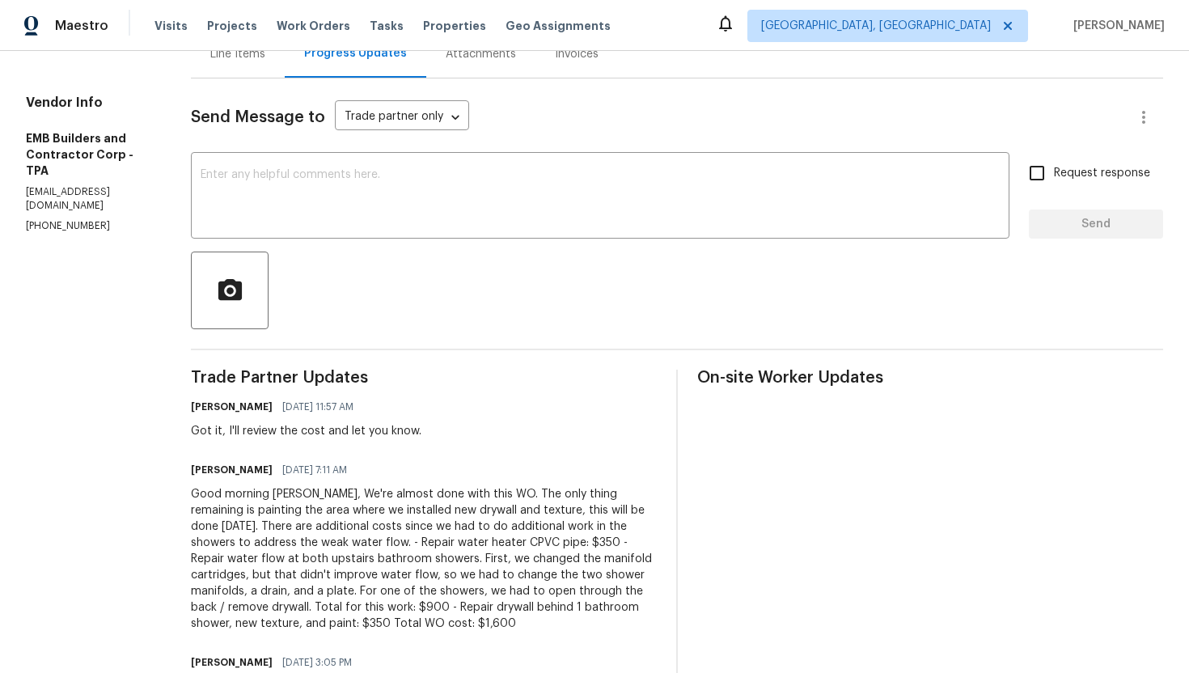
scroll to position [201, 0]
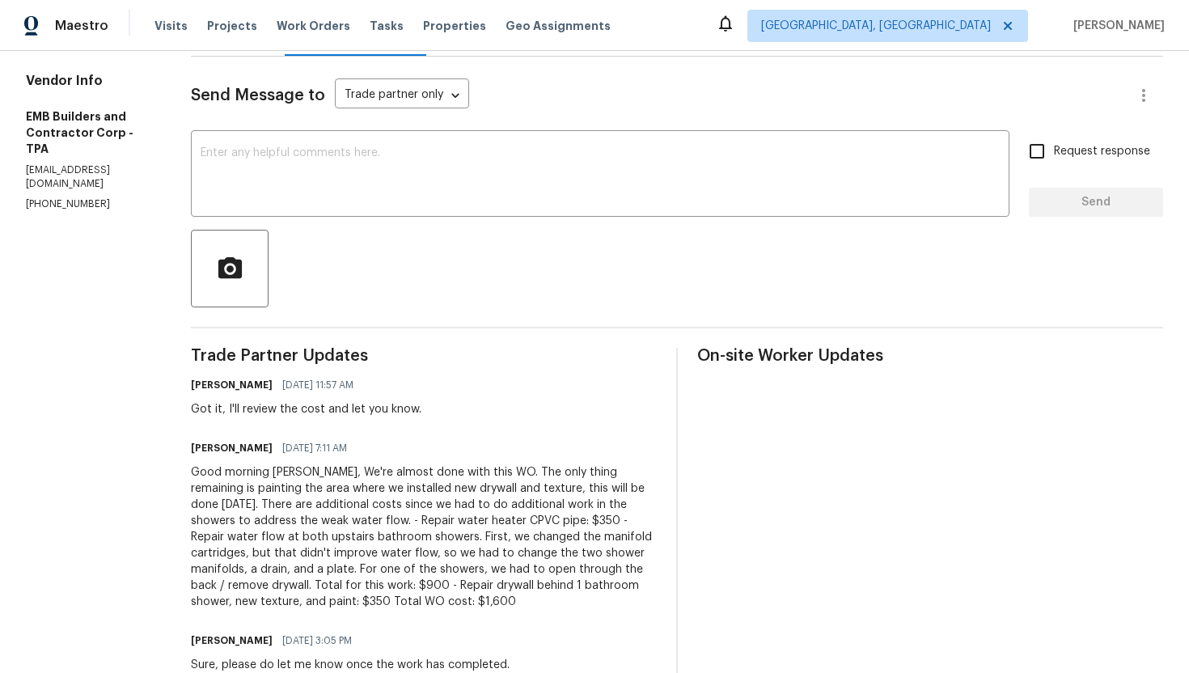
click at [389, 510] on div "Good morning Ajay, We're almost done with this WO. The only thing remaining is …" at bounding box center [424, 537] width 466 height 146
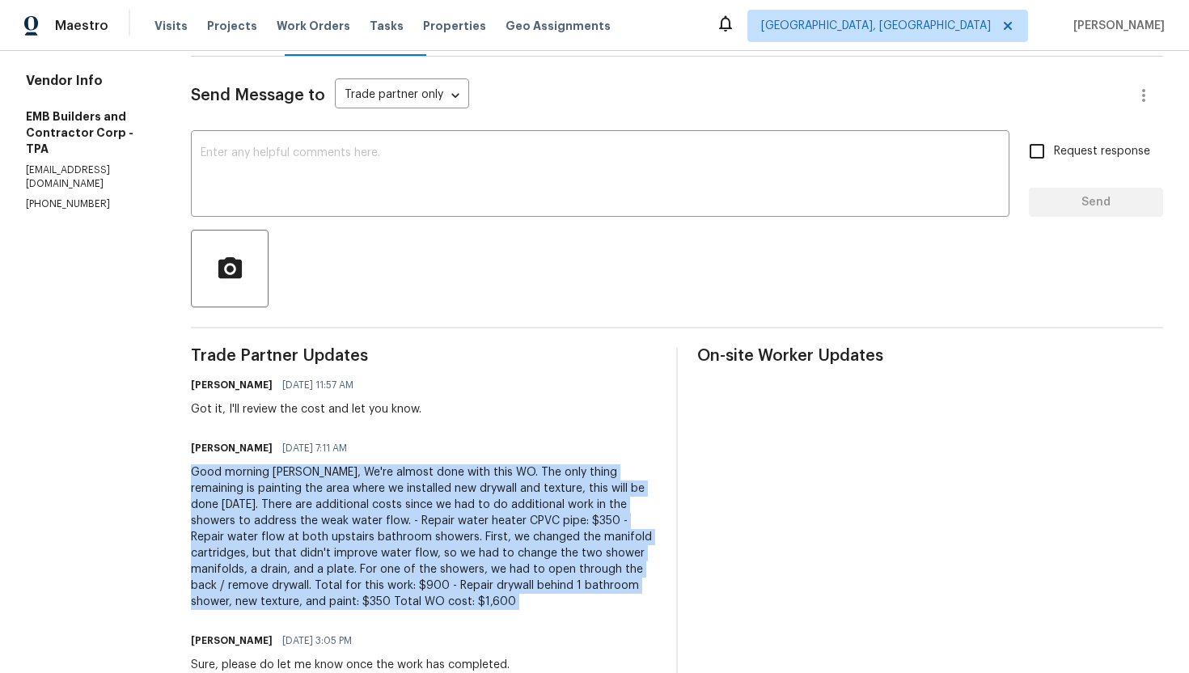
copy div "Good morning Ajay, We're almost done with this WO. The only thing remaining is …"
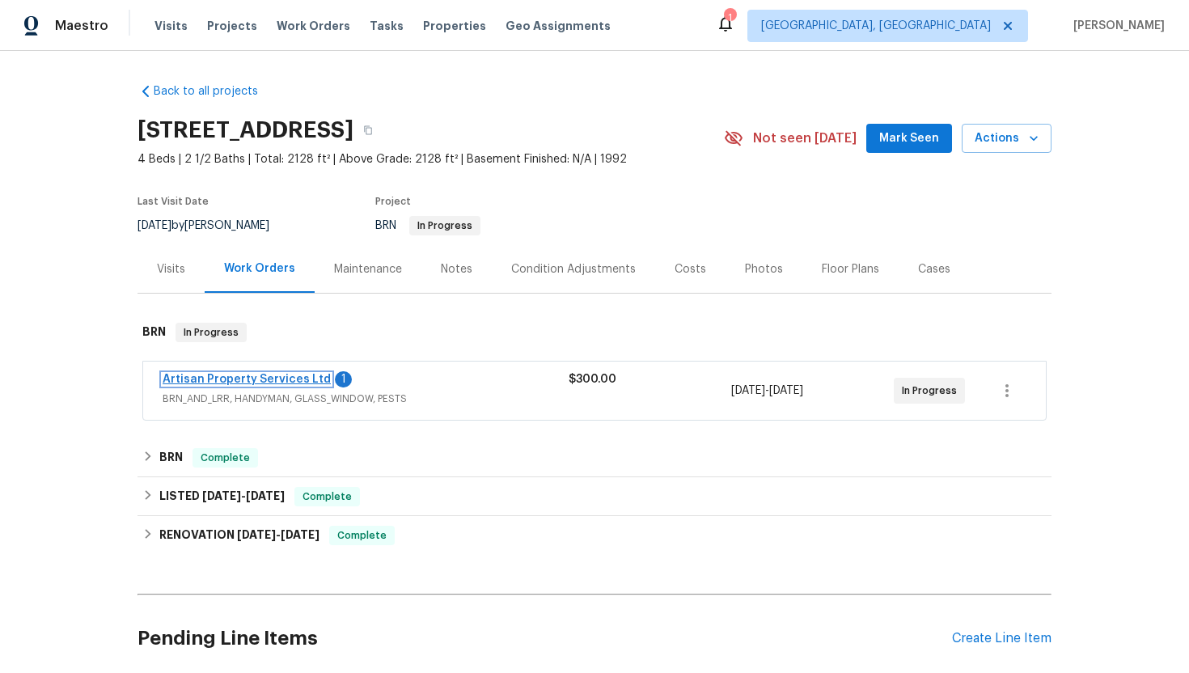
click at [306, 381] on link "Artisan Property Services Ltd" at bounding box center [247, 379] width 168 height 11
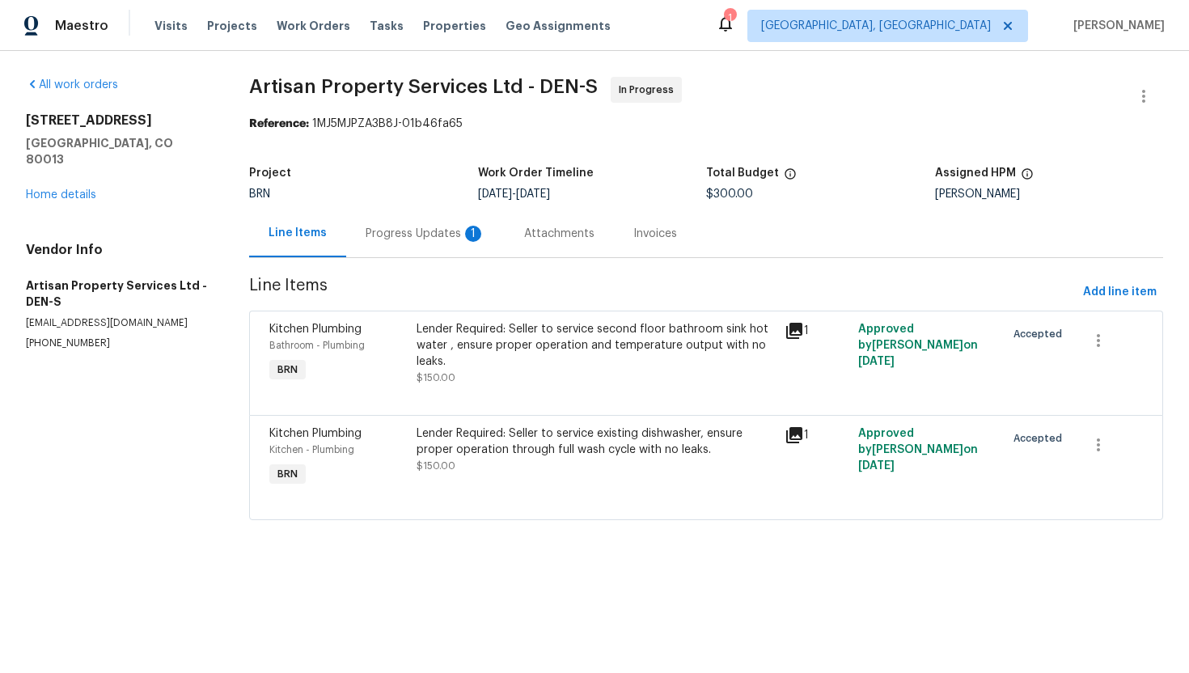
click at [406, 230] on div "Progress Updates 1" at bounding box center [426, 234] width 120 height 16
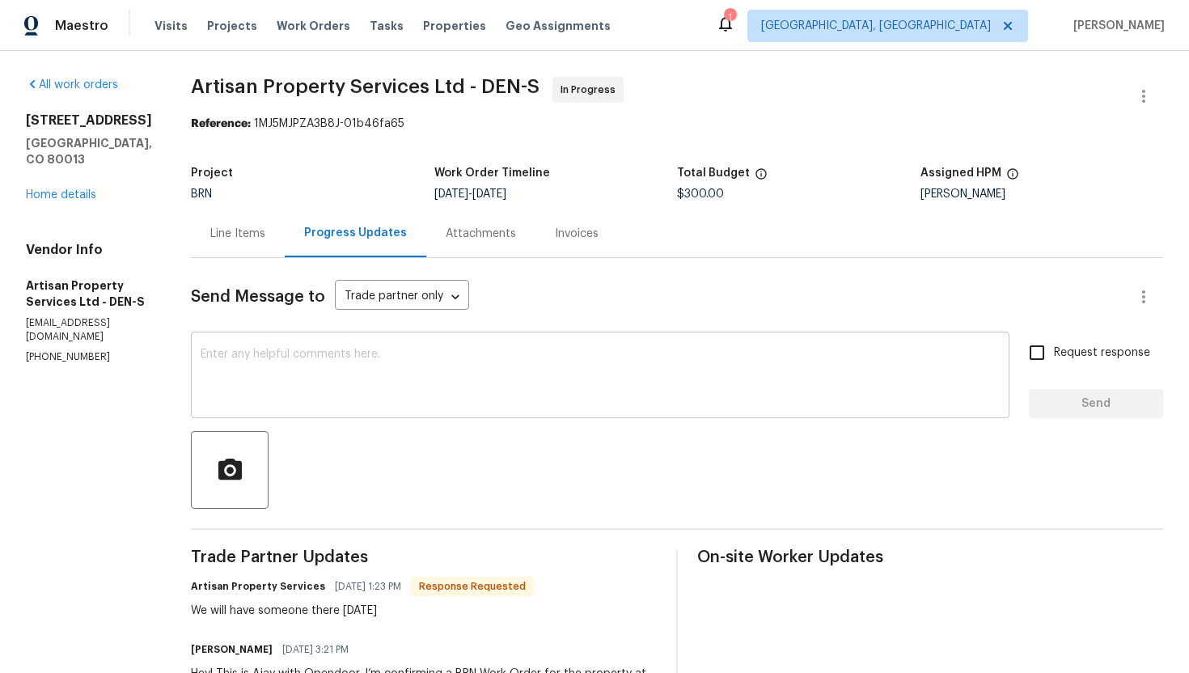
click at [393, 381] on textarea at bounding box center [600, 377] width 799 height 57
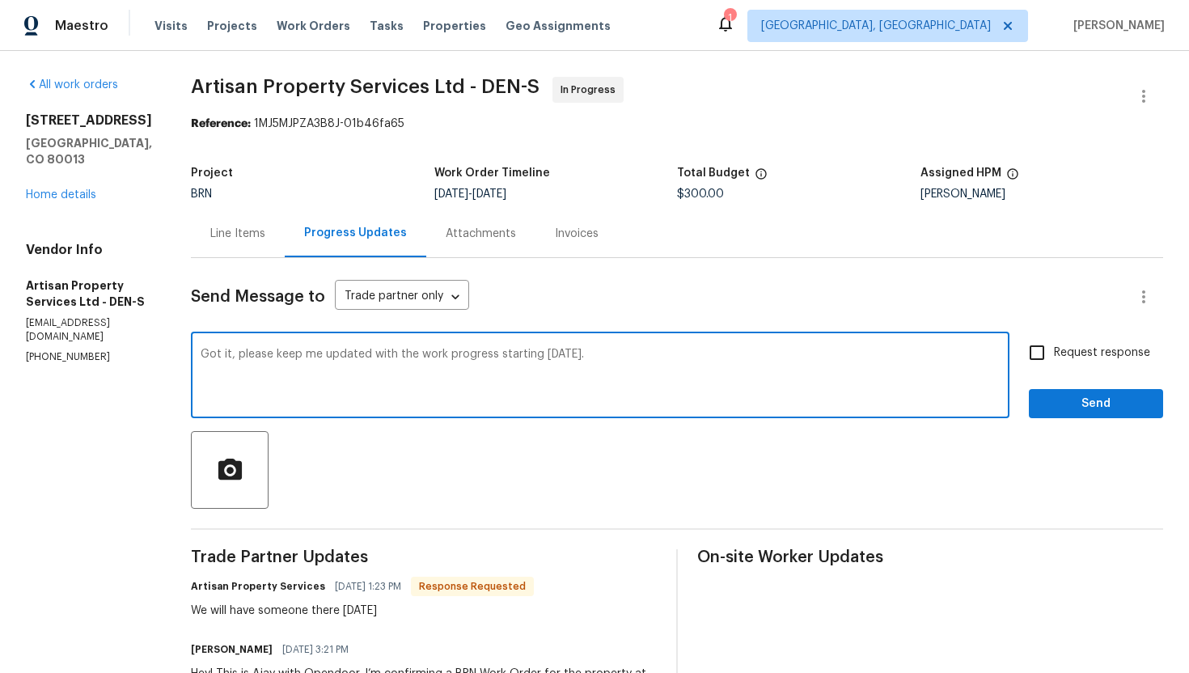
type textarea "Got it, please keep me updated with the work progress starting [DATE]."
click at [1041, 348] on input "Request response" at bounding box center [1037, 353] width 34 height 34
checkbox input "true"
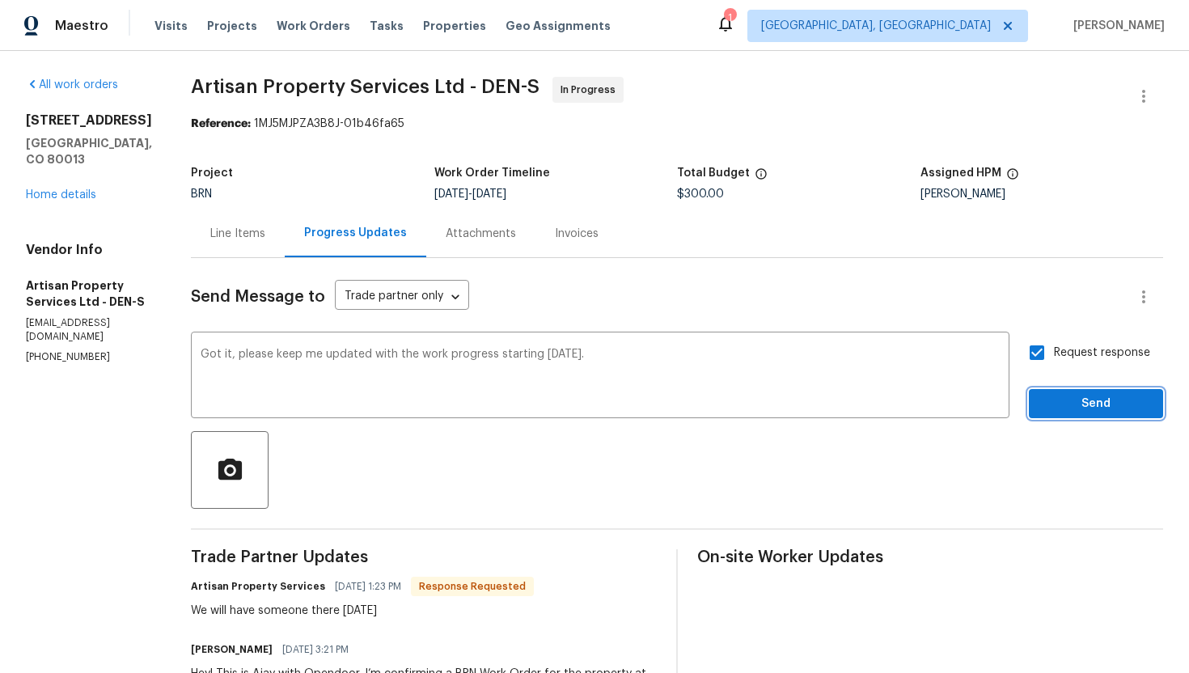
click at [1060, 402] on span "Send" at bounding box center [1096, 404] width 108 height 20
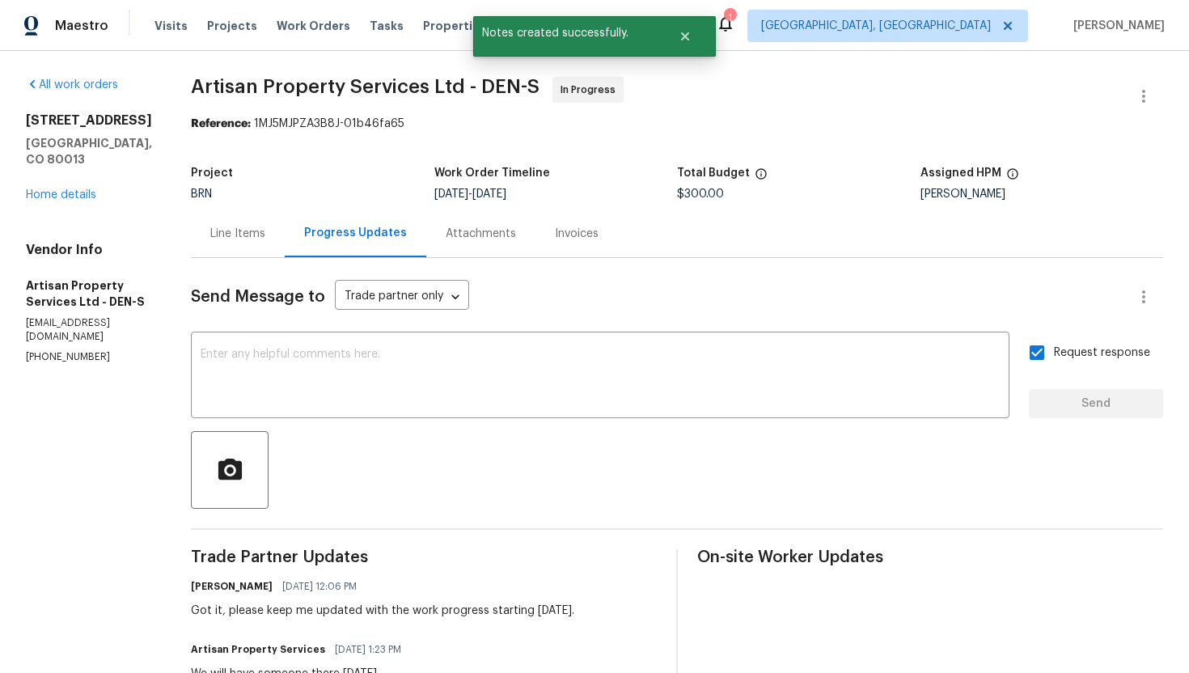
click at [210, 238] on div "Line Items" at bounding box center [237, 234] width 55 height 16
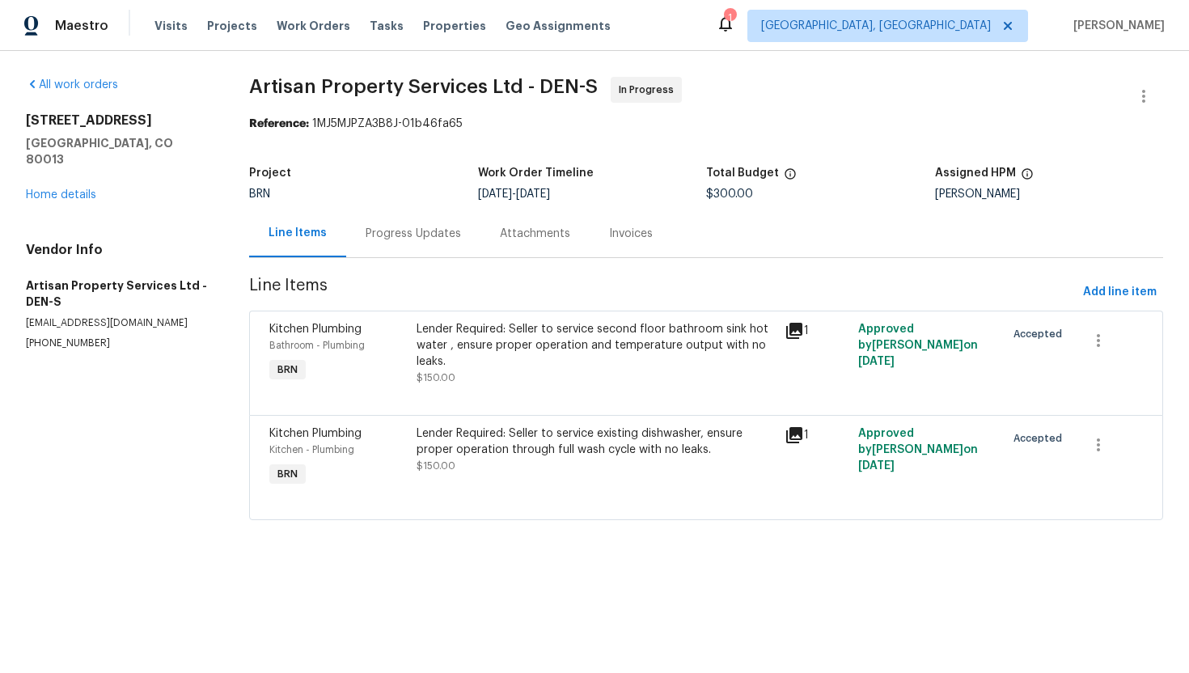
click at [432, 242] on div "Progress Updates" at bounding box center [413, 233] width 134 height 48
